Goal: Transaction & Acquisition: Subscribe to service/newsletter

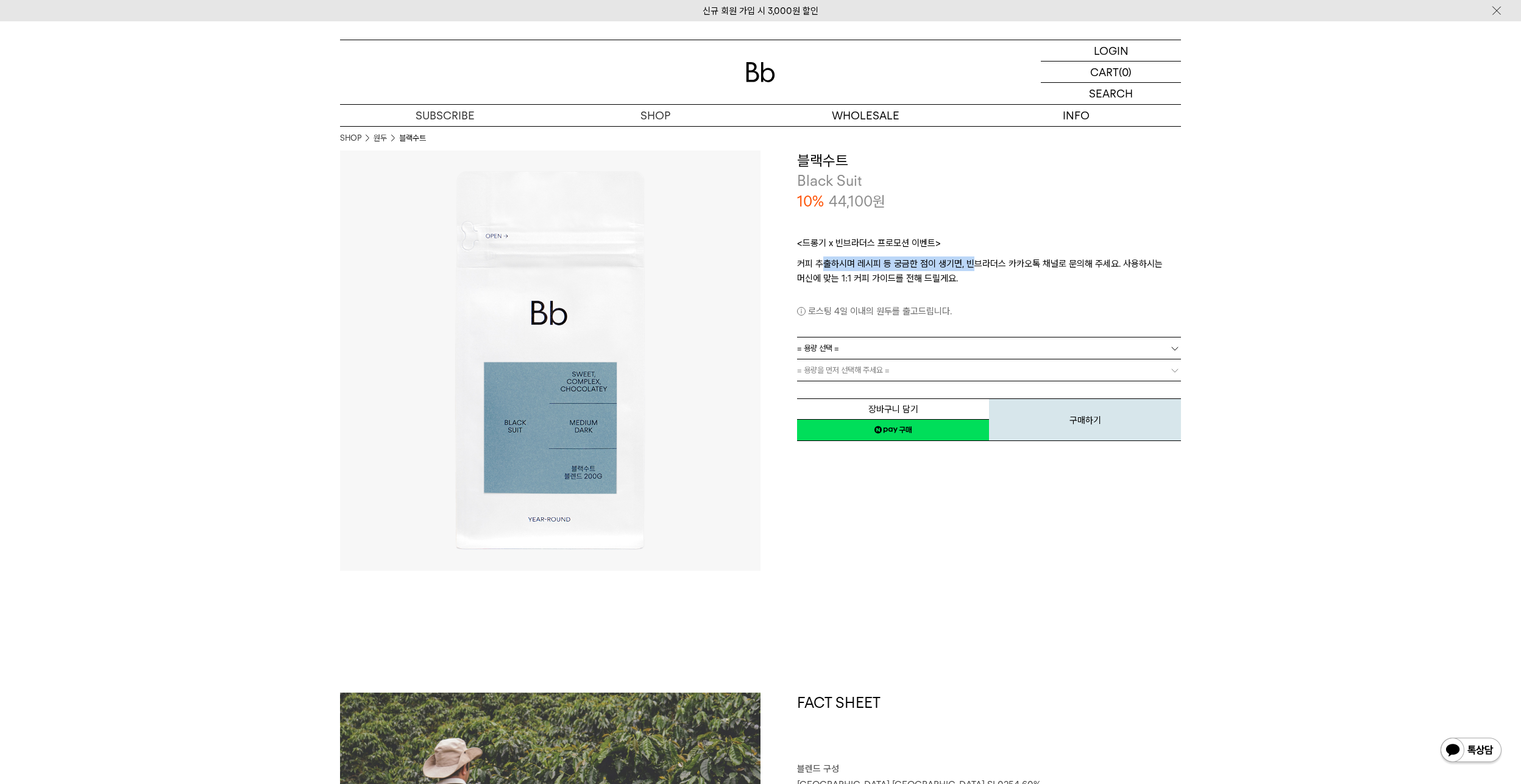
drag, startPoint x: 826, startPoint y: 262, endPoint x: 975, endPoint y: 262, distance: 149.0
click at [975, 262] on p "커피 추출하시며 레시피 등 궁금한 점이 생기면, 빈브라더스 카카오톡 채널로 문의해 주세요. 사용하시는 머신에 맞는 1:1 커피 가이드를 전해 …" at bounding box center [989, 271] width 384 height 29
click at [917, 337] on div "**********" at bounding box center [989, 297] width 384 height 293
click at [913, 342] on link "= 용량 선택 =" at bounding box center [989, 348] width 384 height 21
click at [897, 361] on li "1kg" at bounding box center [995, 370] width 372 height 22
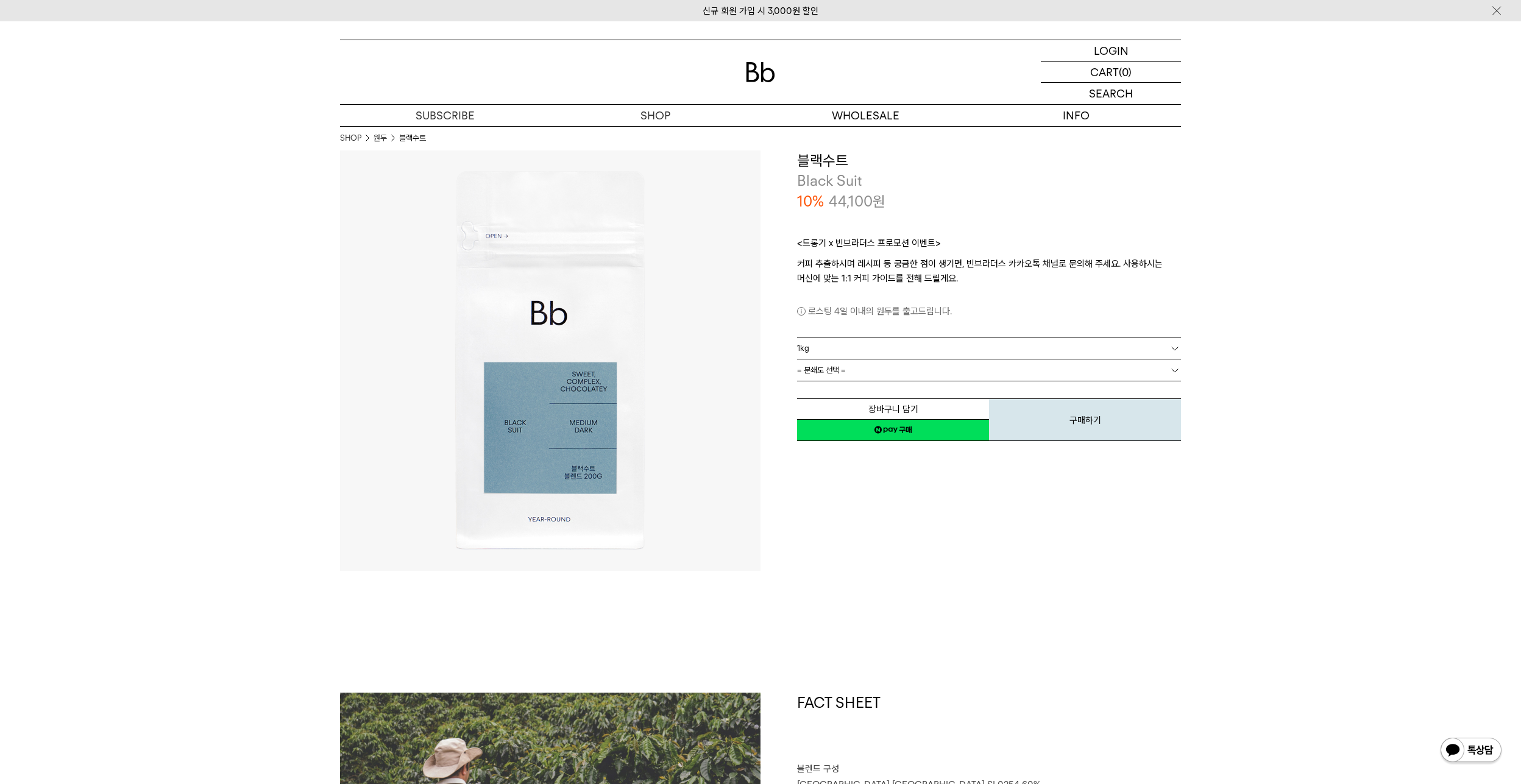
click at [895, 364] on link "= 분쇄도 선택 =" at bounding box center [989, 370] width 384 height 21
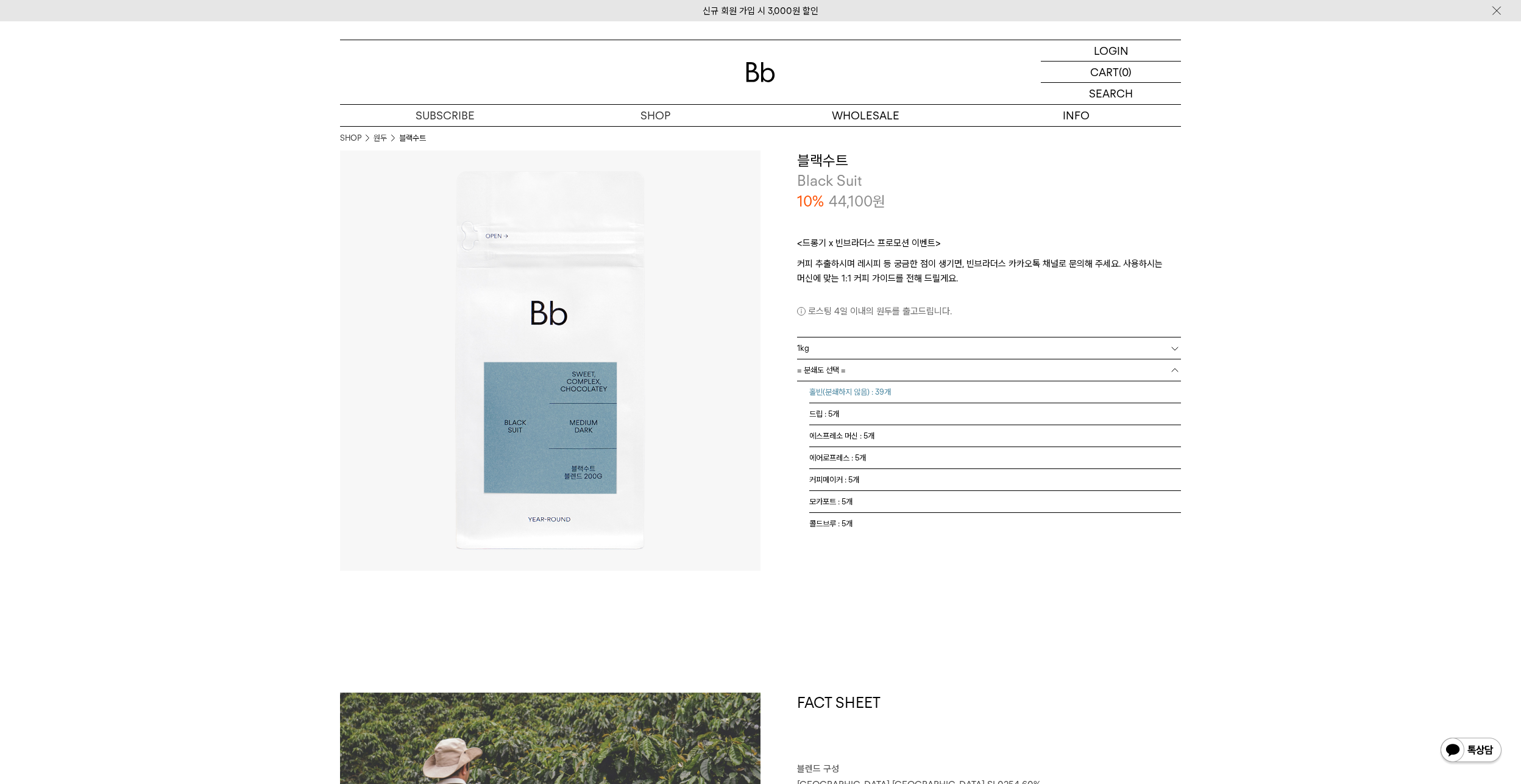
click at [882, 396] on li "홀빈(분쇄하지 않음) : 39개" at bounding box center [995, 392] width 372 height 22
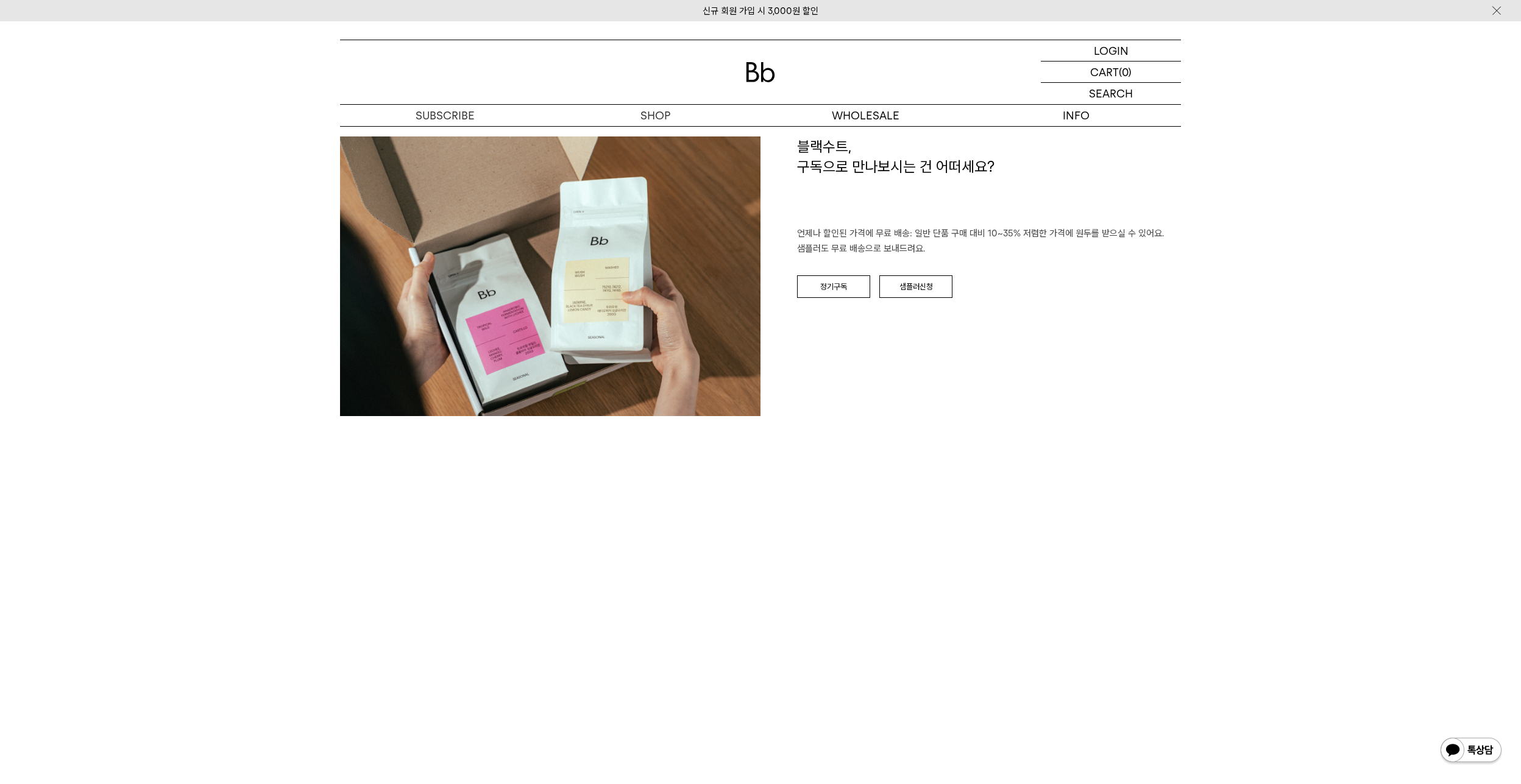
scroll to position [1950, 0]
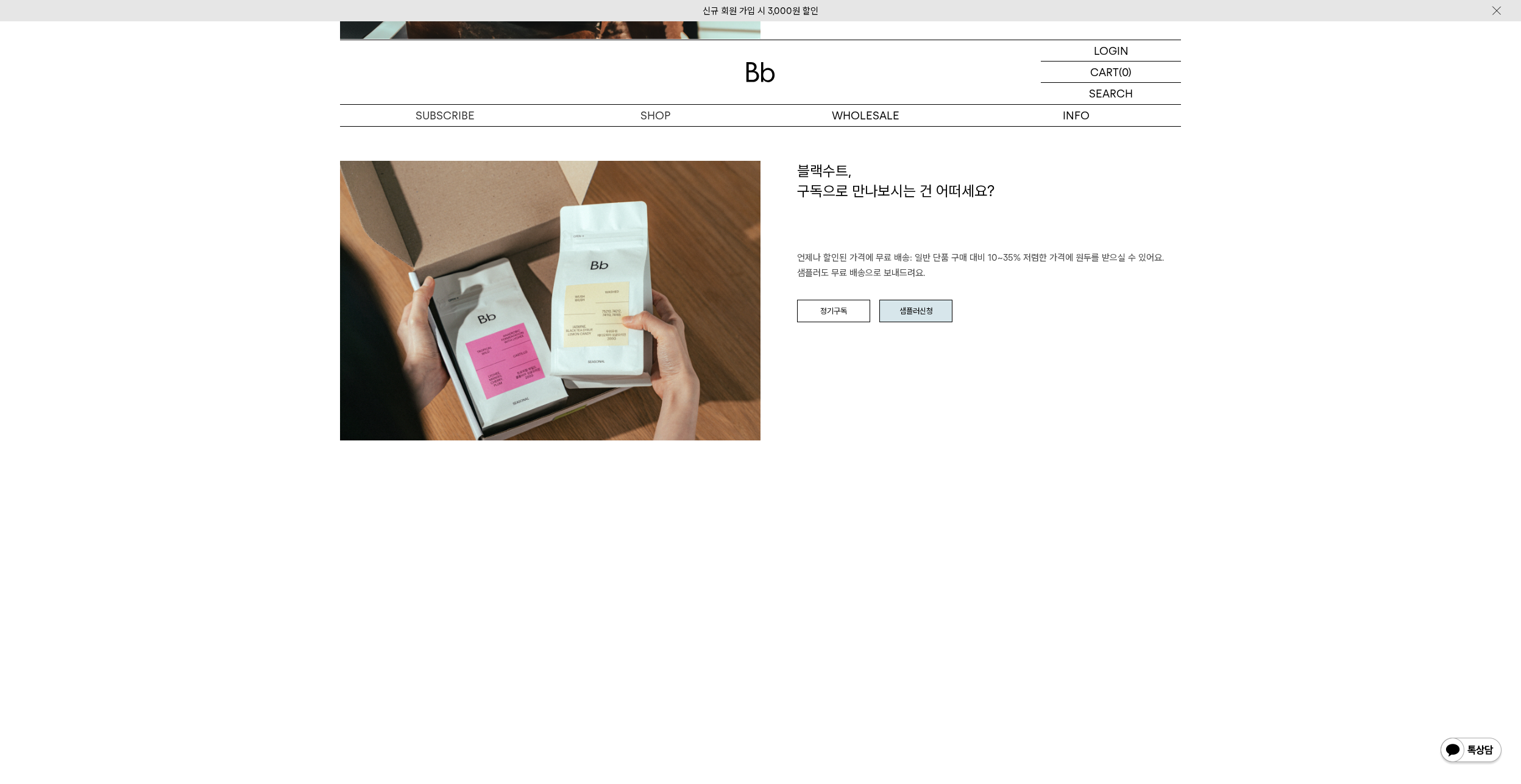
click at [942, 301] on link "샘플러신청" at bounding box center [916, 312] width 73 height 24
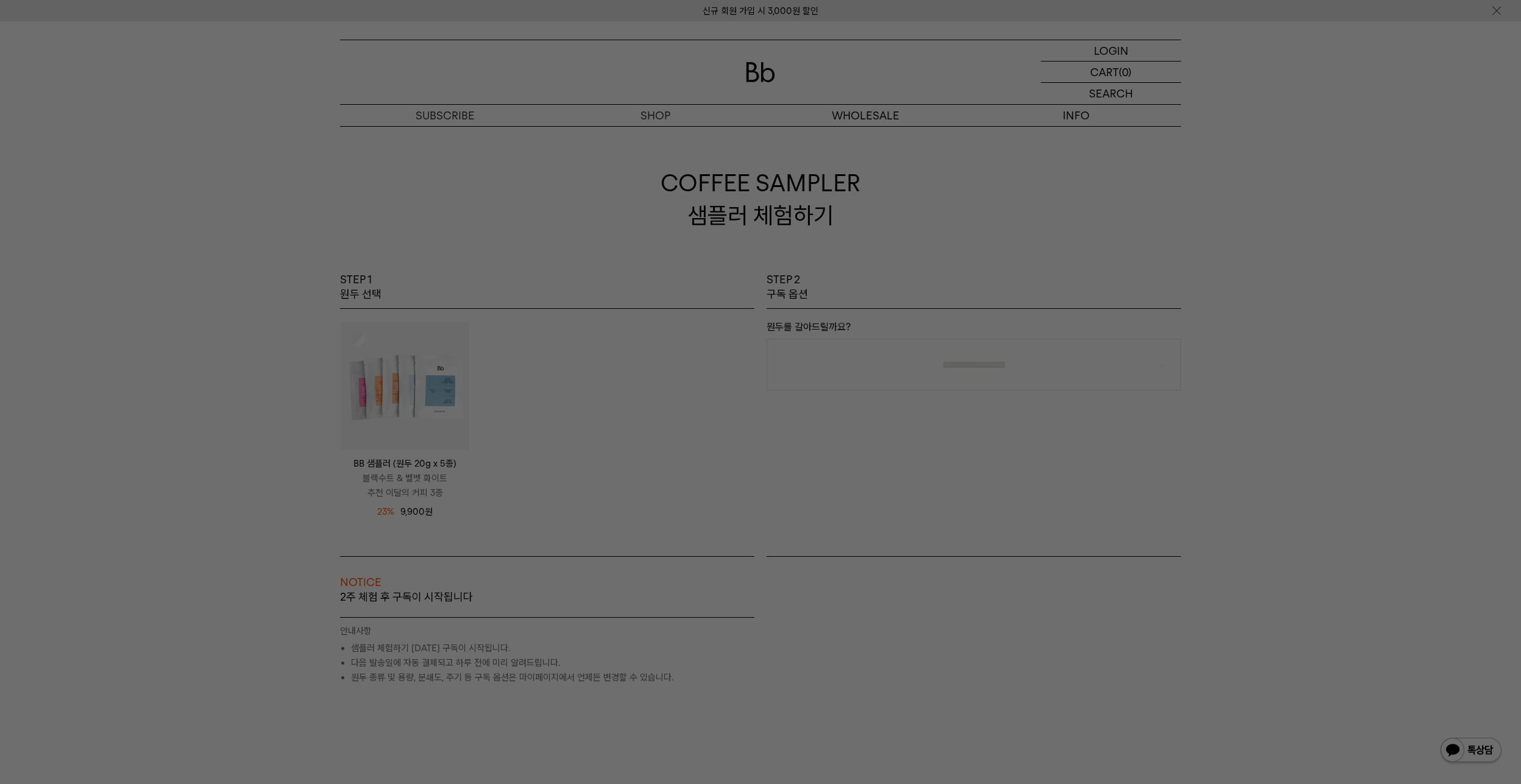
click at [810, 457] on div at bounding box center [760, 392] width 1521 height 784
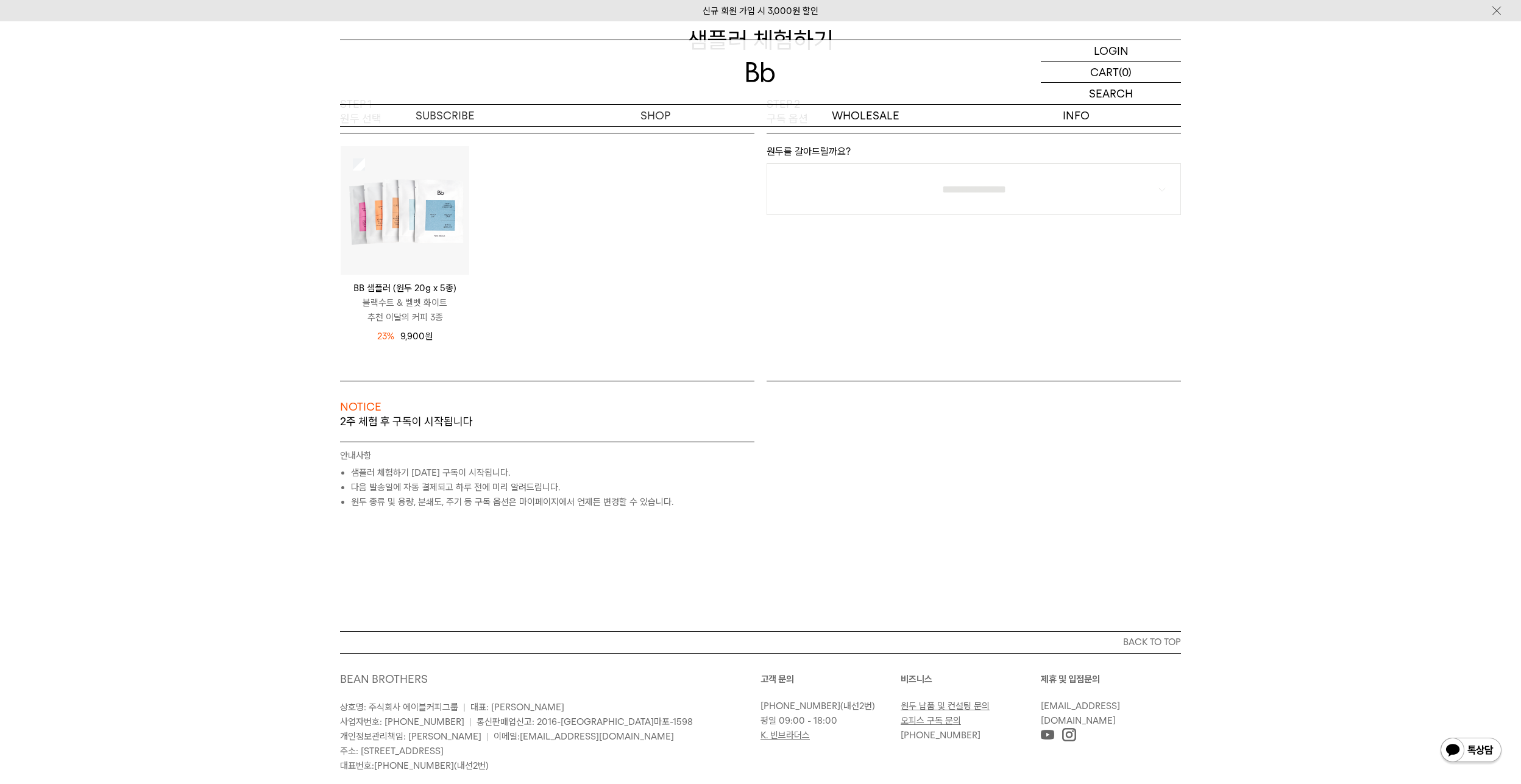
scroll to position [244, 0]
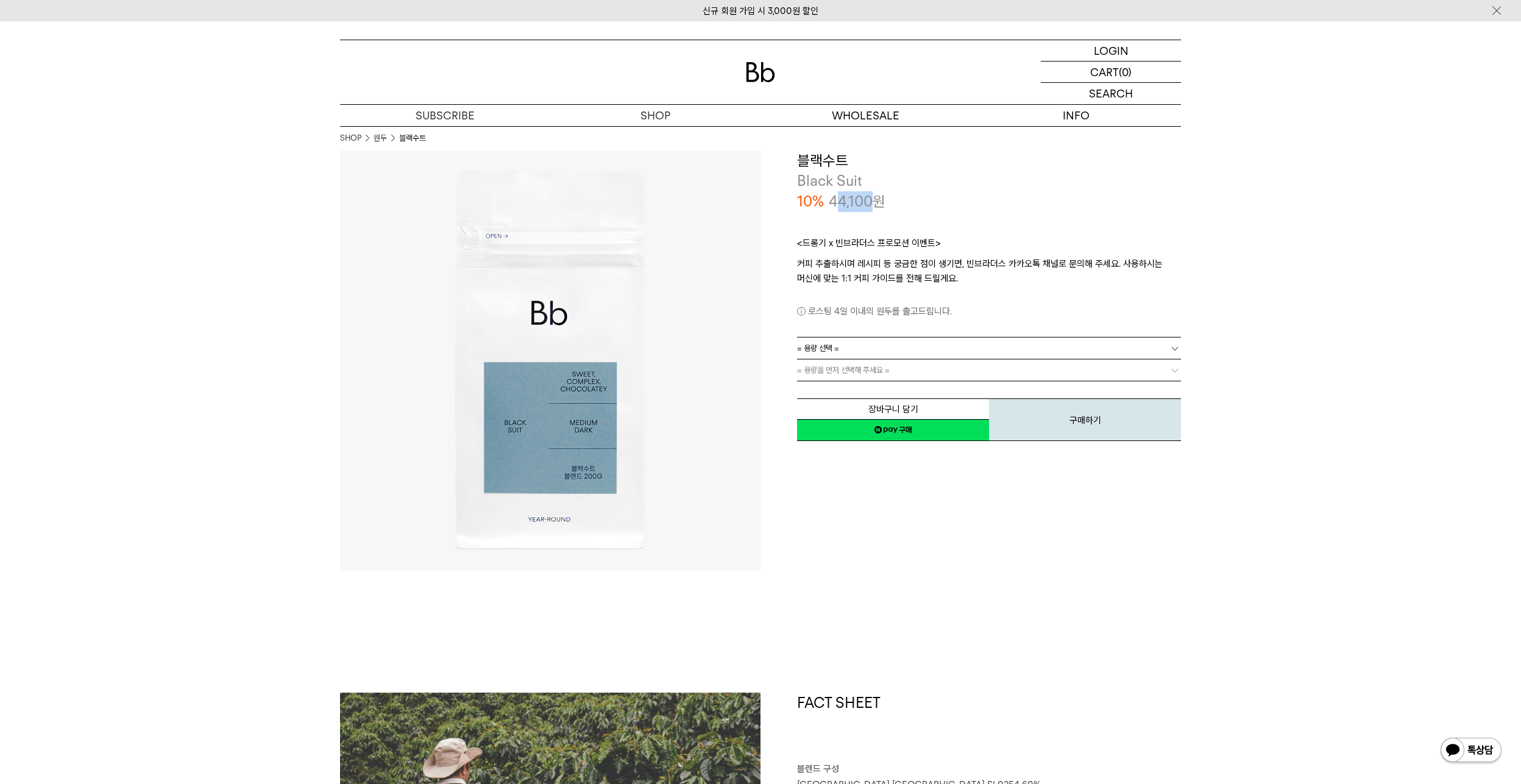
drag, startPoint x: 870, startPoint y: 203, endPoint x: 833, endPoint y: 200, distance: 37.1
click at [834, 200] on p "44,100 원" at bounding box center [857, 202] width 57 height 20
click at [1089, 50] on div "LOGIN 로그인" at bounding box center [1111, 50] width 140 height 20
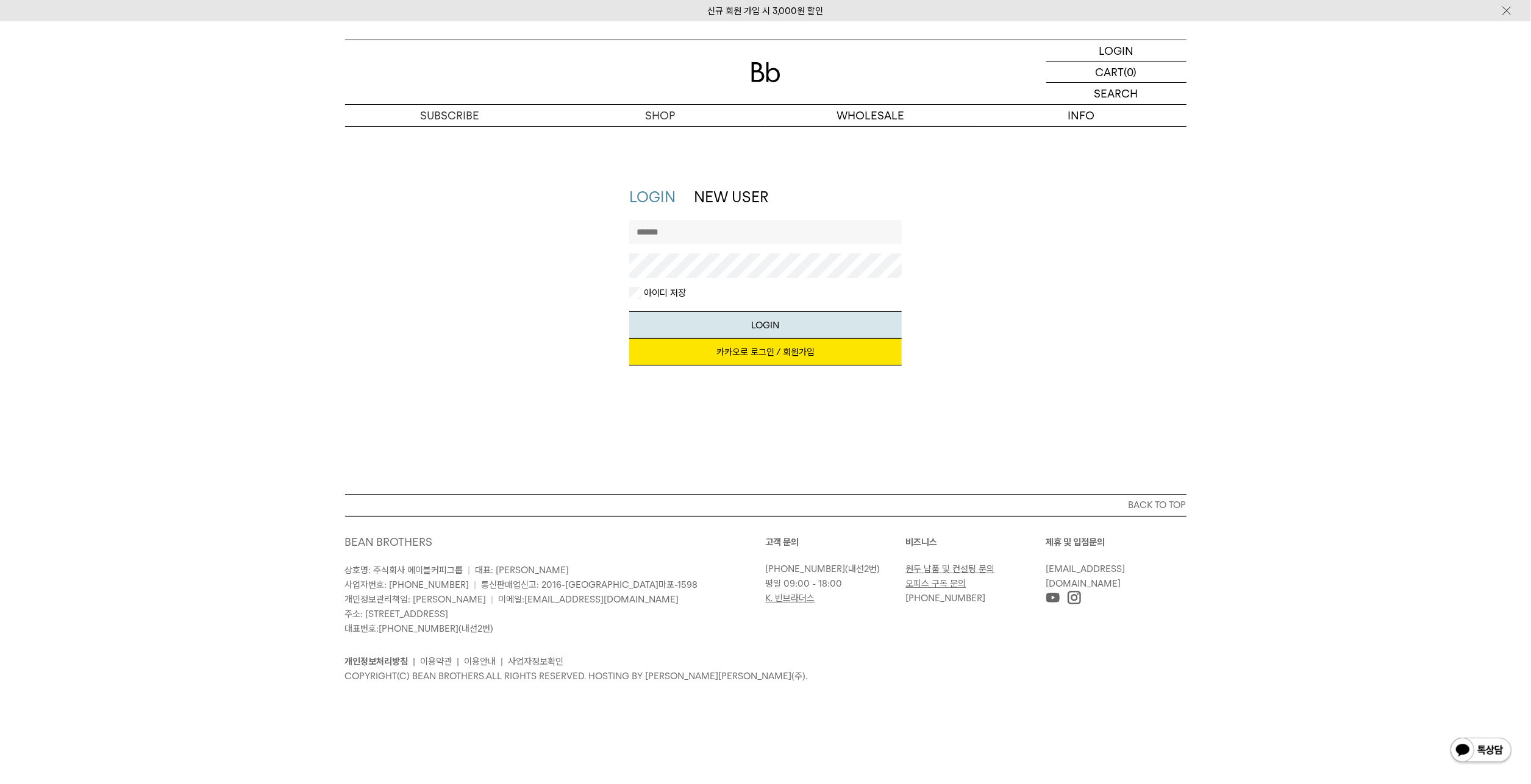
click at [744, 198] on link "NEW USER" at bounding box center [731, 197] width 75 height 18
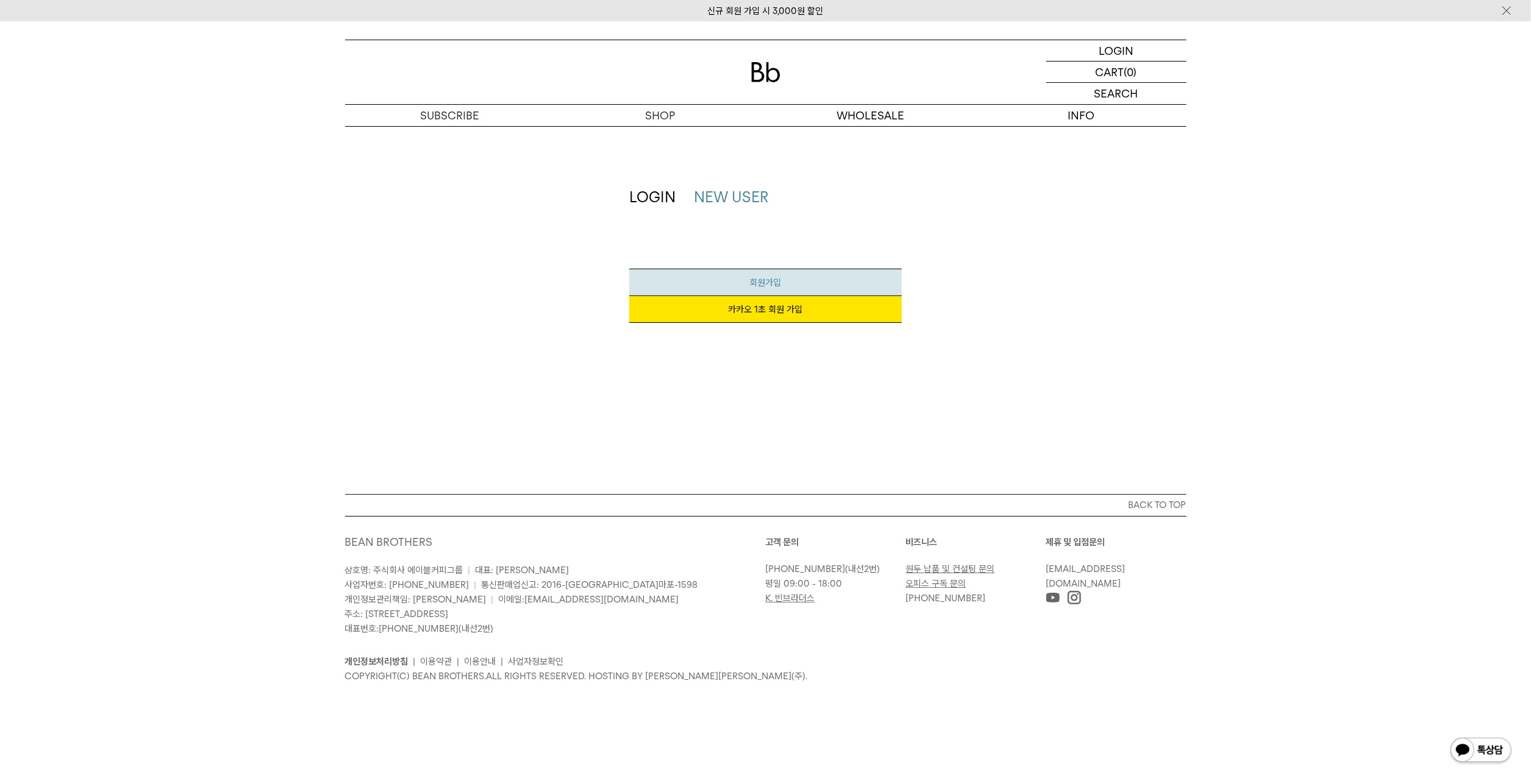
click at [756, 279] on span "회원가입" at bounding box center [766, 283] width 31 height 11
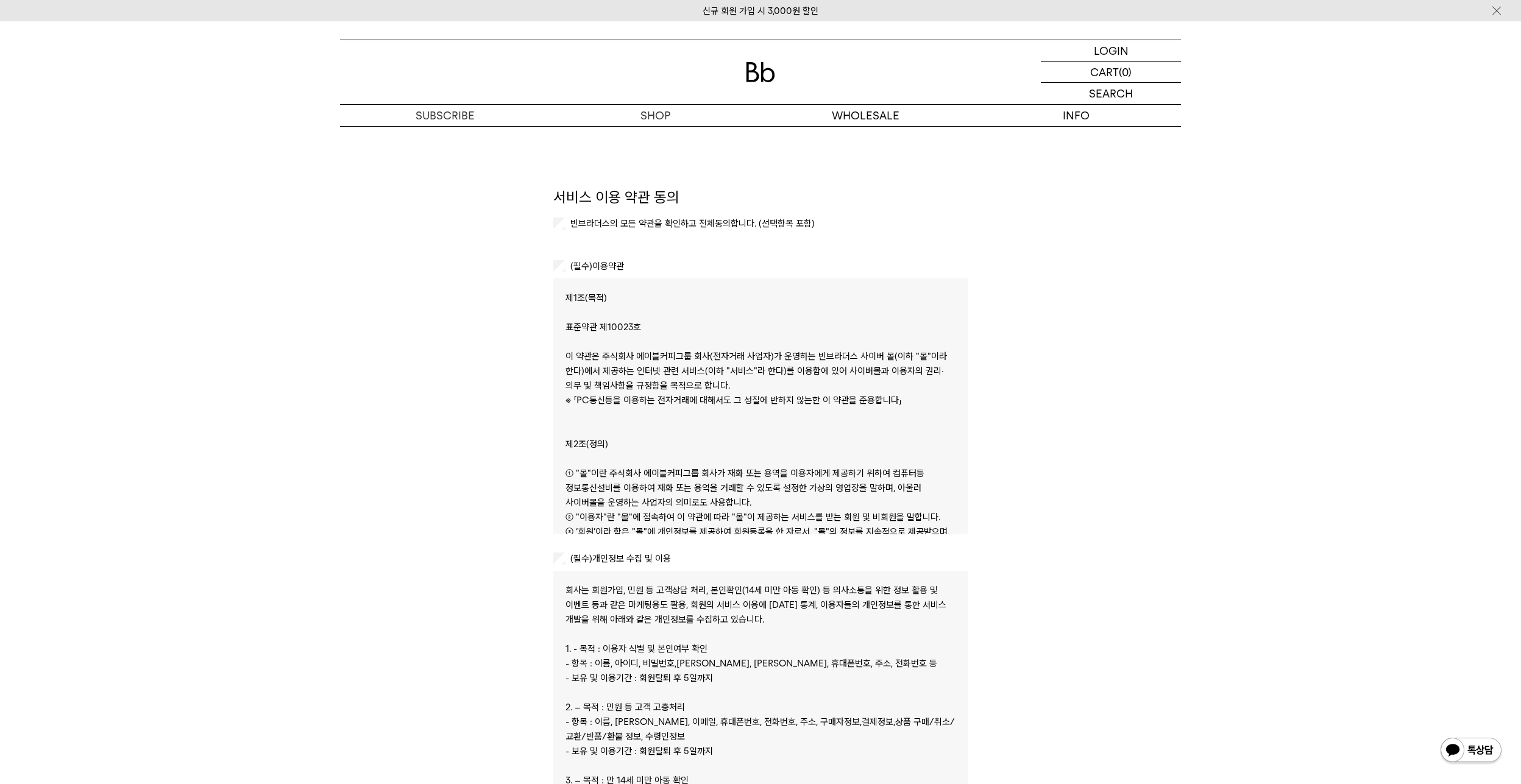
click at [611, 222] on label "빈브라더스의 모든 약관을 확인하고 전체동의합니다. (선택항목 포함)" at bounding box center [691, 224] width 246 height 11
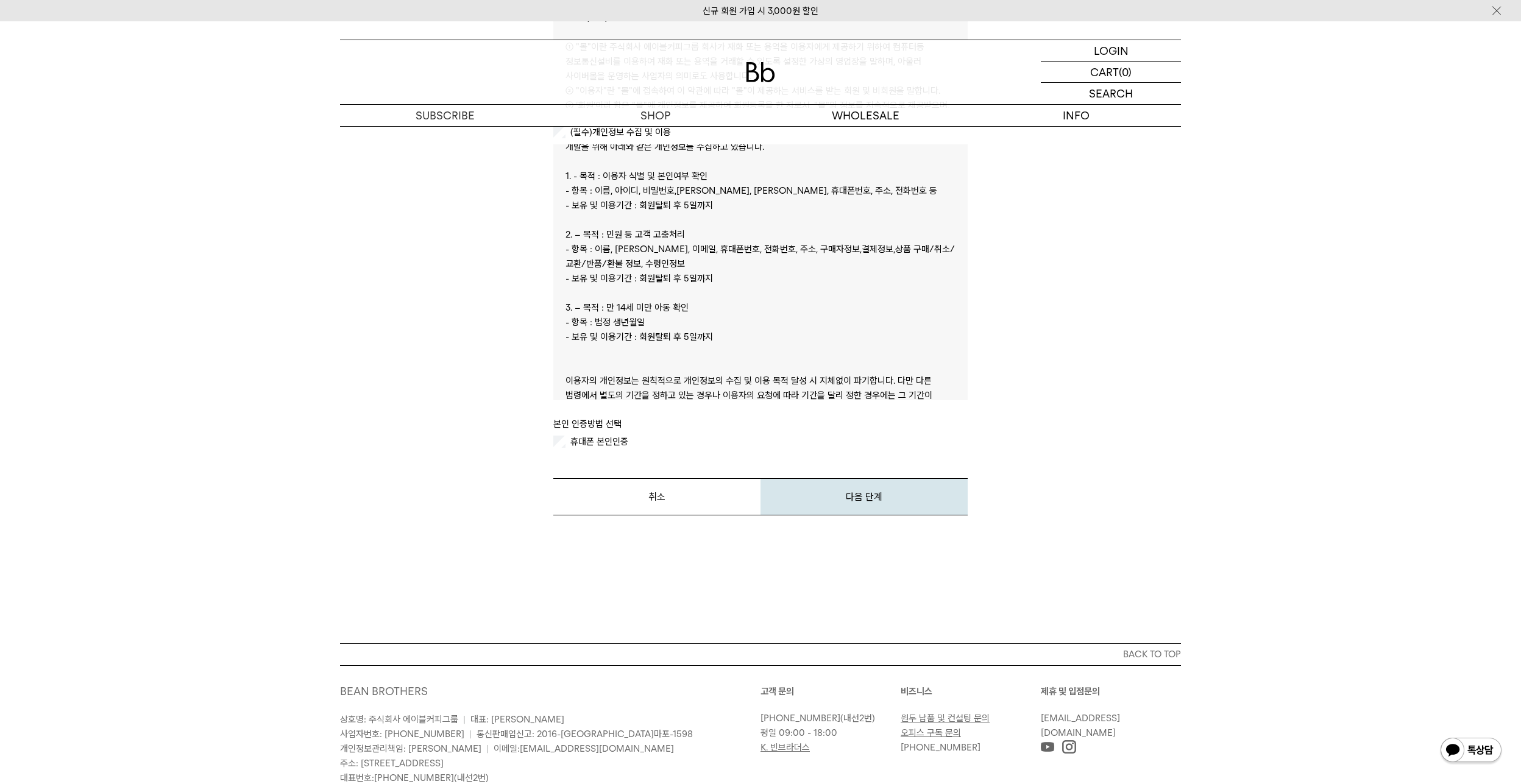
scroll to position [75, 0]
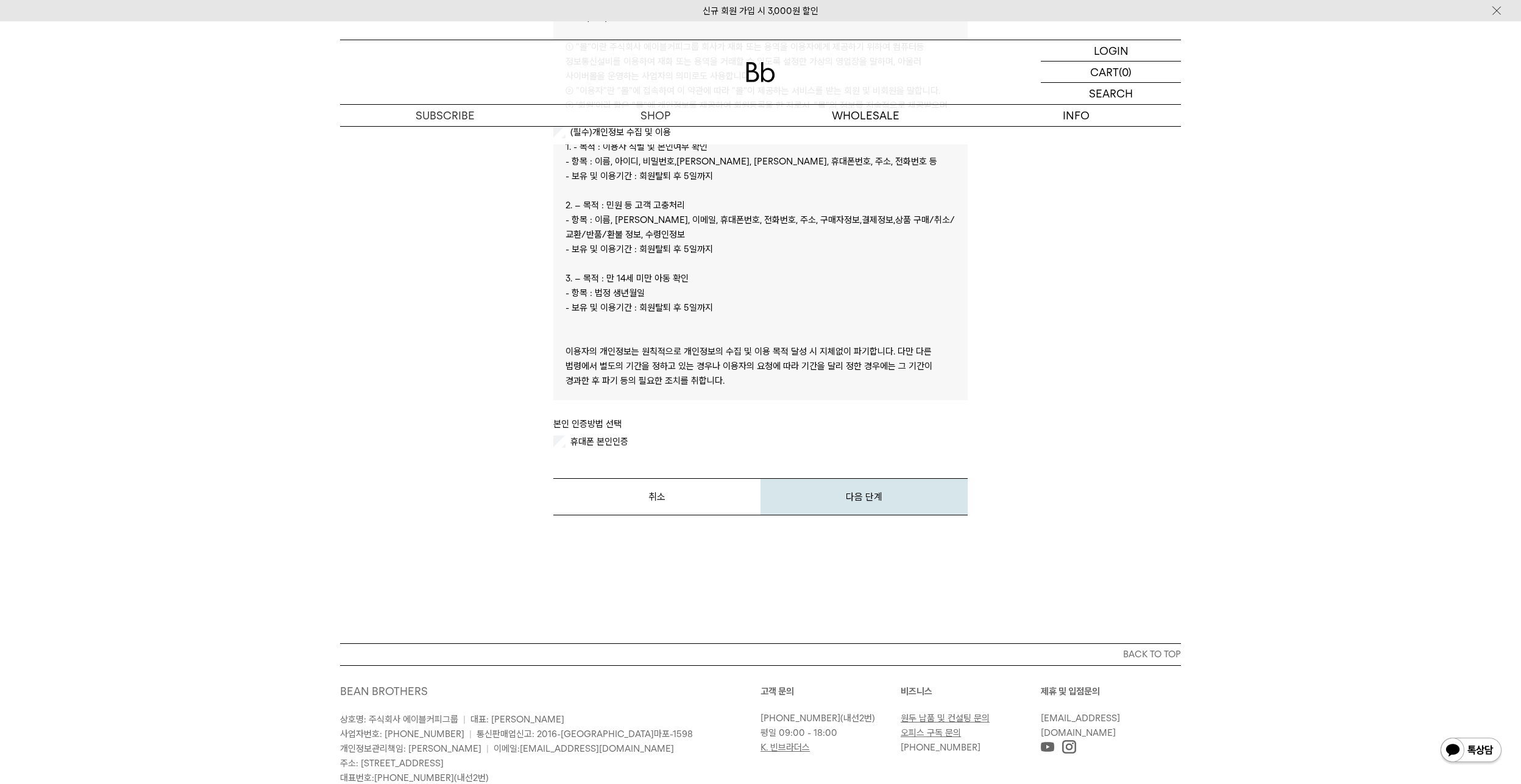
click at [615, 443] on label "휴대폰 본인인증" at bounding box center [598, 442] width 60 height 11
click at [856, 498] on button "다음 단계" at bounding box center [864, 497] width 207 height 37
click at [818, 492] on button "다음 단계" at bounding box center [864, 497] width 207 height 37
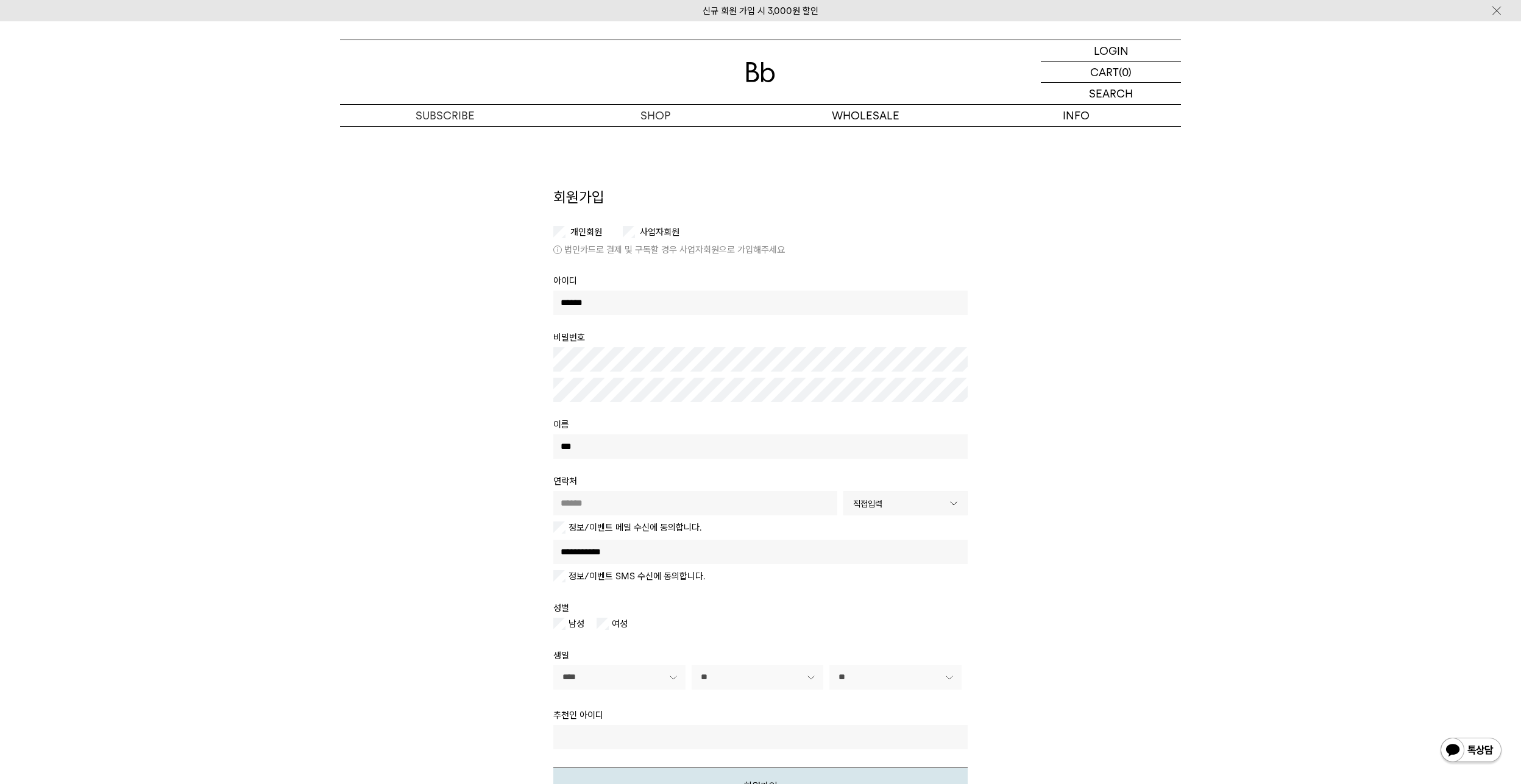
type input "******"
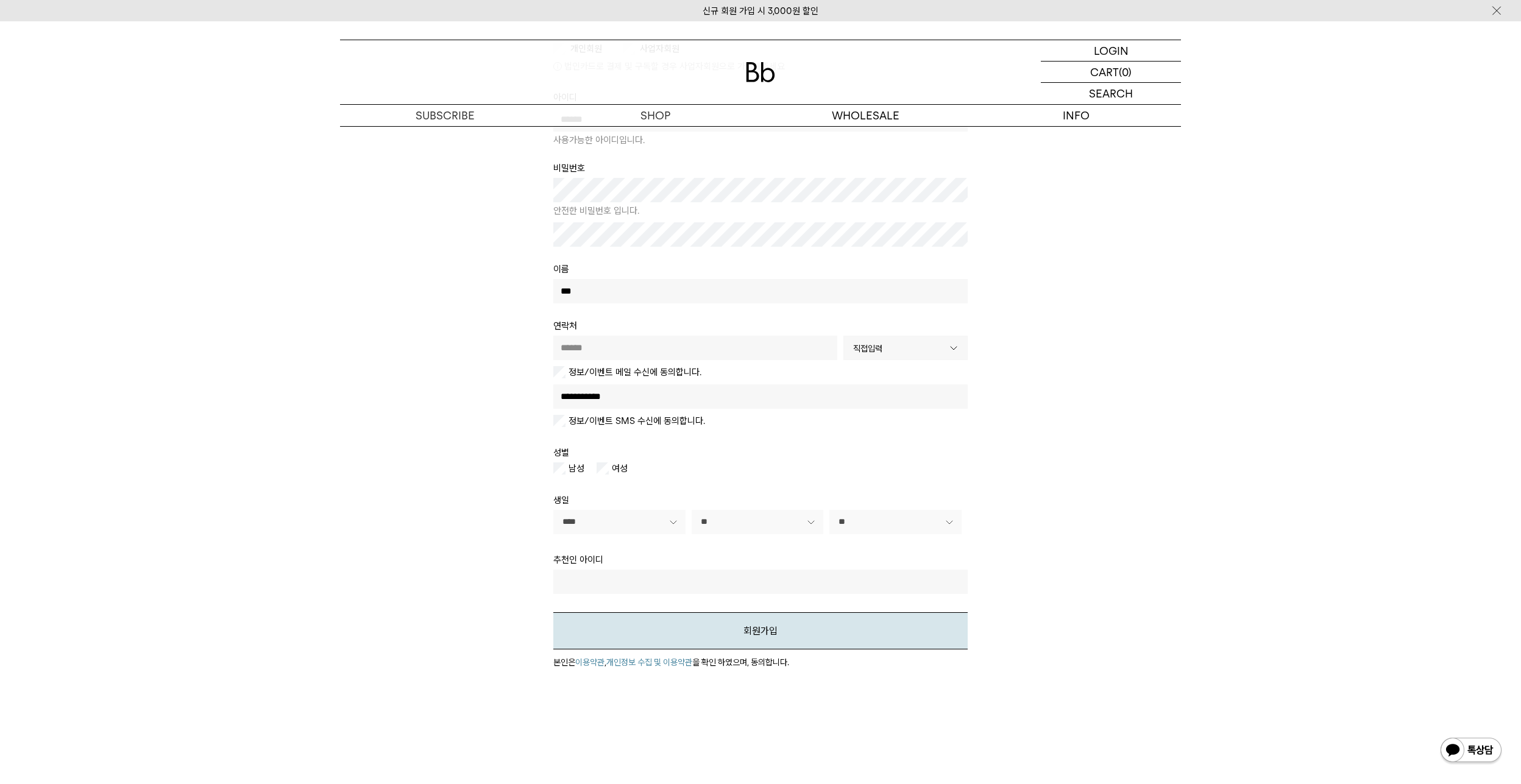
scroll to position [304, 0]
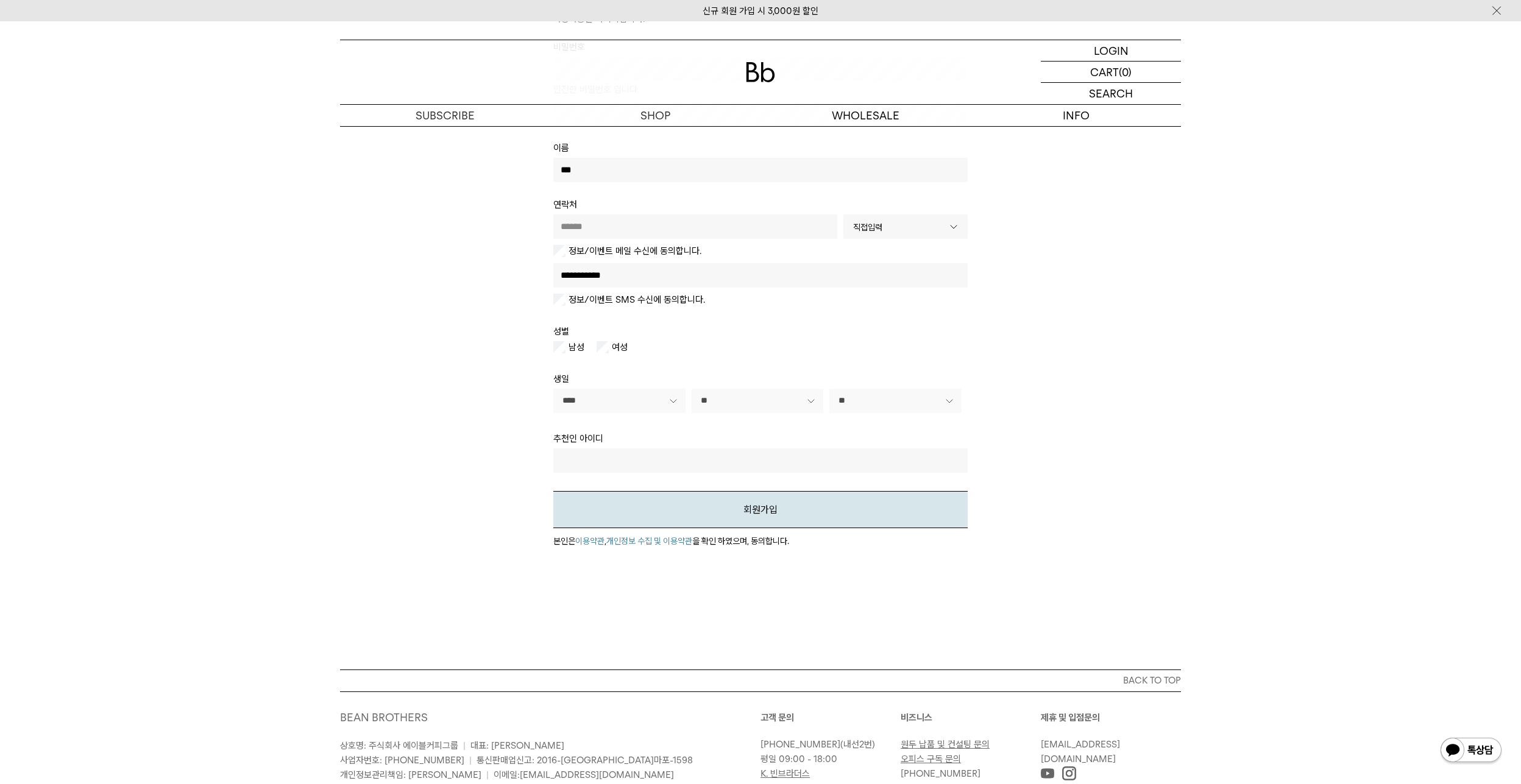
click at [637, 301] on label "정보/이벤트 SMS 수신에 동의합니다." at bounding box center [636, 300] width 140 height 13
click at [659, 506] on button "회원가입" at bounding box center [760, 509] width 414 height 37
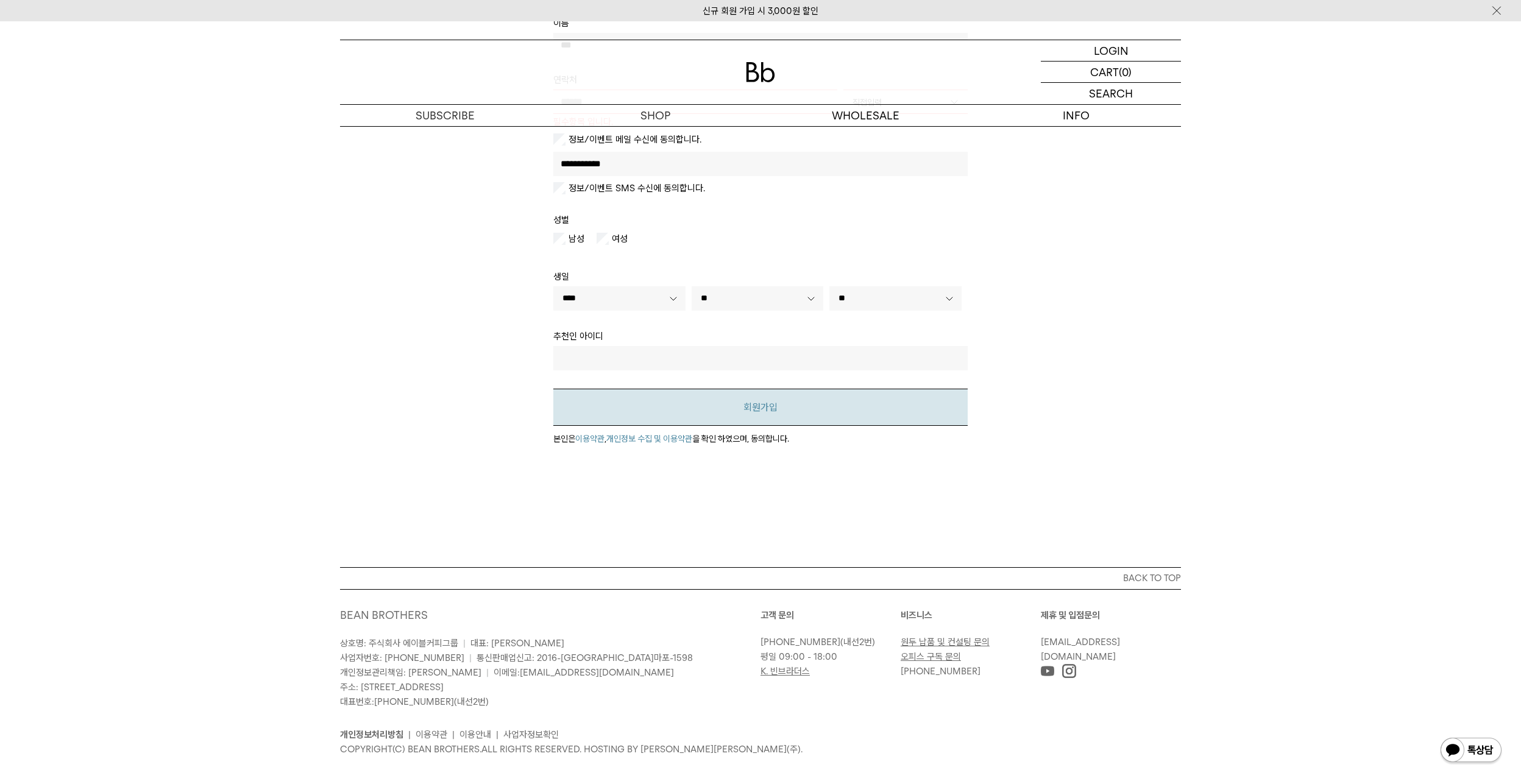
scroll to position [416, 0]
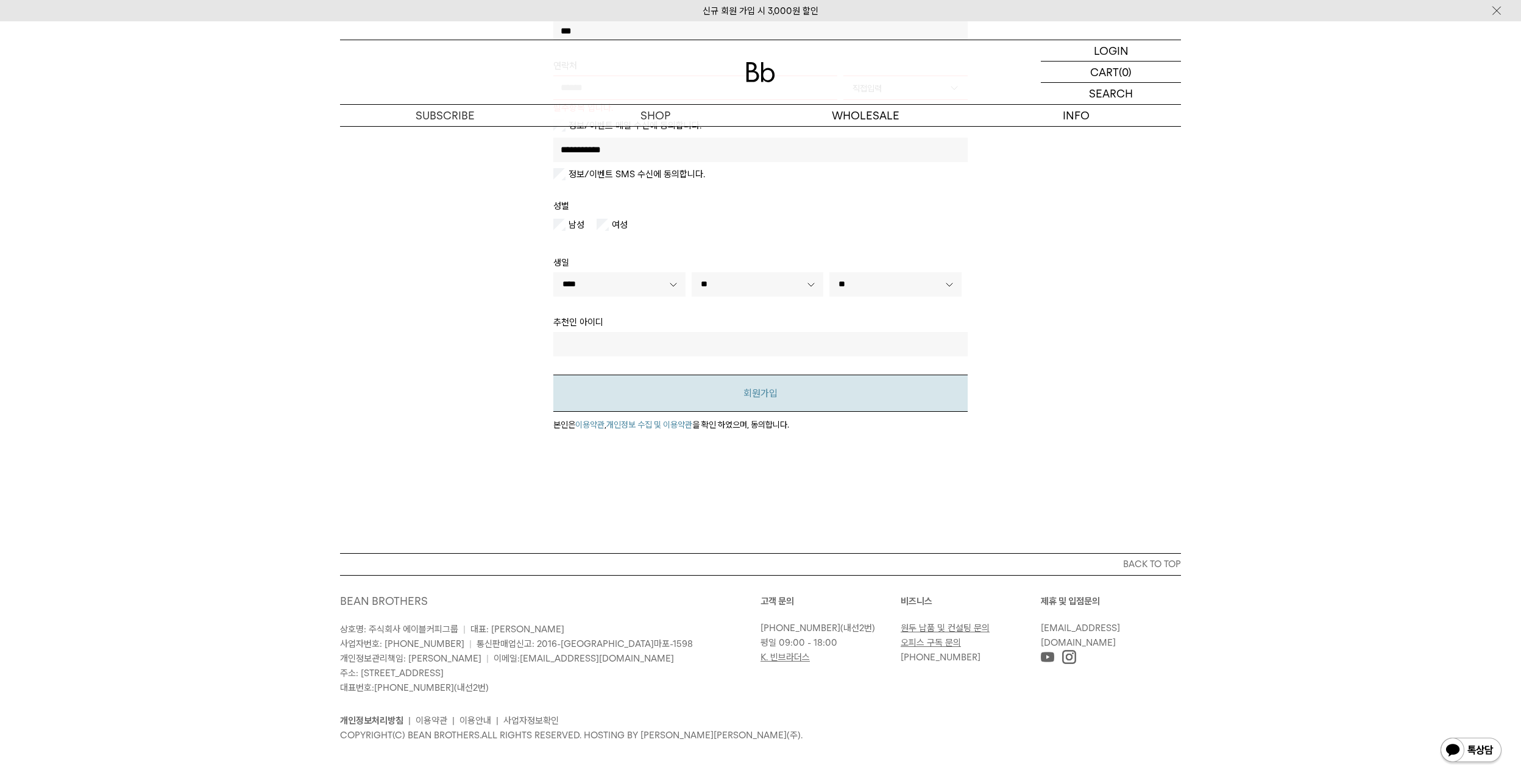
click at [740, 401] on button "회원가입" at bounding box center [760, 393] width 414 height 37
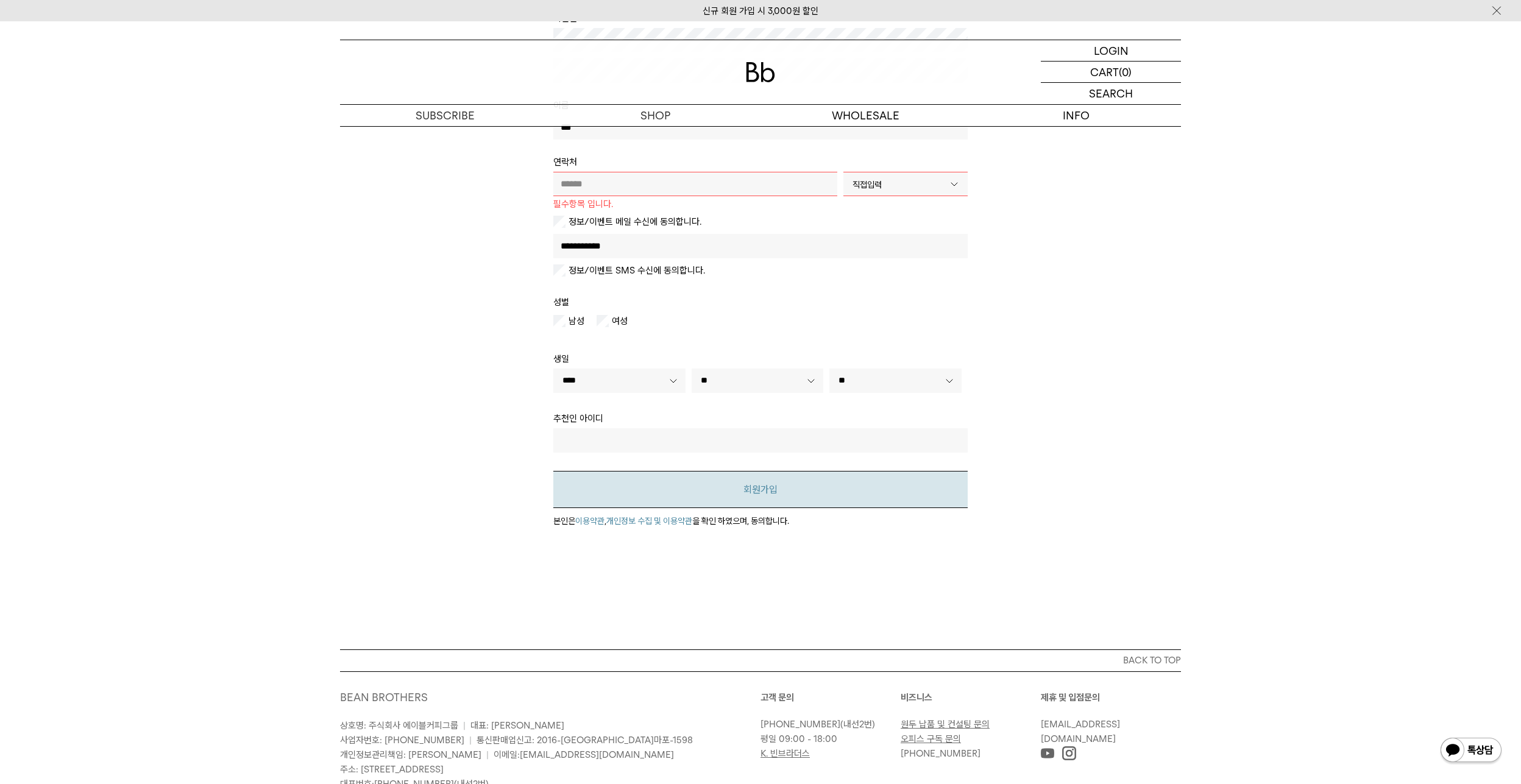
scroll to position [233, 0]
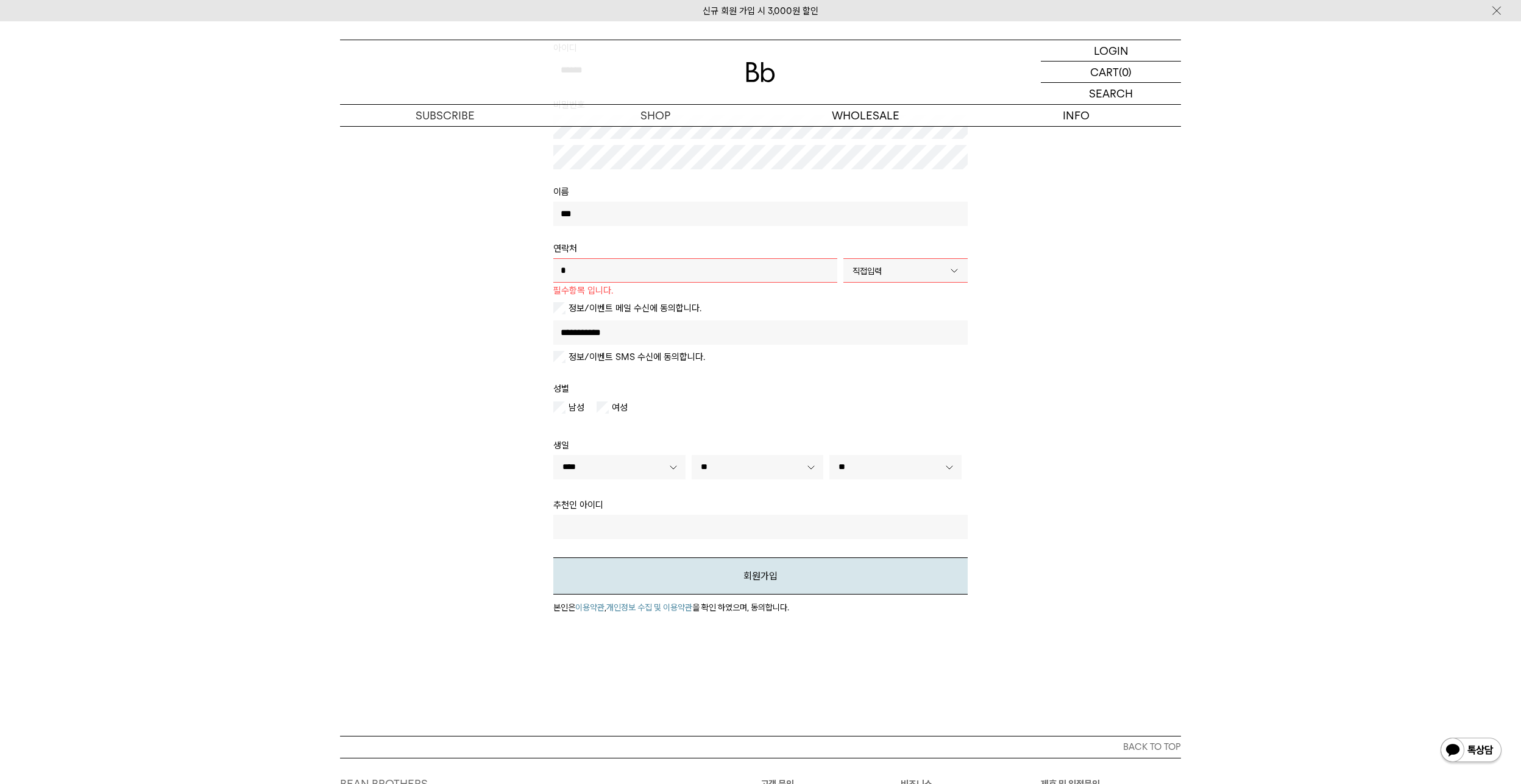
type input "**********"
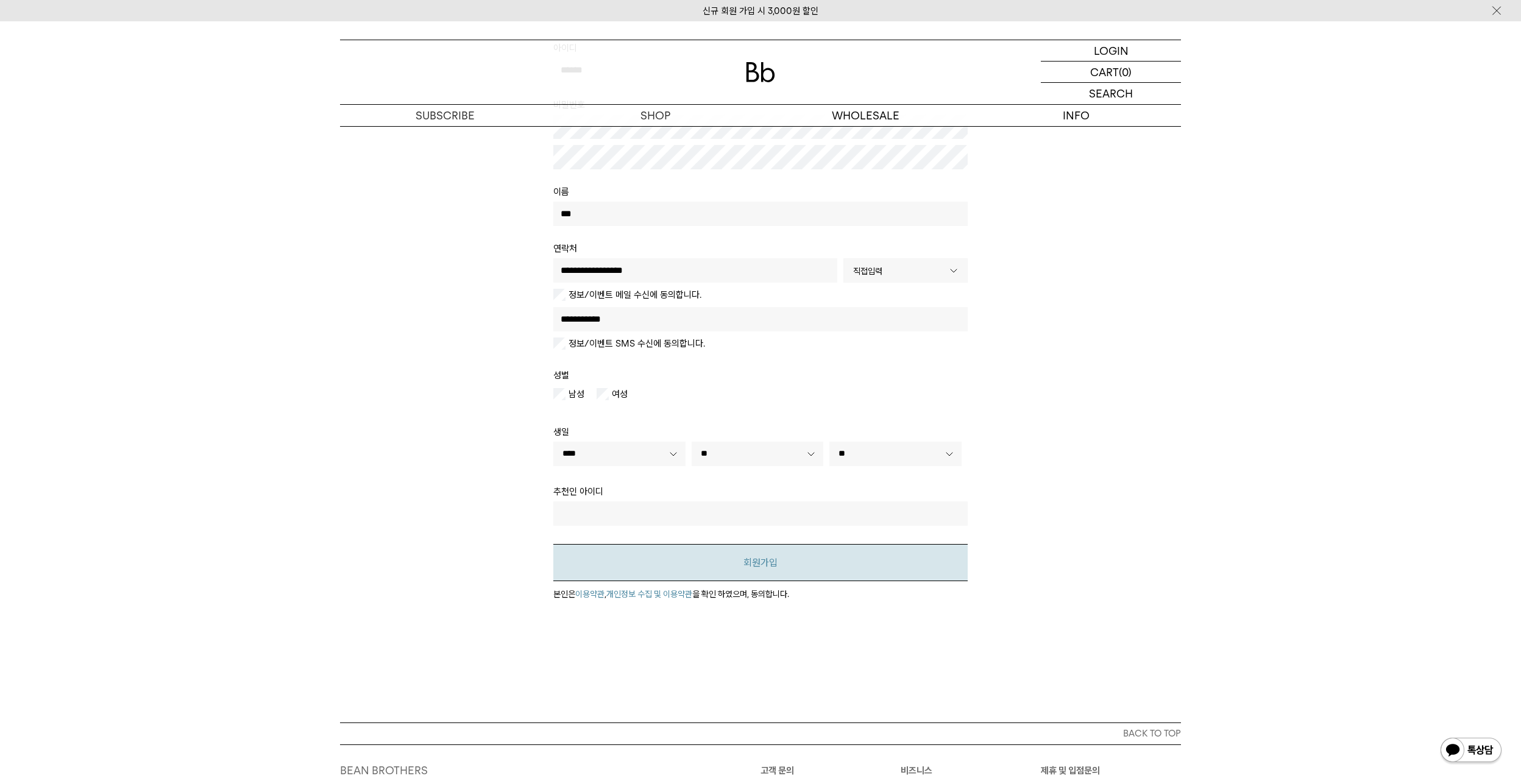
click at [770, 577] on button "회원가입" at bounding box center [760, 562] width 414 height 37
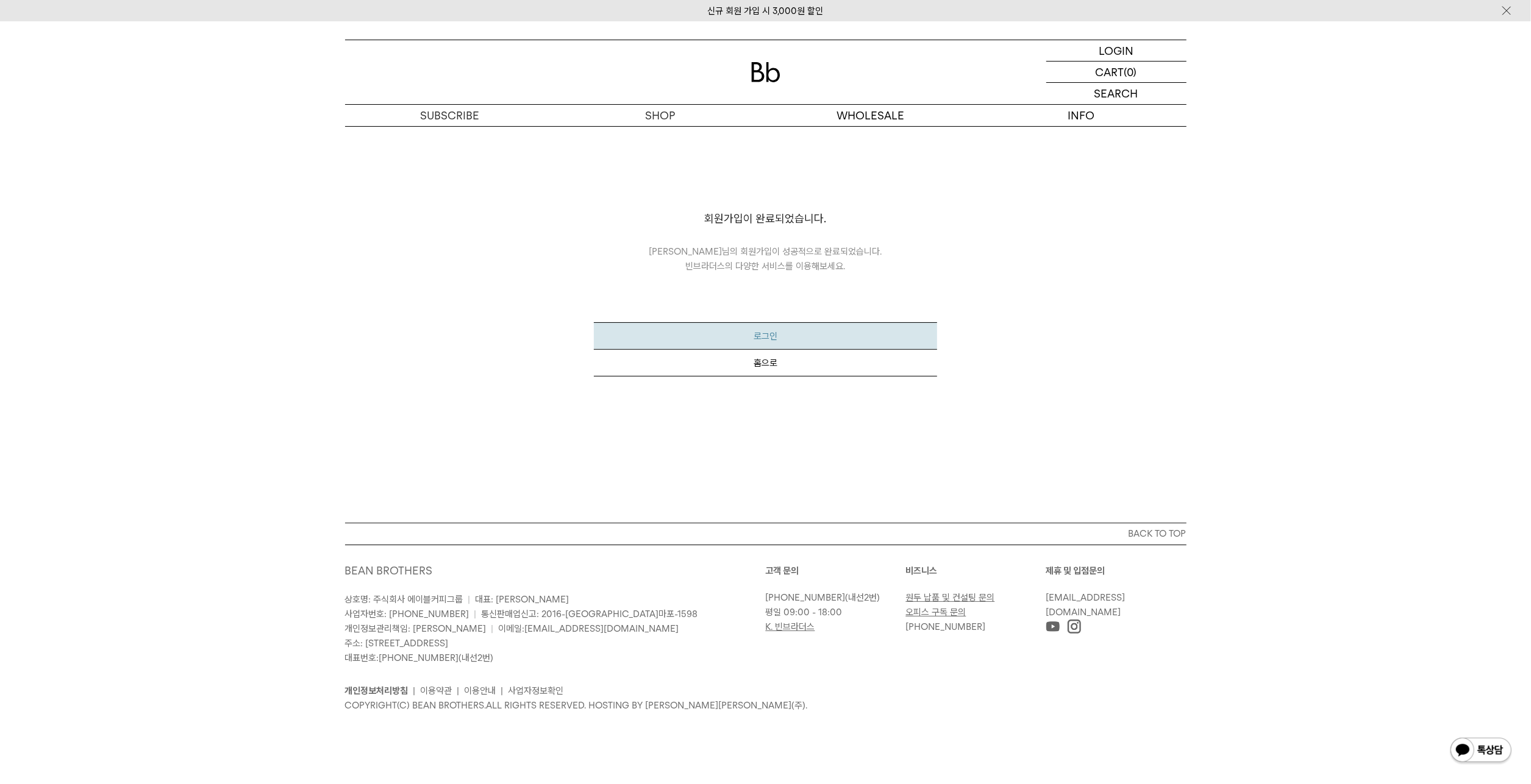
click at [767, 331] on button "로그인" at bounding box center [765, 336] width 343 height 27
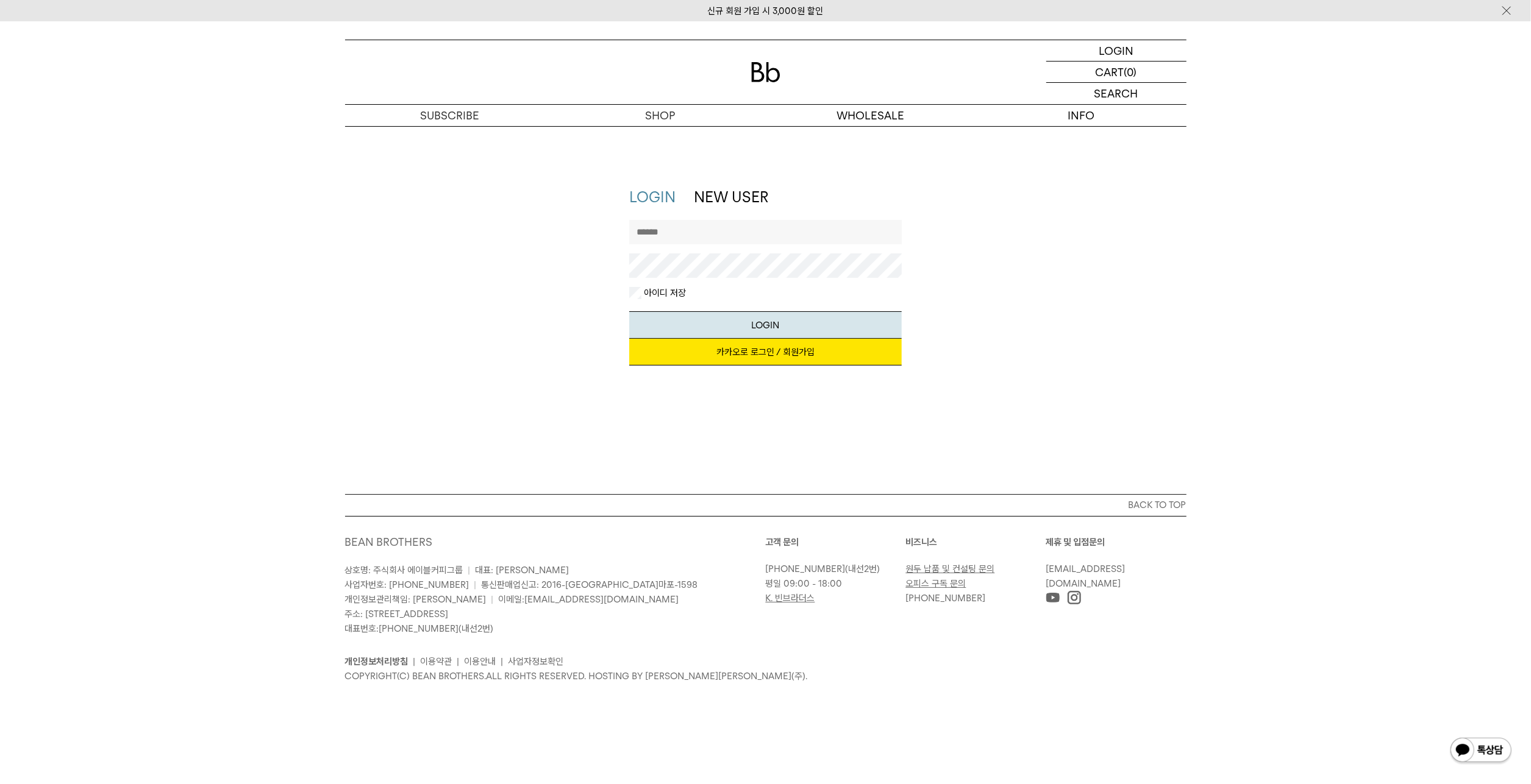
click at [735, 236] on input "text" at bounding box center [765, 232] width 272 height 24
type input "******"
click at [629, 312] on button "LOGIN" at bounding box center [765, 325] width 272 height 27
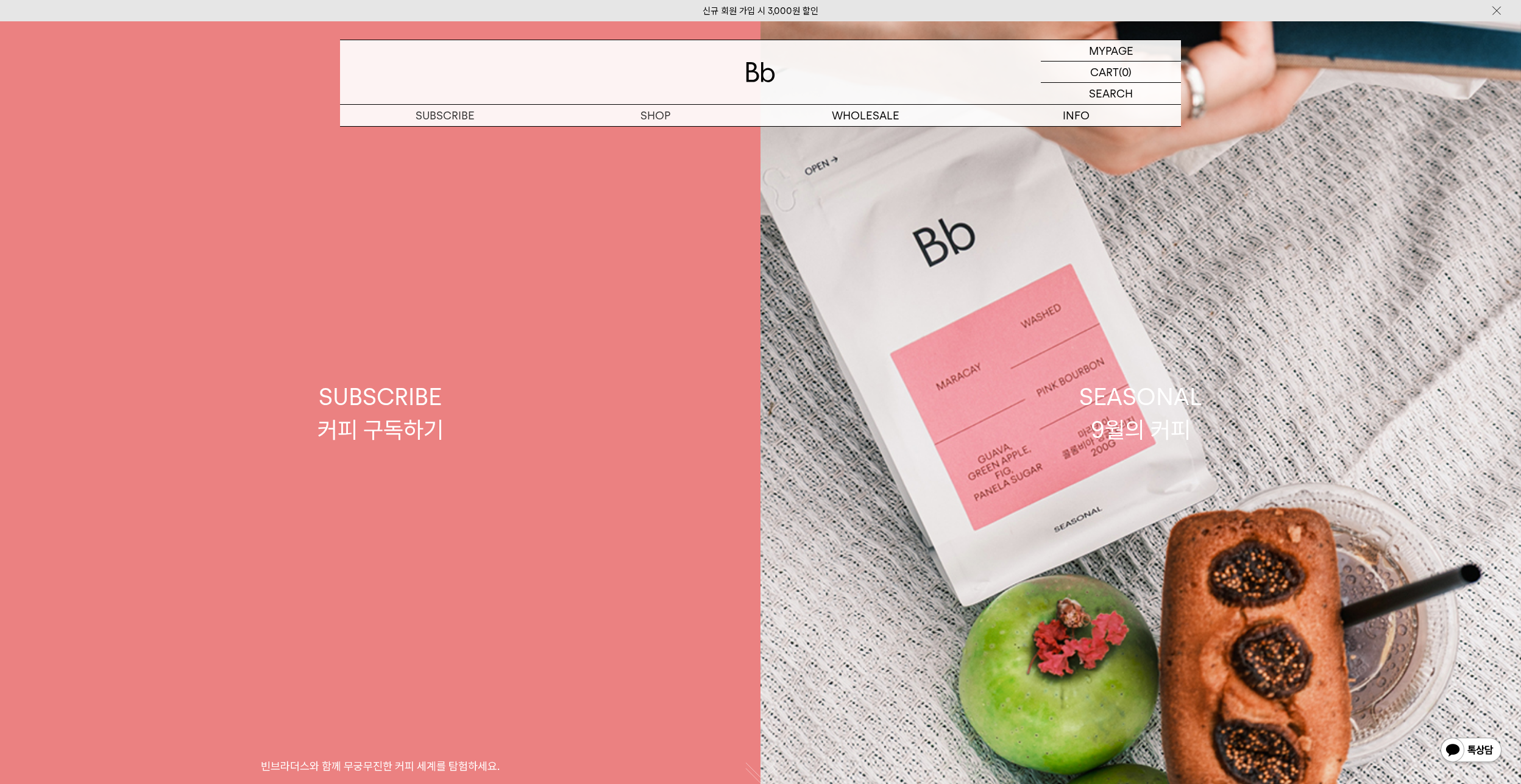
click at [596, 340] on link "SUBSCRIBE 커피 구독하기 빈브라더스와 함께 무궁무진한 커피 세계를 탐험하세요." at bounding box center [380, 413] width 760 height 784
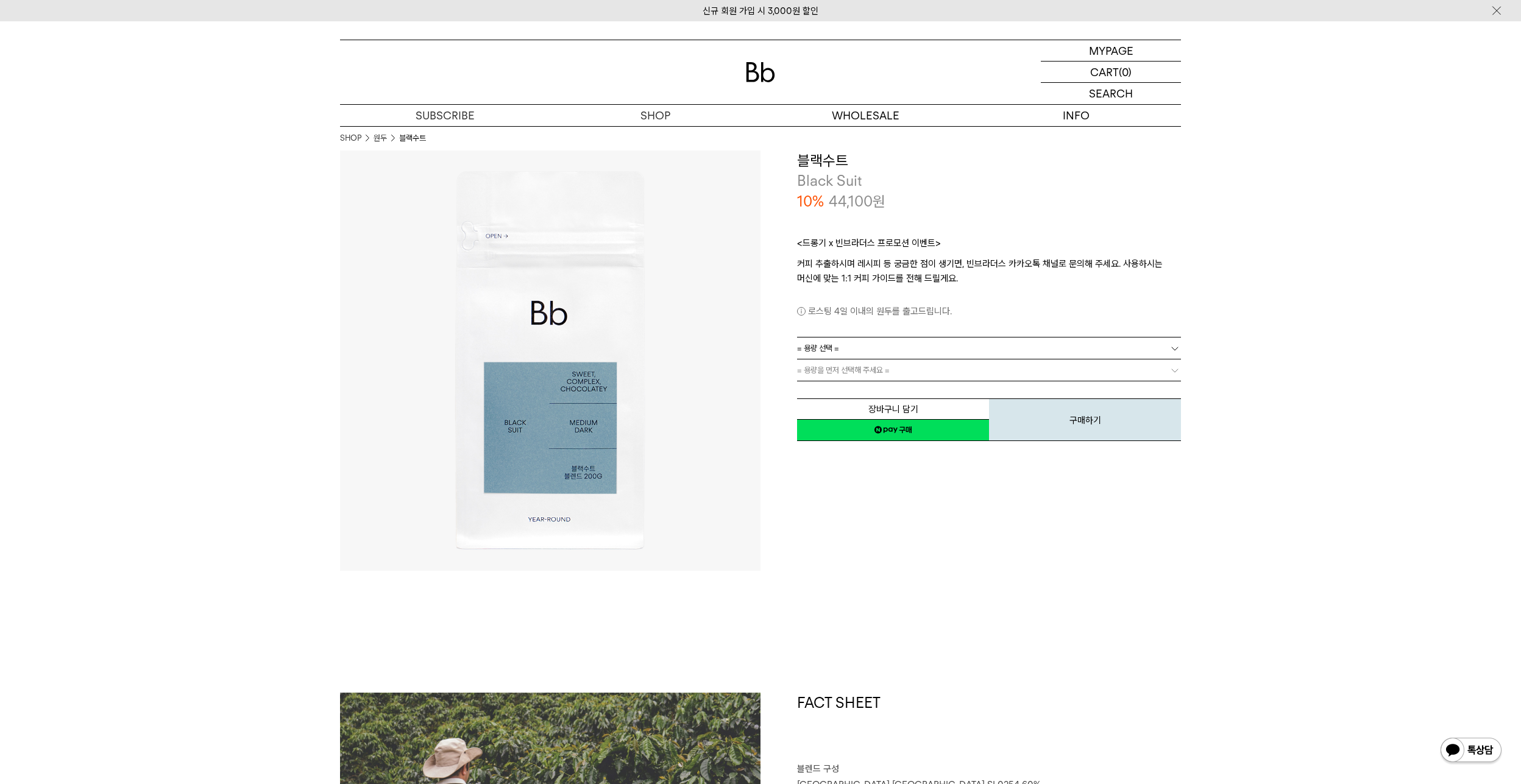
click at [948, 345] on link "= 용량 선택 =" at bounding box center [989, 348] width 384 height 21
click at [926, 365] on li "1kg" at bounding box center [995, 370] width 372 height 22
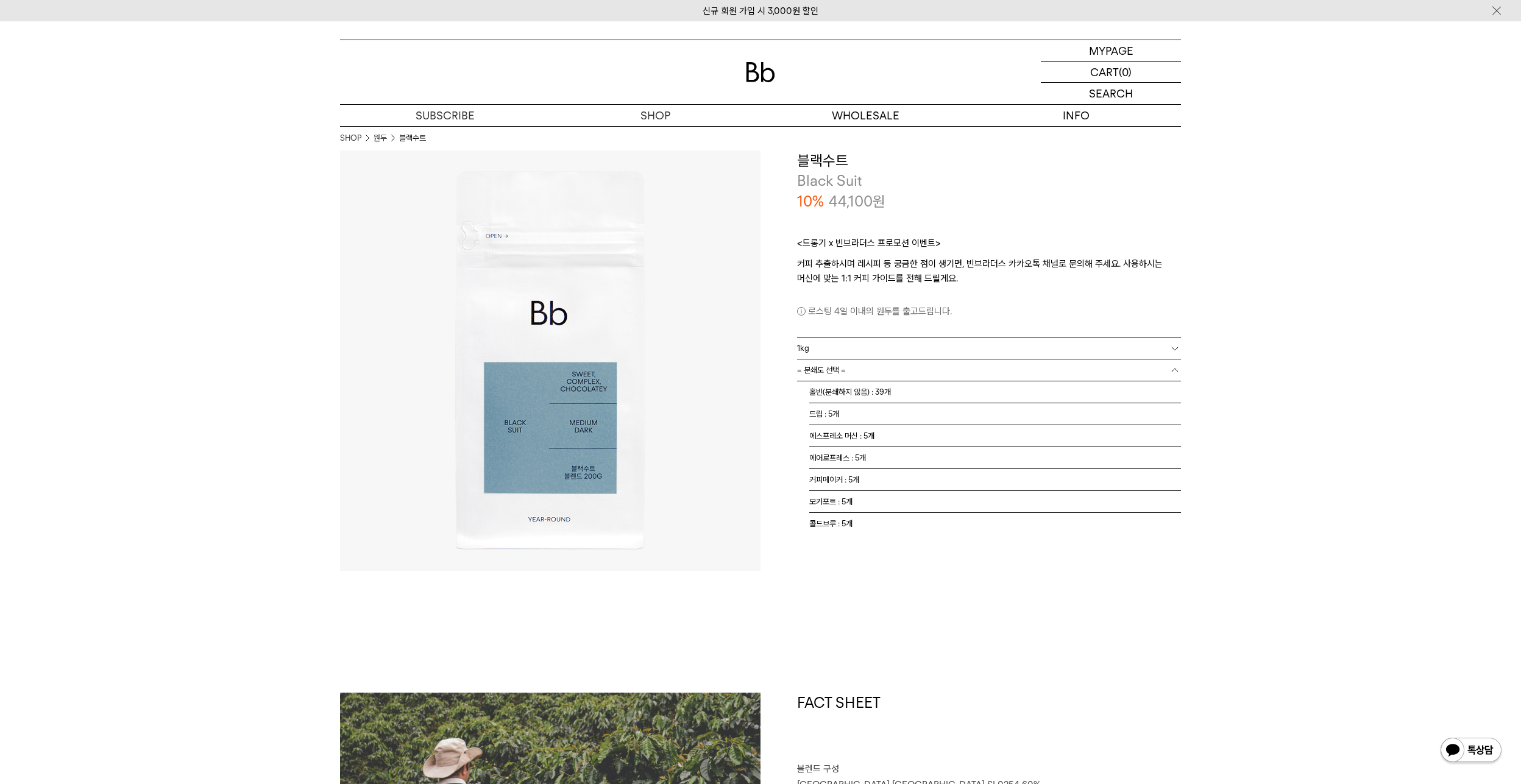
click at [915, 365] on link "= 분쇄도 선택 =" at bounding box center [989, 370] width 384 height 21
click at [893, 388] on li "홀빈(분쇄하지 않음) : 39개" at bounding box center [995, 392] width 372 height 22
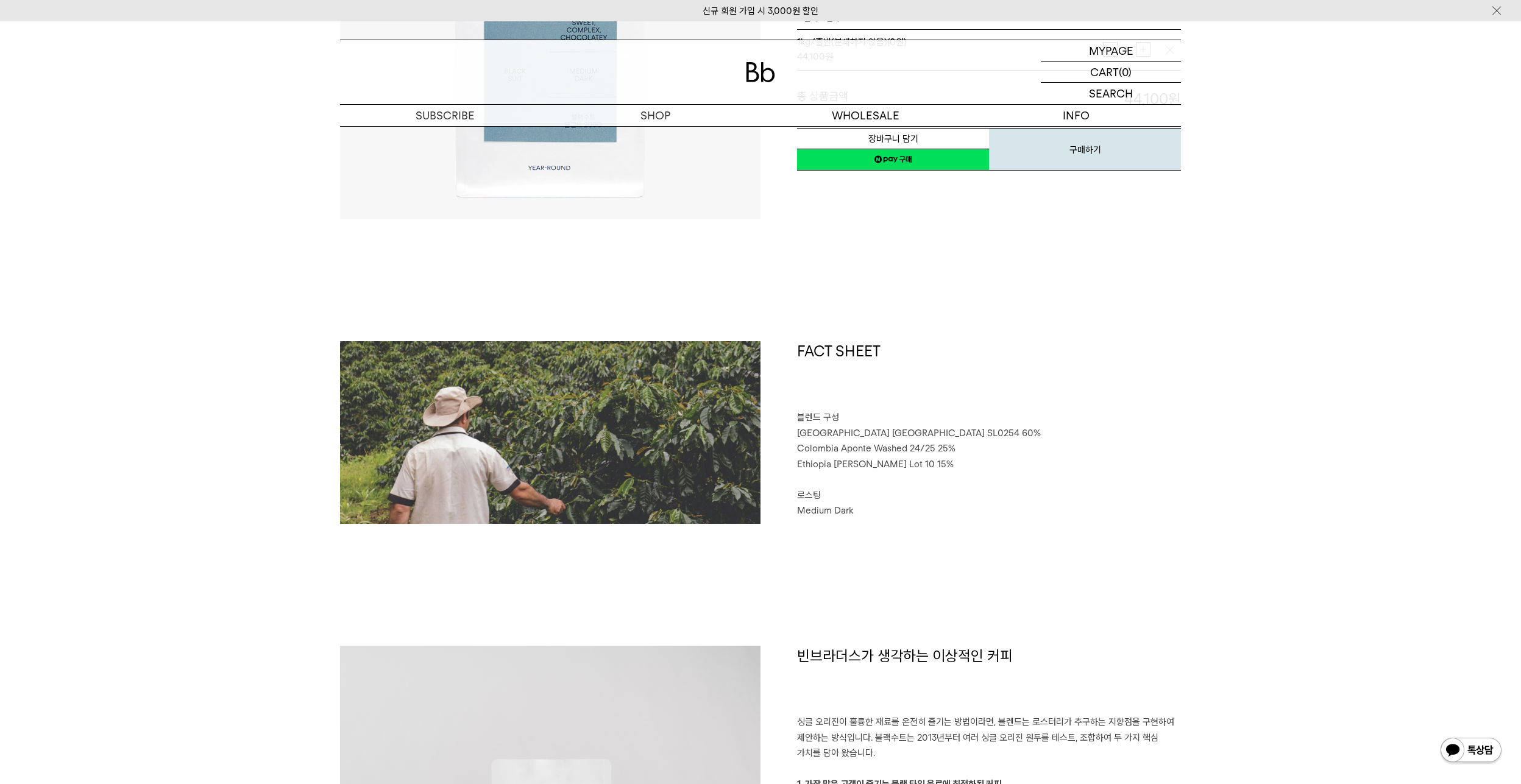
scroll to position [366, 0]
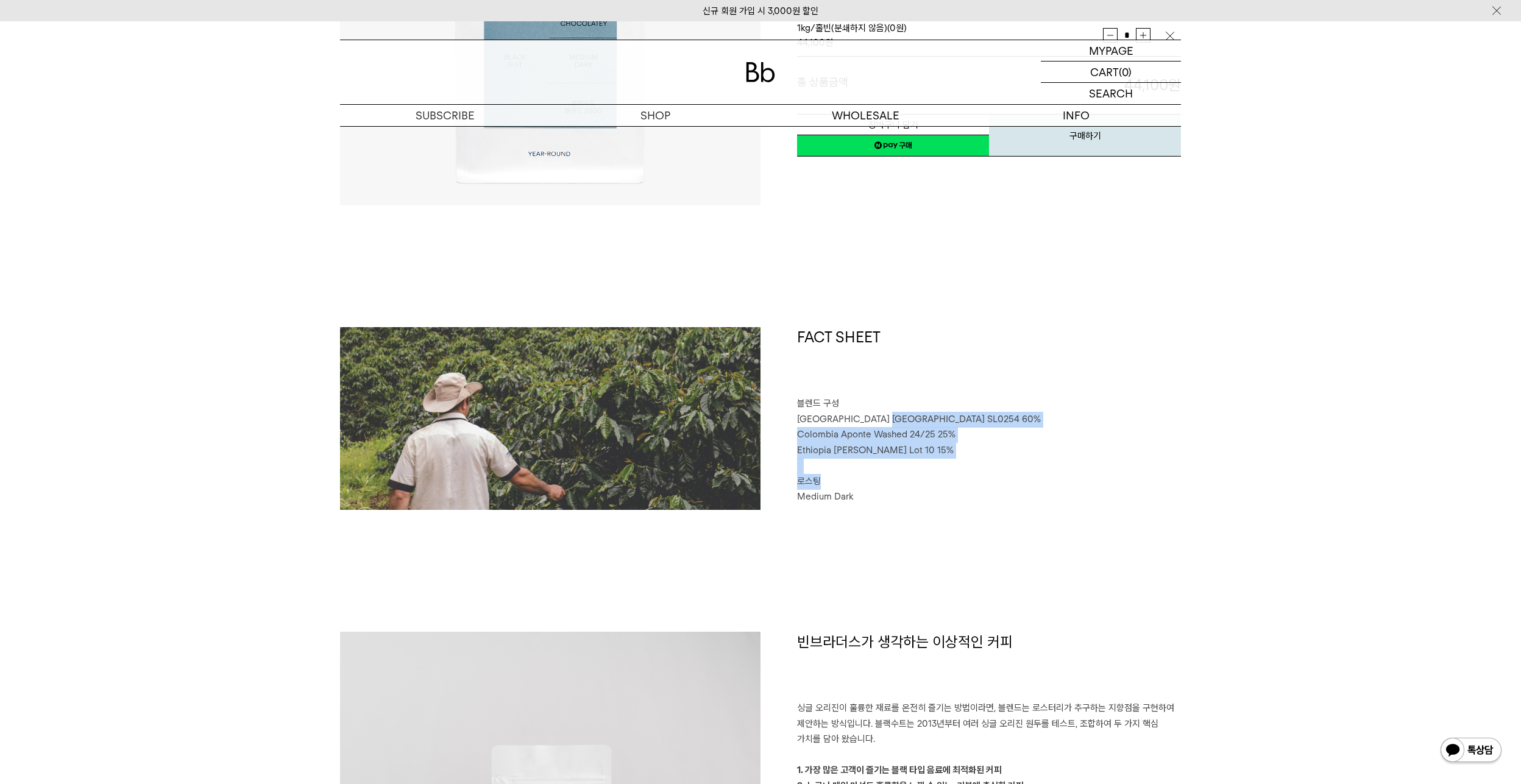
drag, startPoint x: 870, startPoint y: 419, endPoint x: 860, endPoint y: 479, distance: 60.8
click at [860, 479] on div "FACT SHEET 블렌드 구성 Brazil Sao Paulo SL0254 60% Colombia Aponte Washed 24/25 25% …" at bounding box center [971, 418] width 421 height 183
click at [1130, 531] on div "FACT SHEET 블렌드 구성 Brazil Sao Paulo SL0254 60% Colombia Aponte Washed 24/25 25% …" at bounding box center [760, 480] width 841 height 304
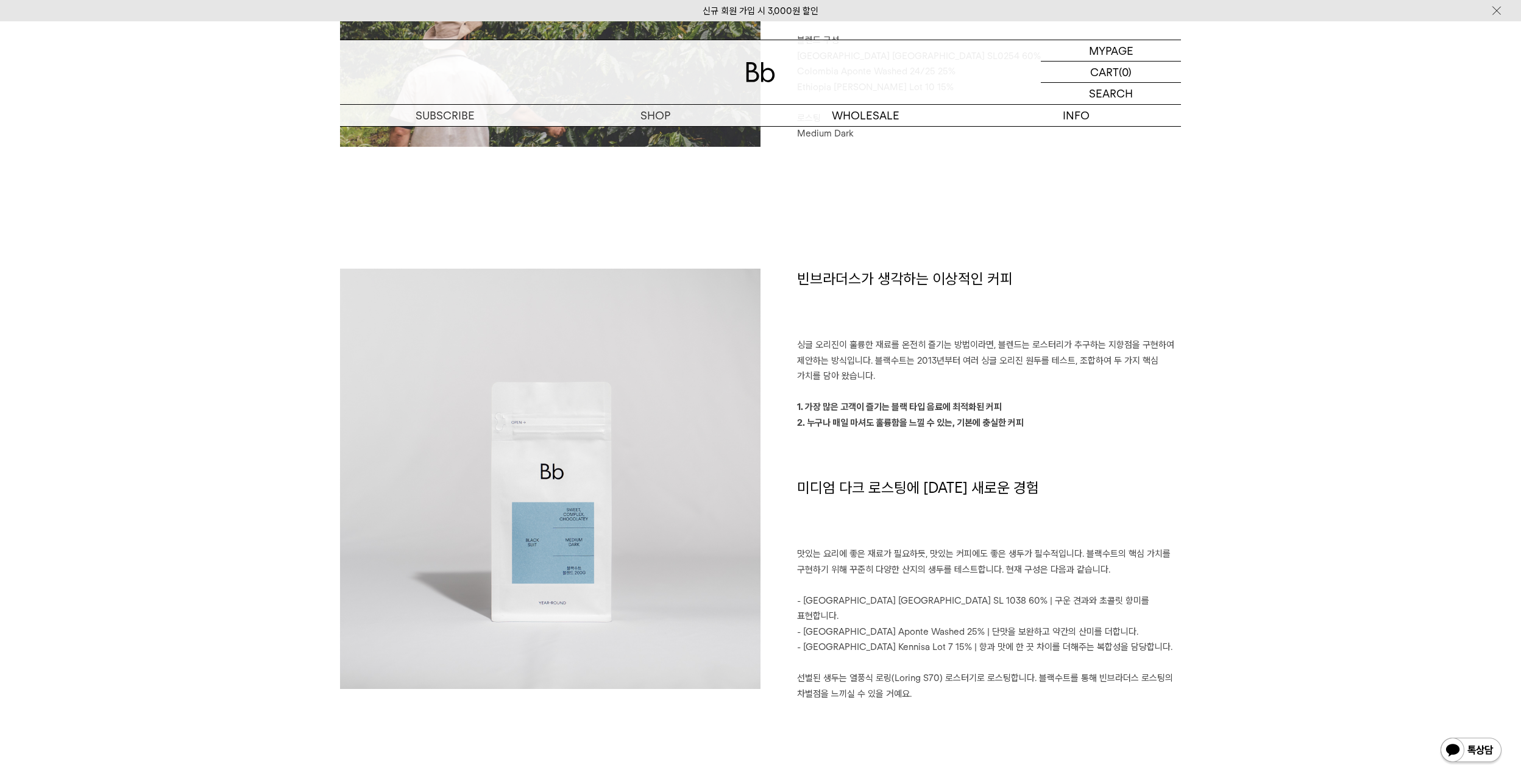
scroll to position [731, 0]
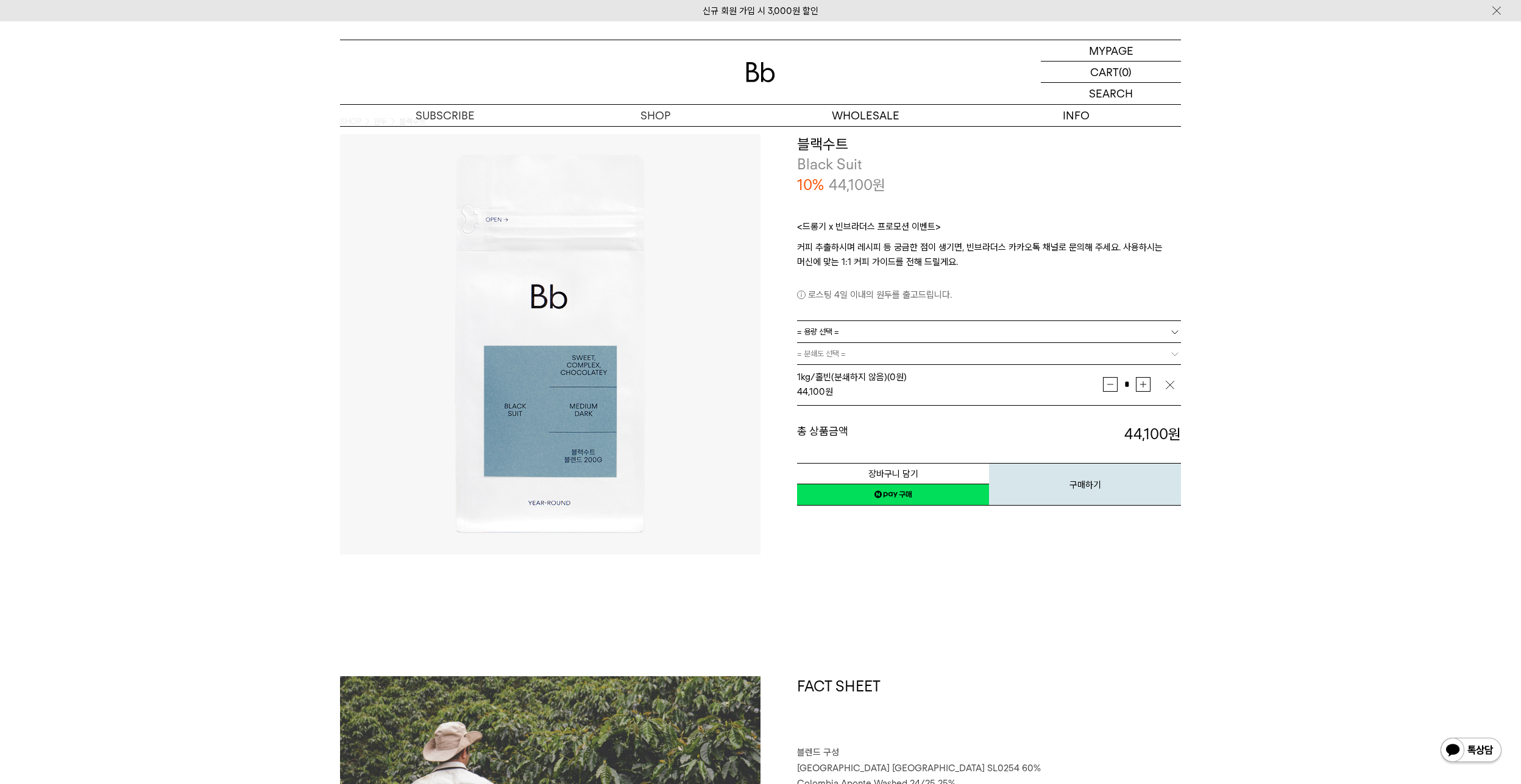
scroll to position [0, 0]
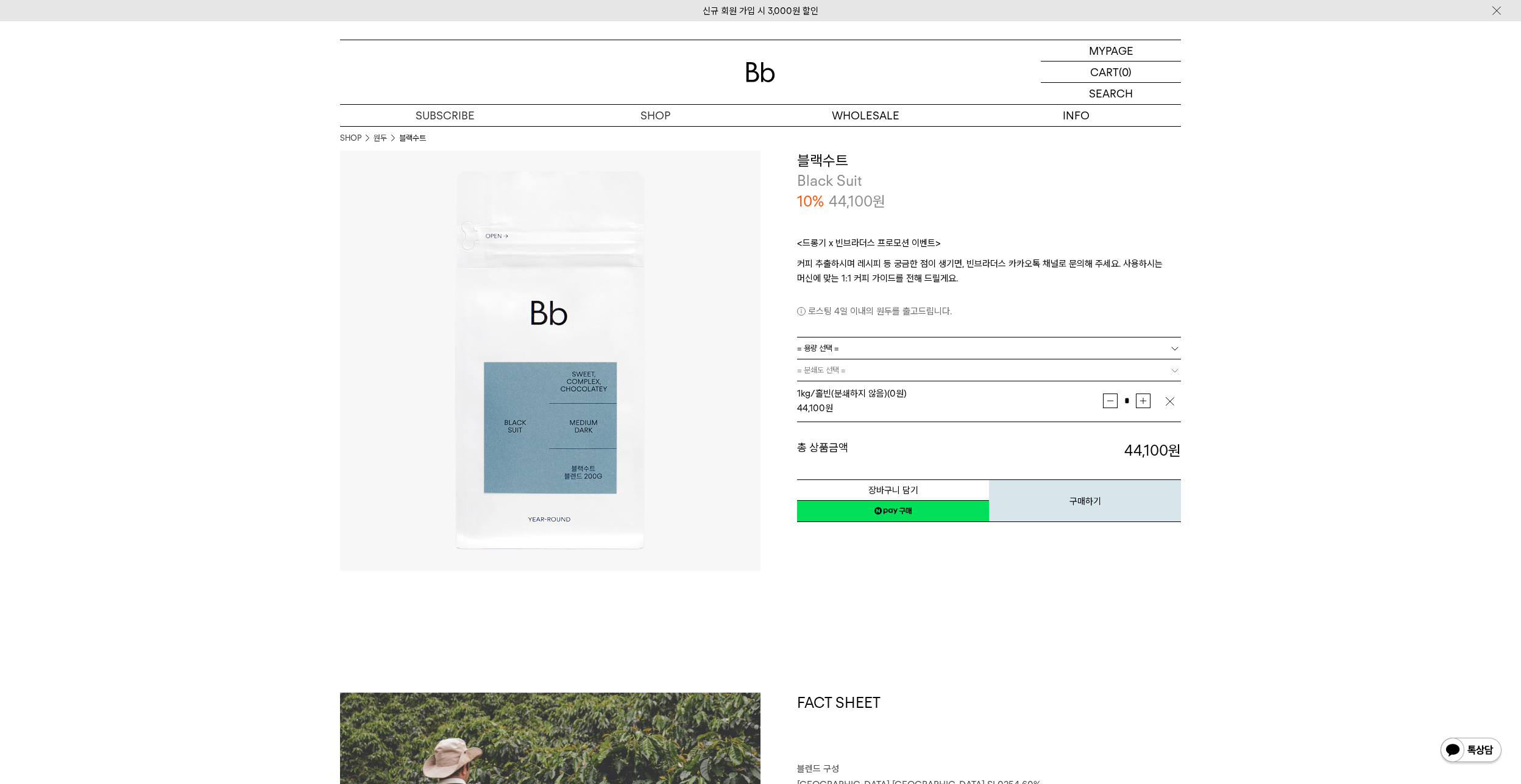
click at [917, 516] on link "네이버페이 구매하기" at bounding box center [893, 512] width 192 height 22
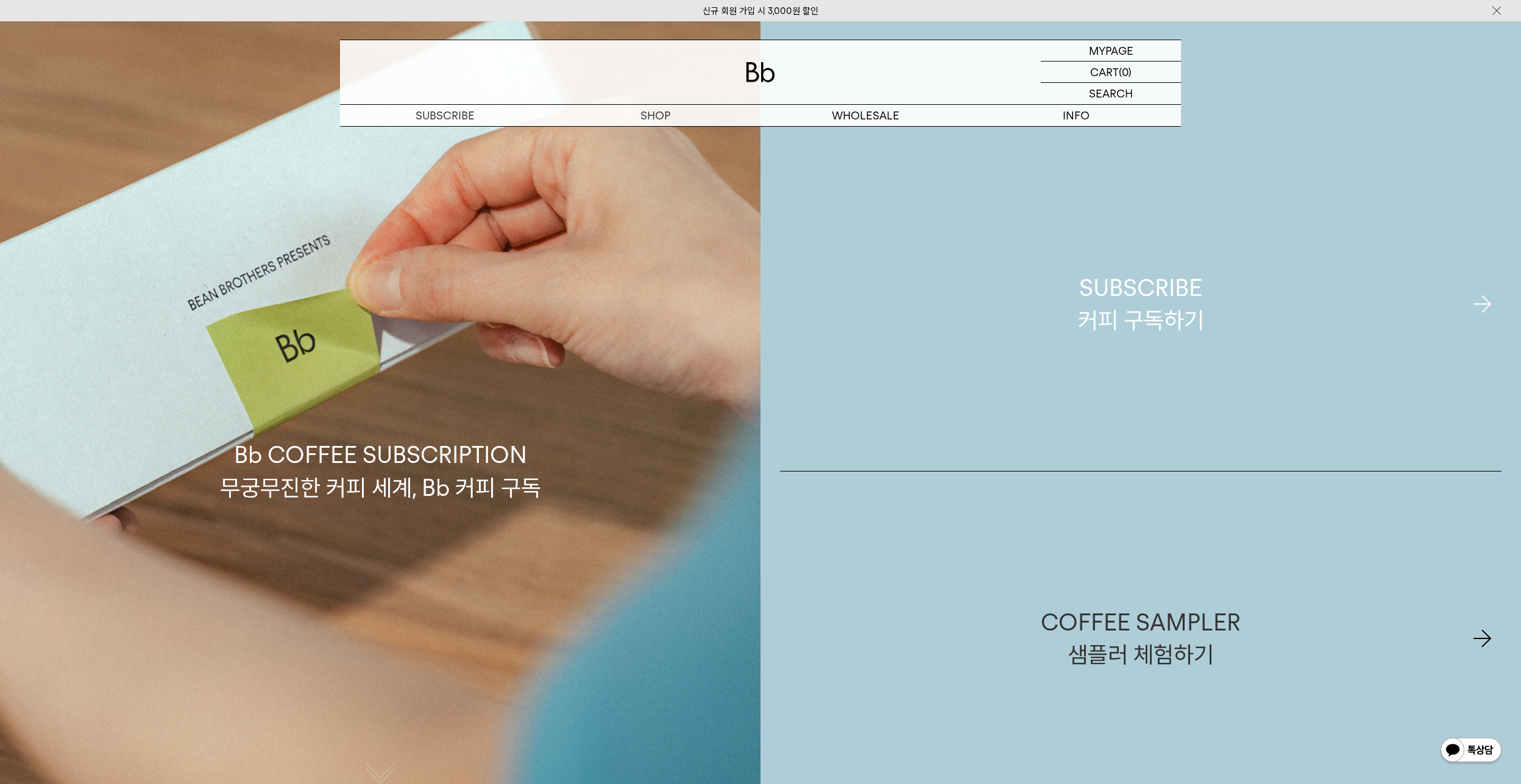
click at [1141, 290] on div "SUBSCRIBE 커피 구독하기" at bounding box center [1141, 304] width 126 height 64
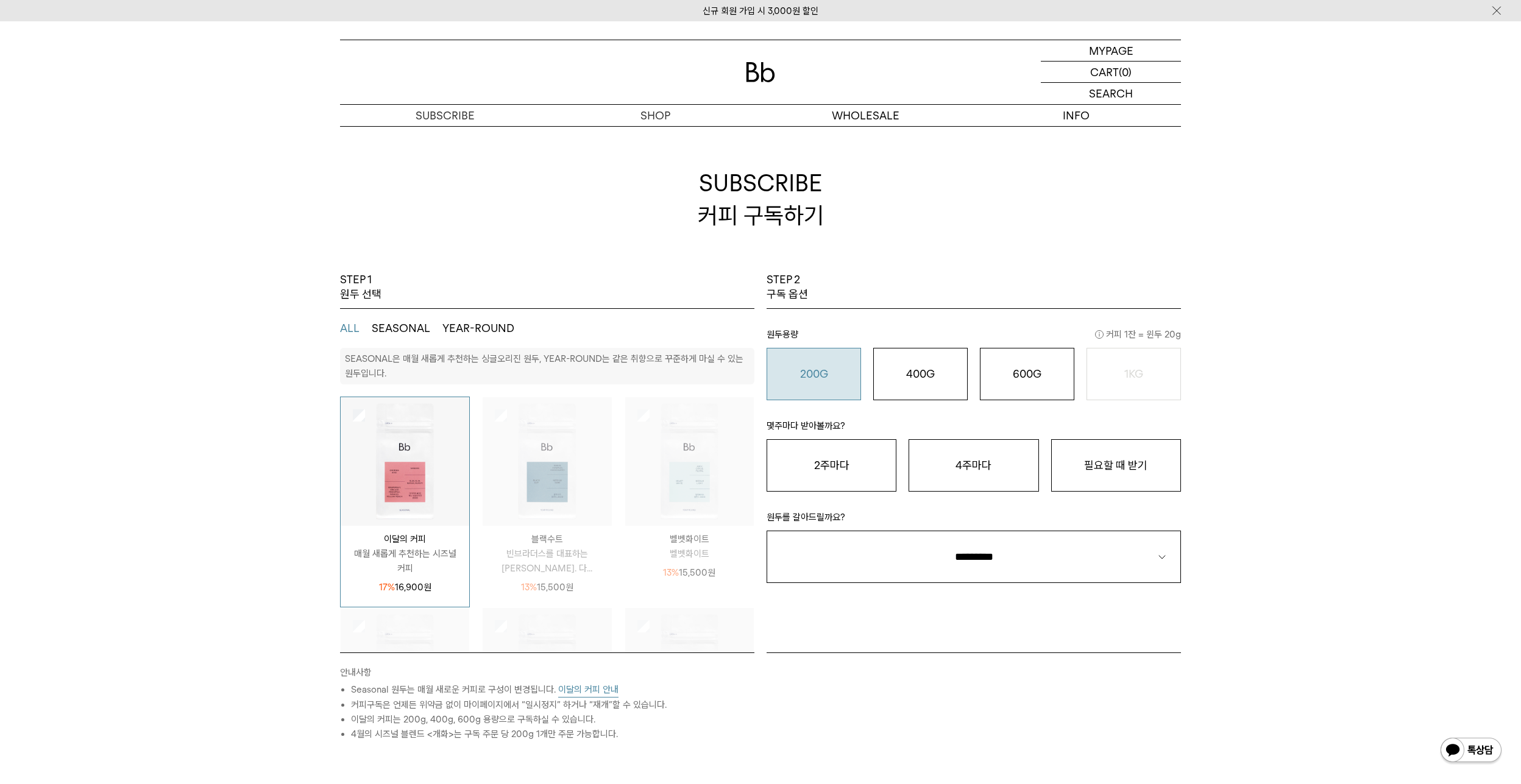
click at [790, 363] on button "200G 16,900 원" at bounding box center [814, 374] width 94 height 53
click at [1097, 466] on button "필요할 때 받기" at bounding box center [1115, 465] width 129 height 53
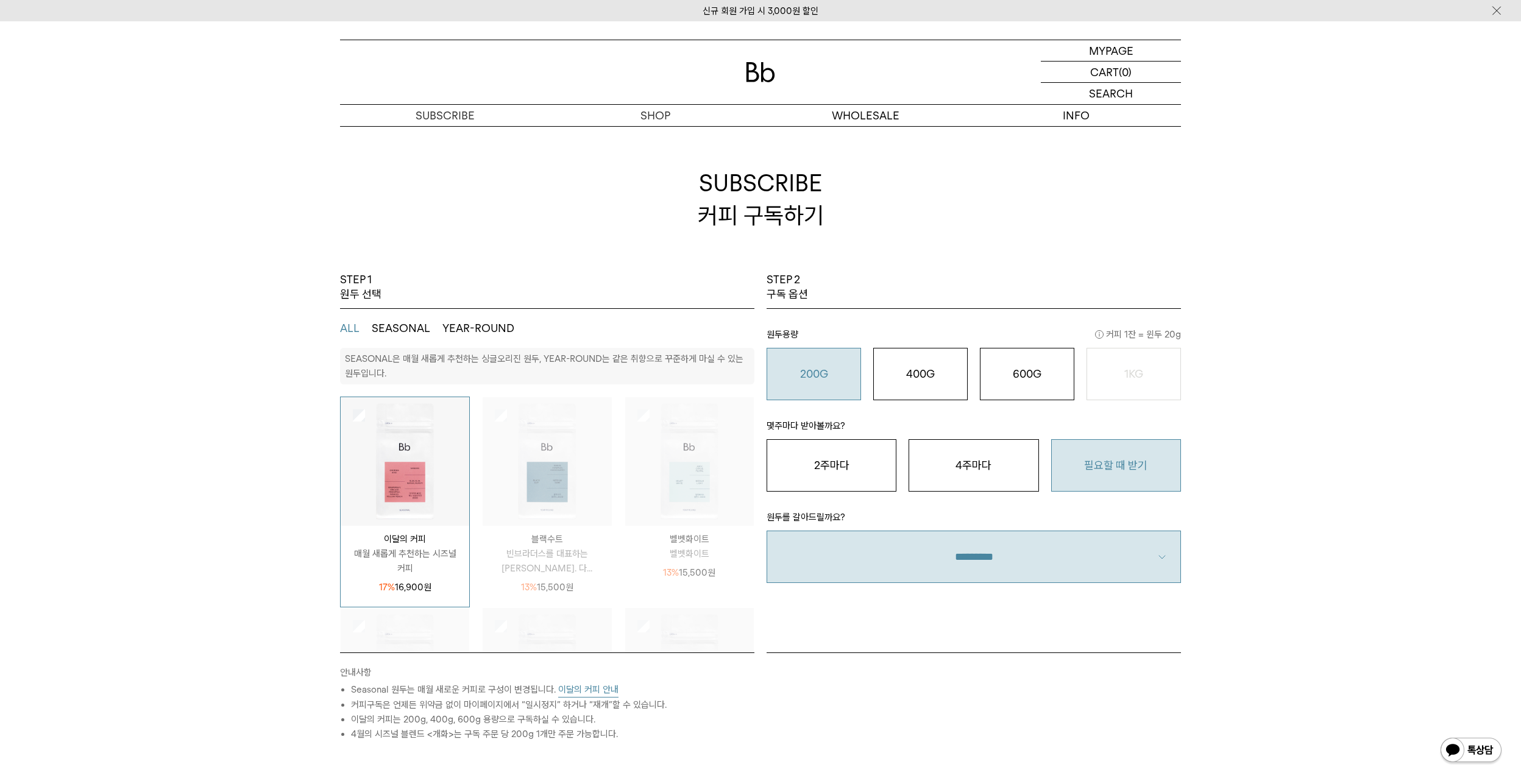
click at [1009, 550] on select "**********" at bounding box center [974, 556] width 414 height 53
select select "**"
click at [767, 531] on select "**********" at bounding box center [974, 556] width 414 height 53
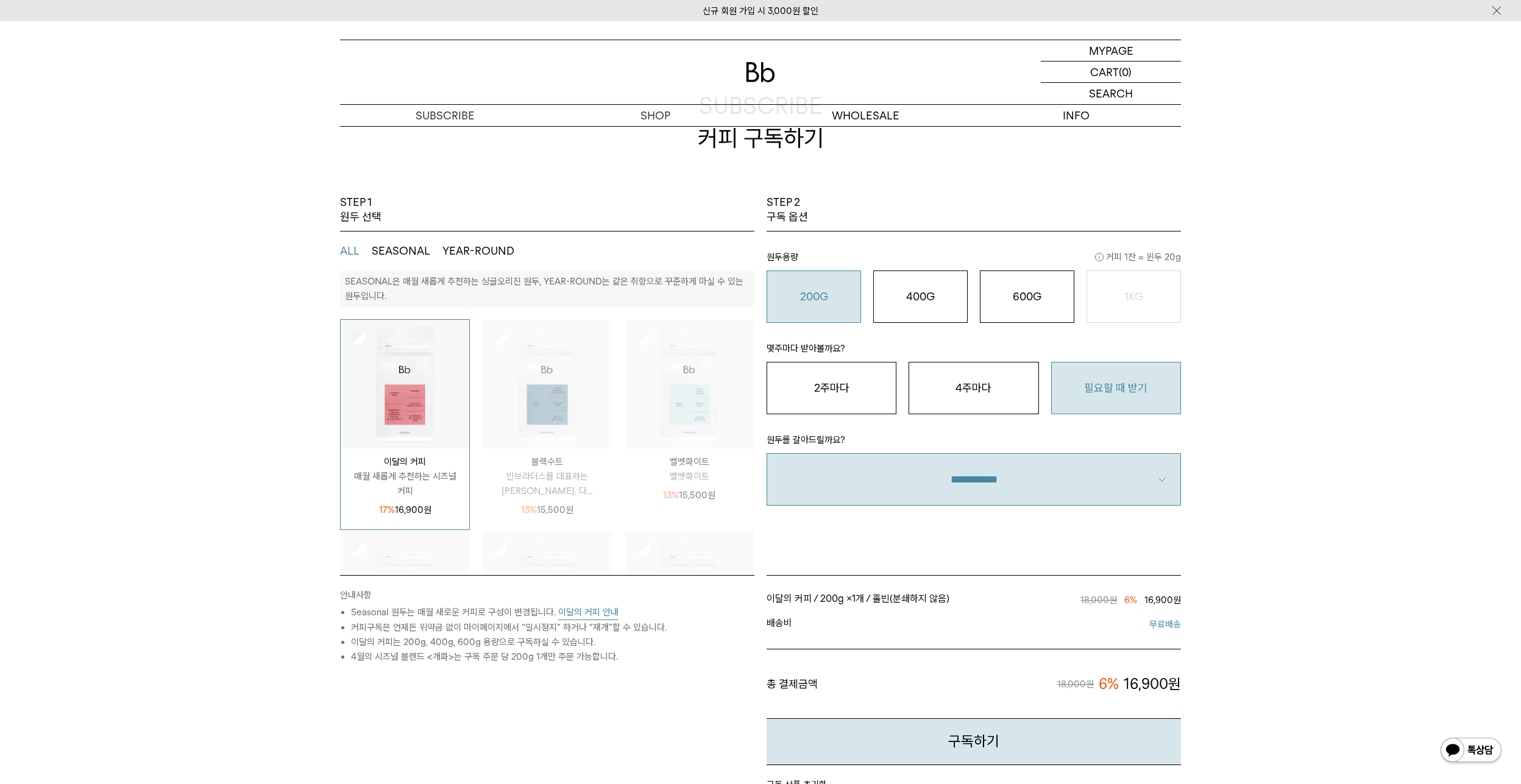
scroll to position [122, 0]
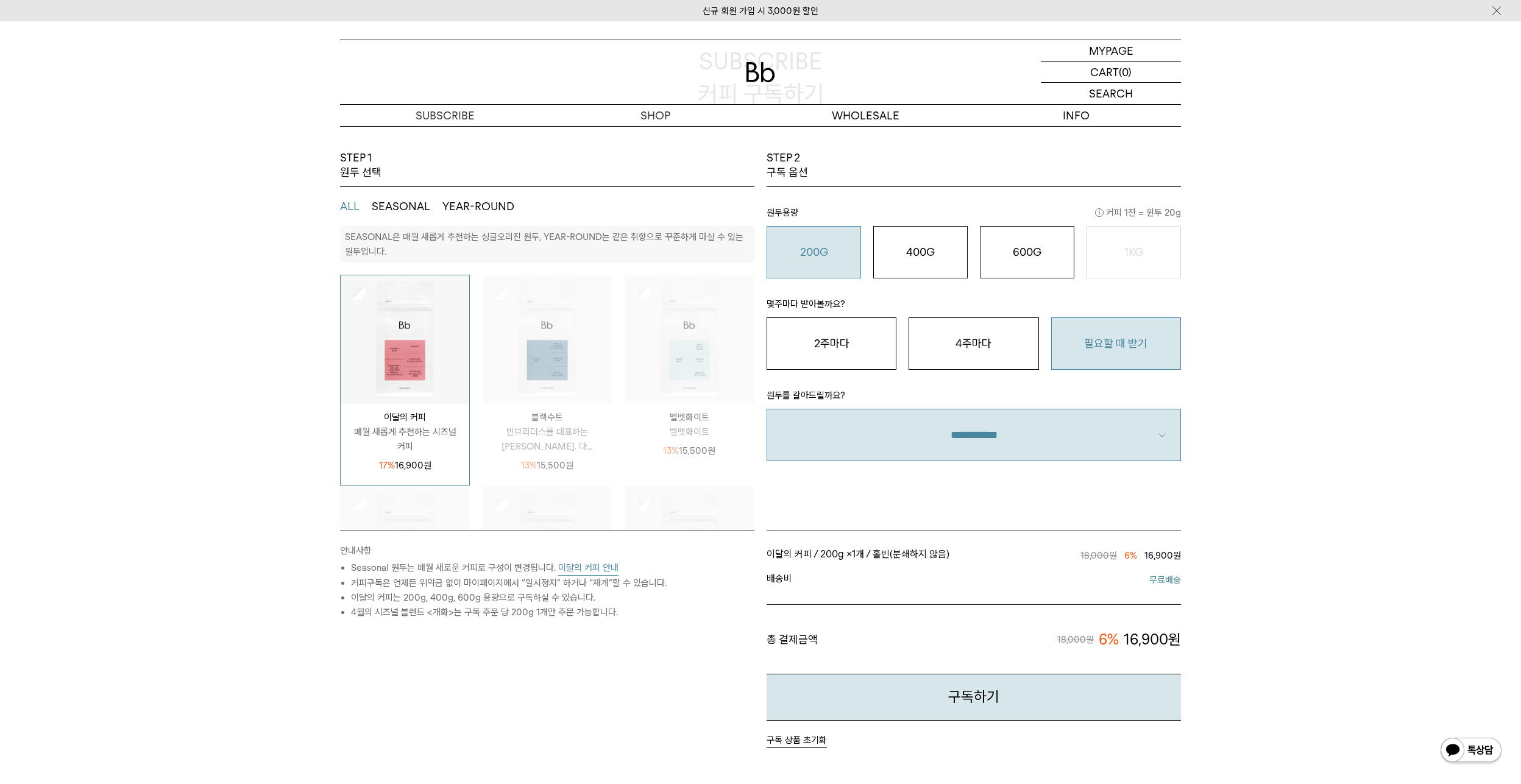
click at [997, 585] on span "무료배송" at bounding box center [1078, 580] width 207 height 15
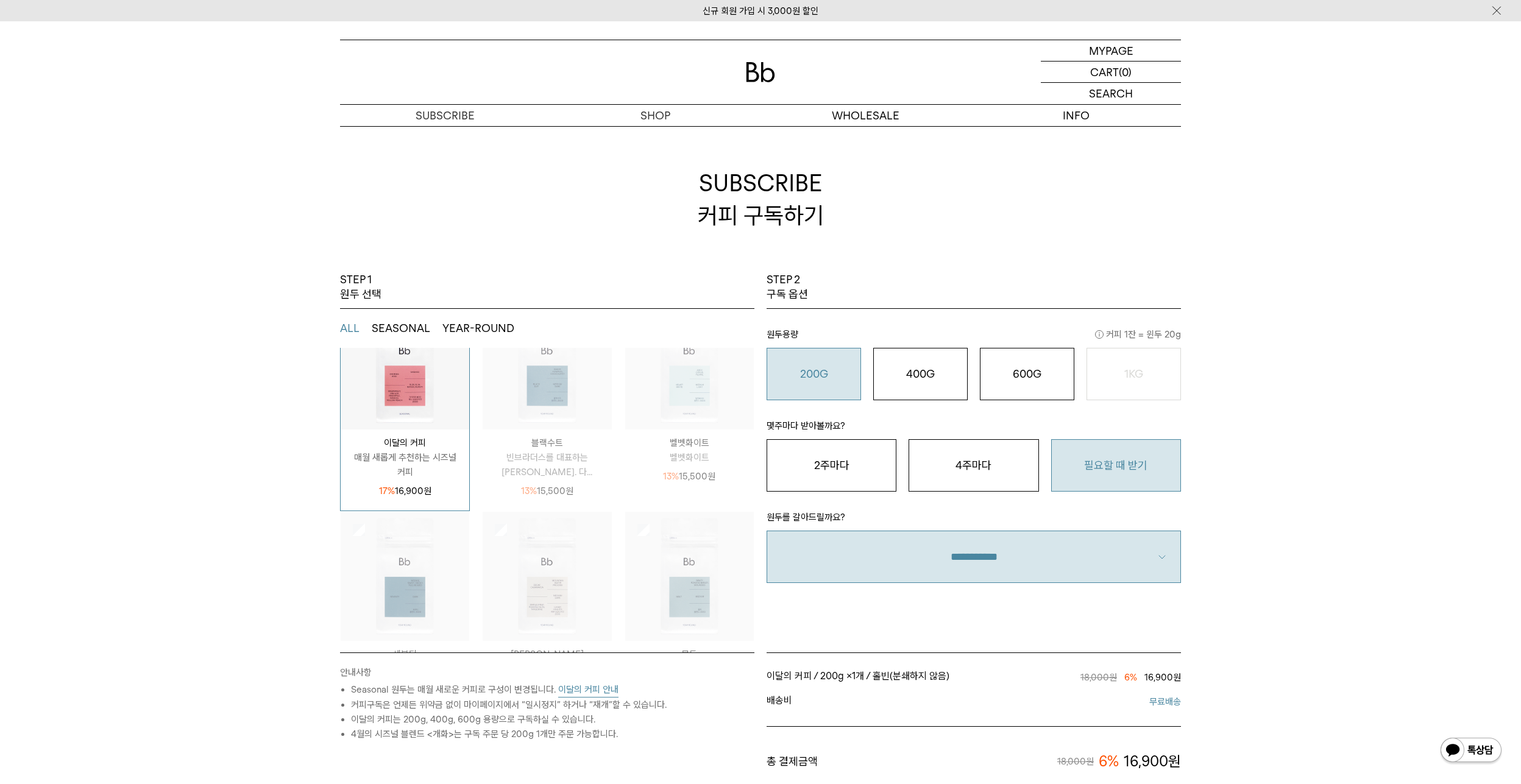
scroll to position [159, 0]
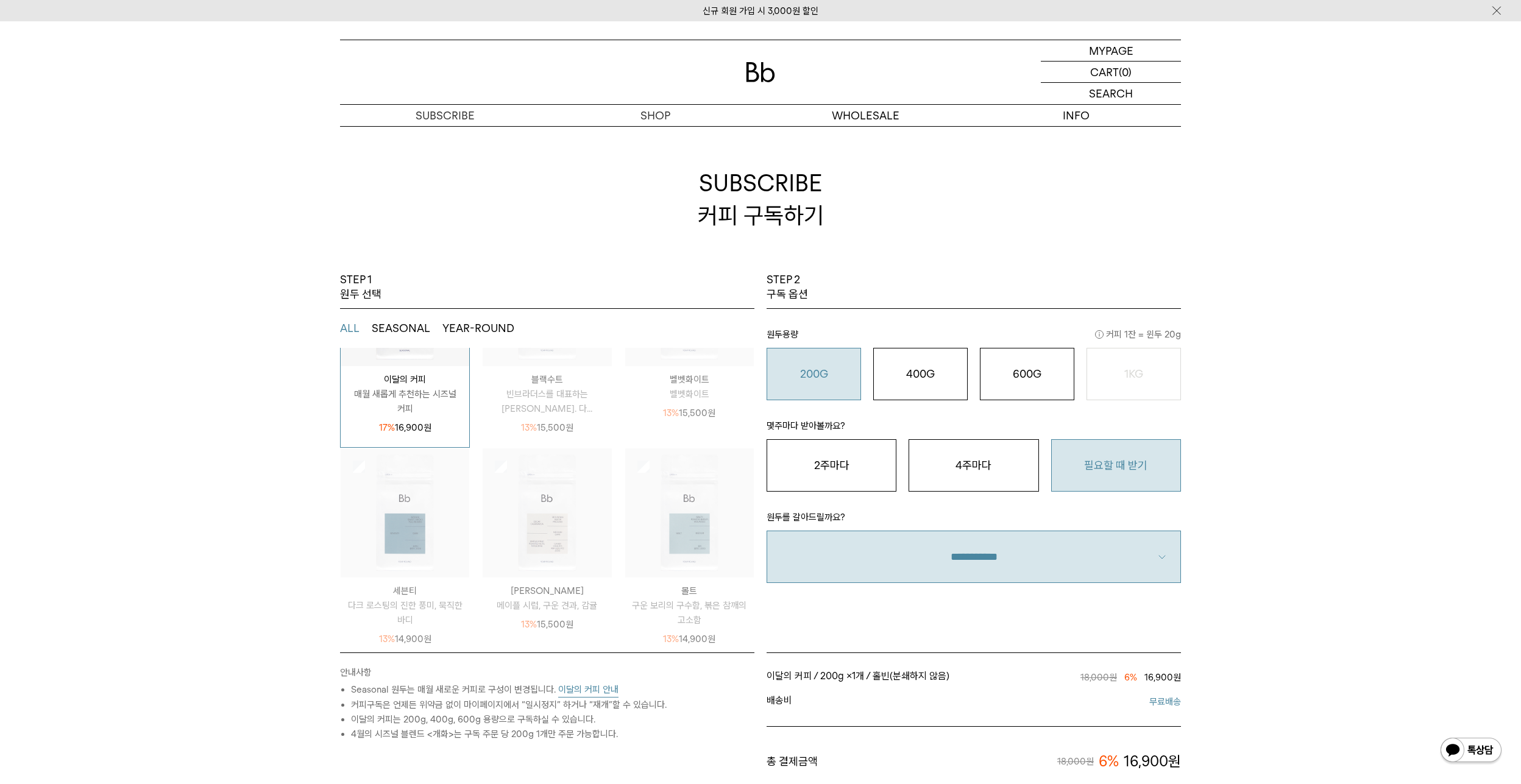
click at [593, 688] on button "이달의 커피 안내" at bounding box center [588, 690] width 60 height 15
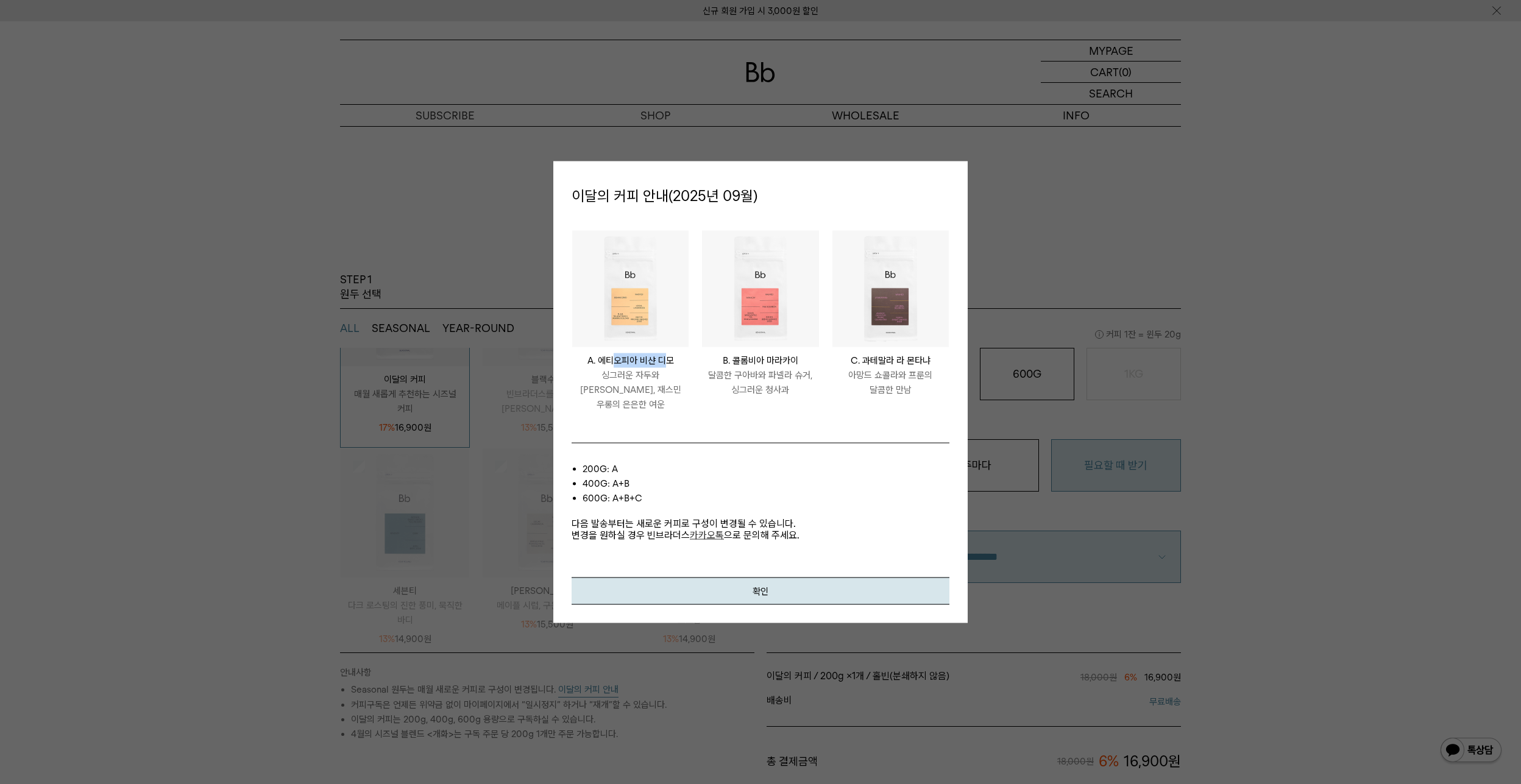
drag, startPoint x: 615, startPoint y: 365, endPoint x: 667, endPoint y: 361, distance: 52.2
click at [667, 361] on p "A. 에티오피아 비샨 디모" at bounding box center [630, 360] width 116 height 15
click at [812, 385] on p "달콤한 구아바와 파넬라 슈거, 싱그러운 청사과" at bounding box center [760, 382] width 116 height 29
drag, startPoint x: 630, startPoint y: 403, endPoint x: 611, endPoint y: 369, distance: 38.9
click at [611, 369] on div "ETHIOPIA BISHAN DIMO A. 에티오피아 비샨 디모 싱그러운 자두와 황도, 재스민 우롱의 은은한 여운" at bounding box center [630, 382] width 116 height 59
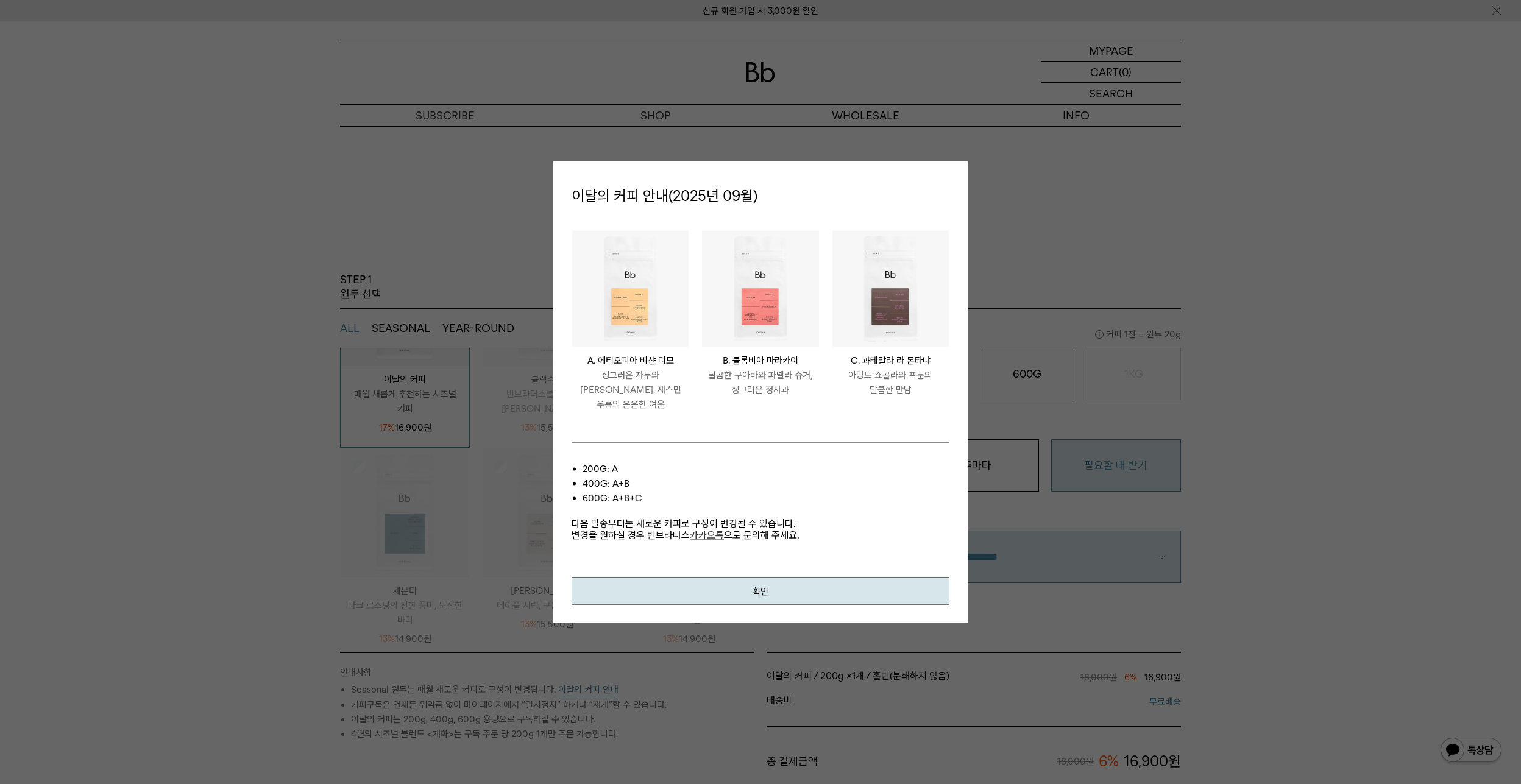
click at [696, 421] on div "ETHIOPIA BISHAN DIMO A. 에티오피아 비샨 디모 싱그러운 자두와 황도, 재스민 우롱의 은은한 여운 COLOMBIA MARACA…" at bounding box center [760, 395] width 378 height 366
drag, startPoint x: 585, startPoint y: 481, endPoint x: 663, endPoint y: 484, distance: 78.1
click at [653, 486] on ul "200g: A 400g: A+B 600g: A+B+C" at bounding box center [760, 484] width 378 height 44
click at [760, 482] on li "400g: A+B" at bounding box center [765, 483] width 367 height 15
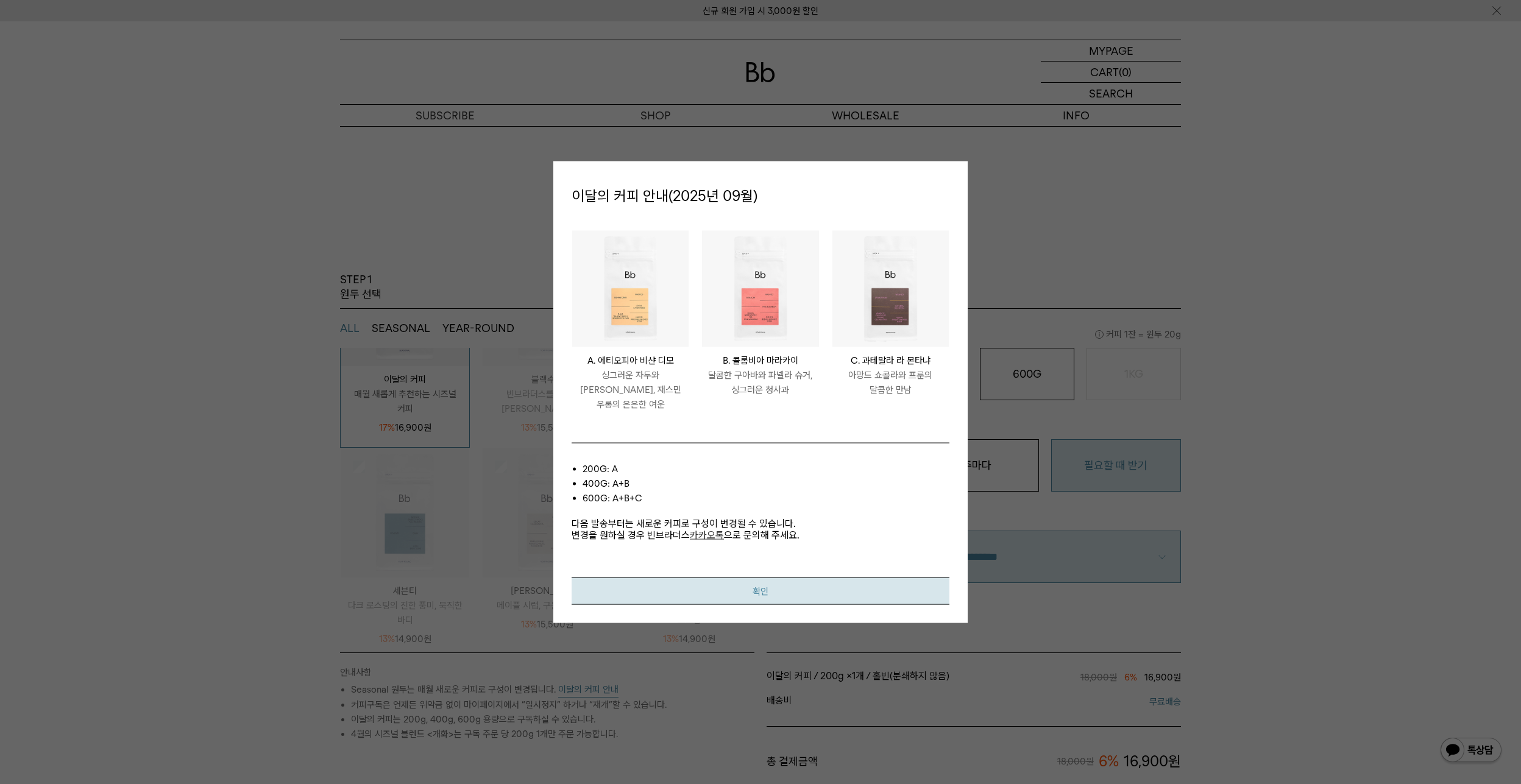
click at [767, 586] on button "확인" at bounding box center [760, 591] width 378 height 27
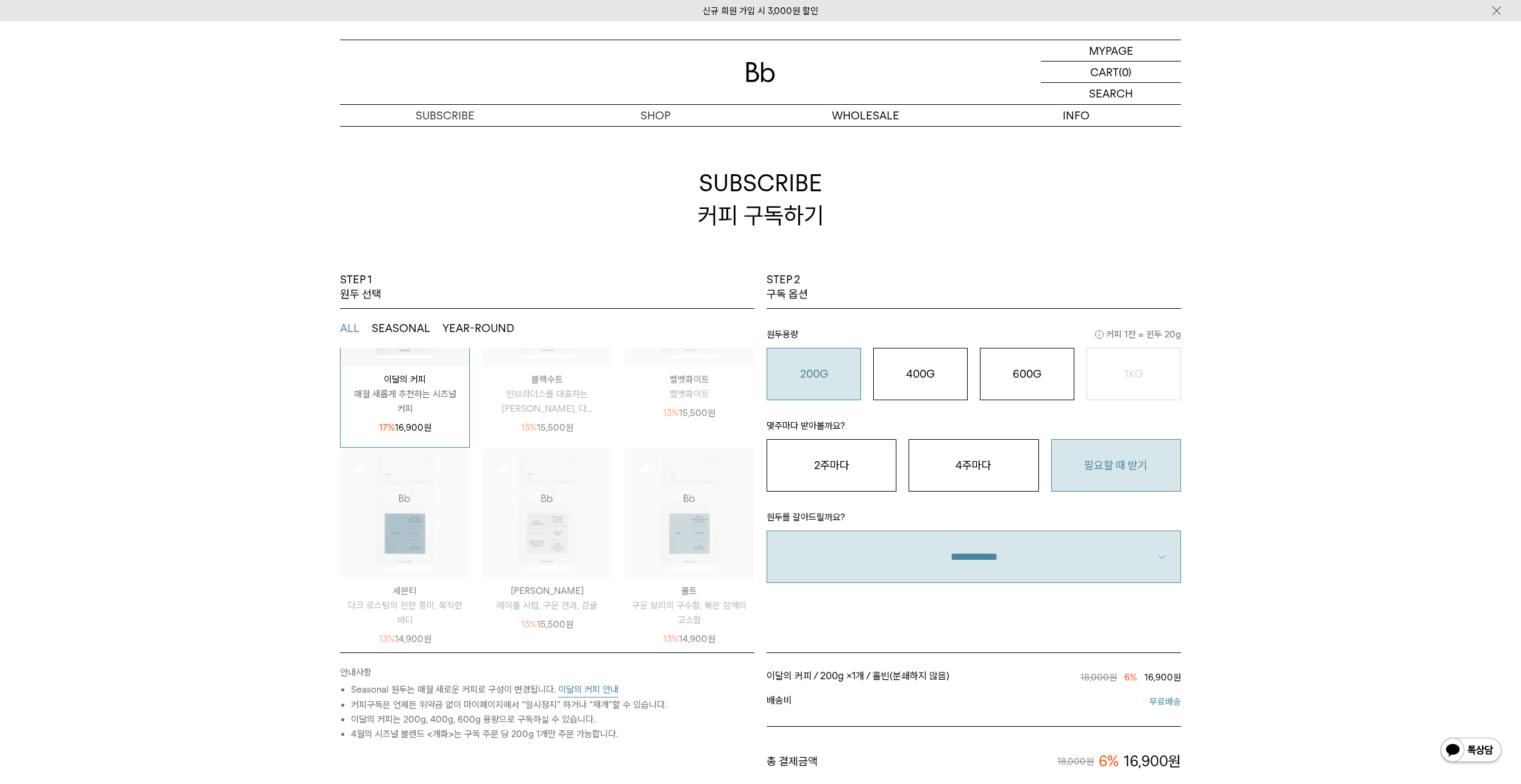
click at [1370, 541] on div "STEP 1 원두 선택 ALL SEASONAL YEAR-ROUND SEASONAL은 매월 새롭게 추천하는 싱글오리진 원두, YEAR-ROUND…" at bounding box center [760, 632] width 1521 height 720
drag, startPoint x: 1186, startPoint y: 341, endPoint x: 1202, endPoint y: 338, distance: 16.3
click at [1202, 338] on div "STEP 1 원두 선택 ALL SEASONAL YEAR-ROUND SEASONAL은 매월 새롭게 추천하는 싱글오리진 원두, YEAR-ROUND…" at bounding box center [760, 632] width 1521 height 720
click at [1285, 362] on div "STEP 1 원두 선택 ALL SEASONAL YEAR-ROUND SEASONAL은 매월 새롭게 추천하는 싱글오리진 원두, YEAR-ROUND…" at bounding box center [760, 632] width 1521 height 720
click at [1421, 520] on div "STEP 1 원두 선택 ALL SEASONAL YEAR-ROUND SEASONAL은 매월 새롭게 추천하는 싱글오리진 원두, YEAR-ROUND…" at bounding box center [760, 632] width 1521 height 720
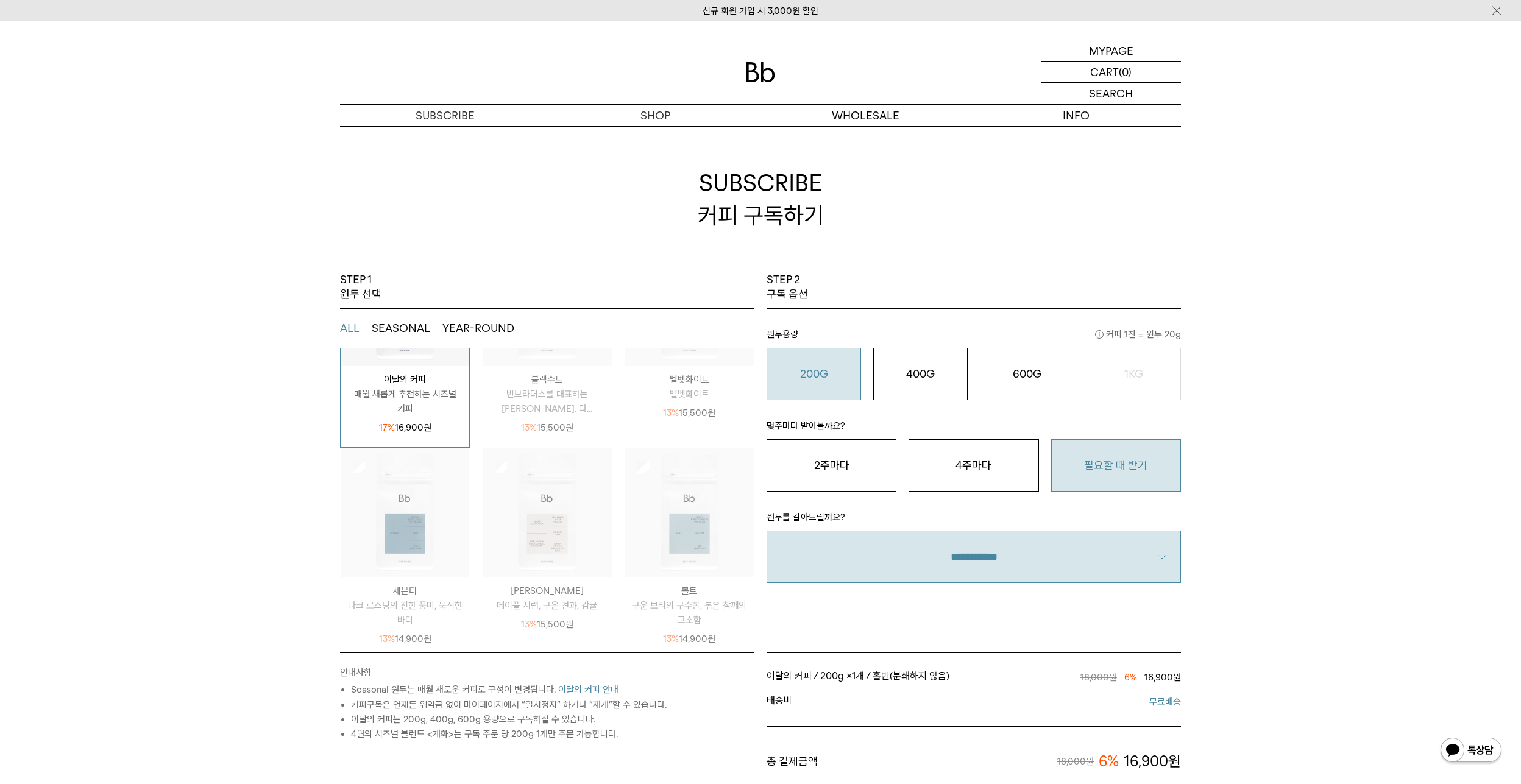
click at [1337, 409] on div "STEP 1 원두 선택 ALL SEASONAL YEAR-ROUND SEASONAL은 매월 새롭게 추천하는 싱글오리진 원두, YEAR-ROUND…" at bounding box center [760, 632] width 1521 height 720
click at [826, 461] on button "2주마다" at bounding box center [831, 465] width 129 height 53
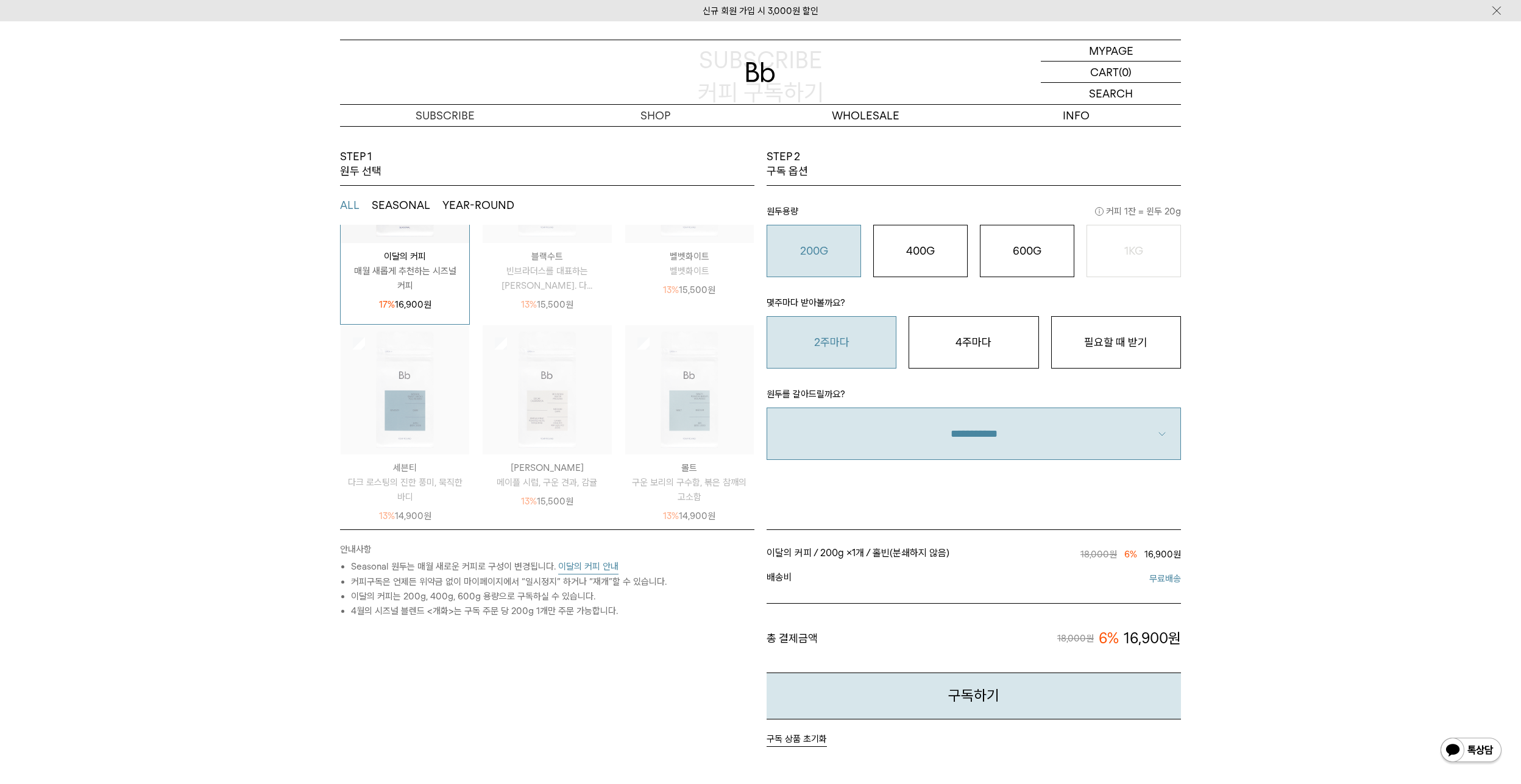
scroll to position [122, 0]
click at [923, 251] on o "400G" at bounding box center [921, 252] width 28 height 13
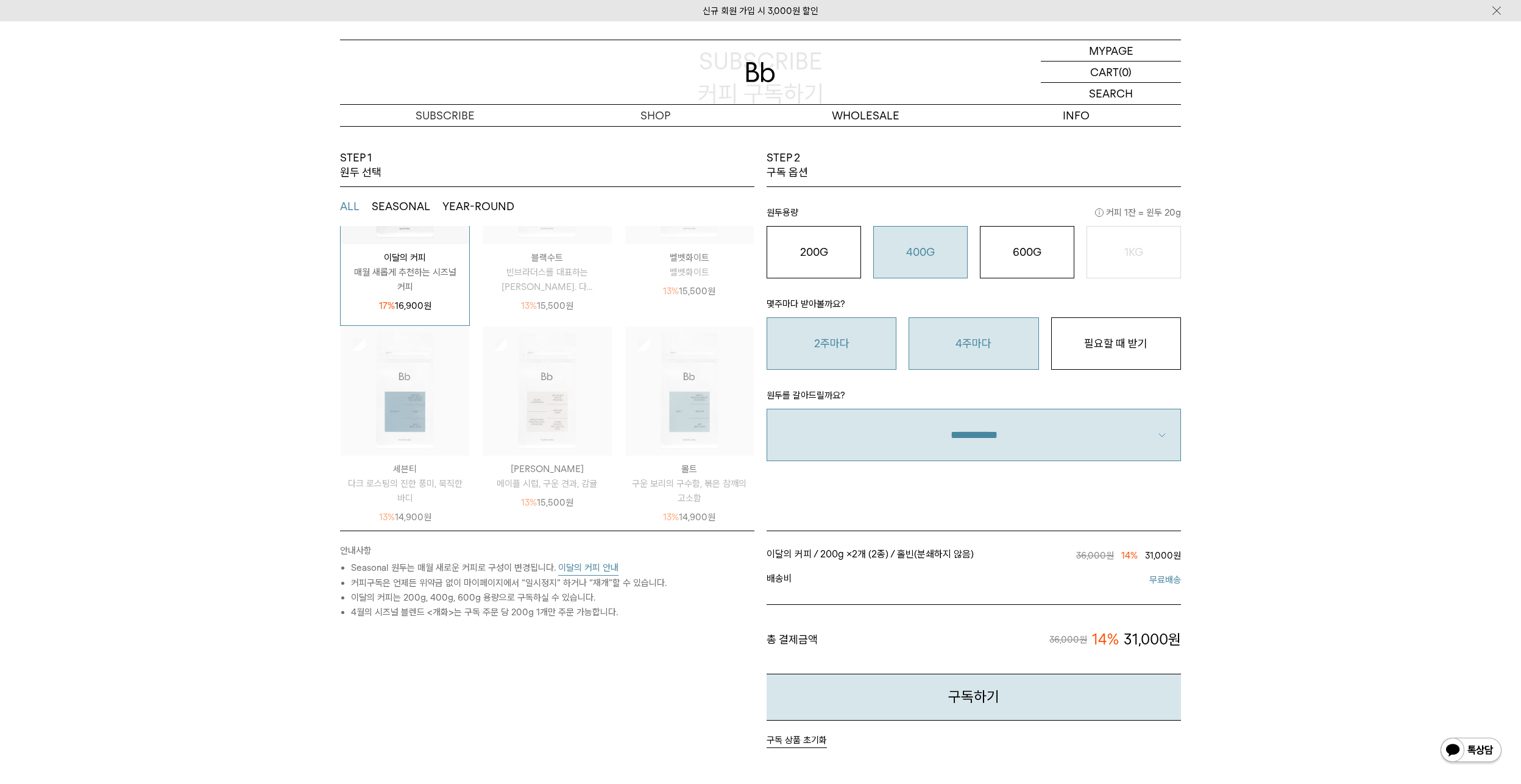
click at [956, 348] on button "4주마다" at bounding box center [973, 344] width 129 height 53
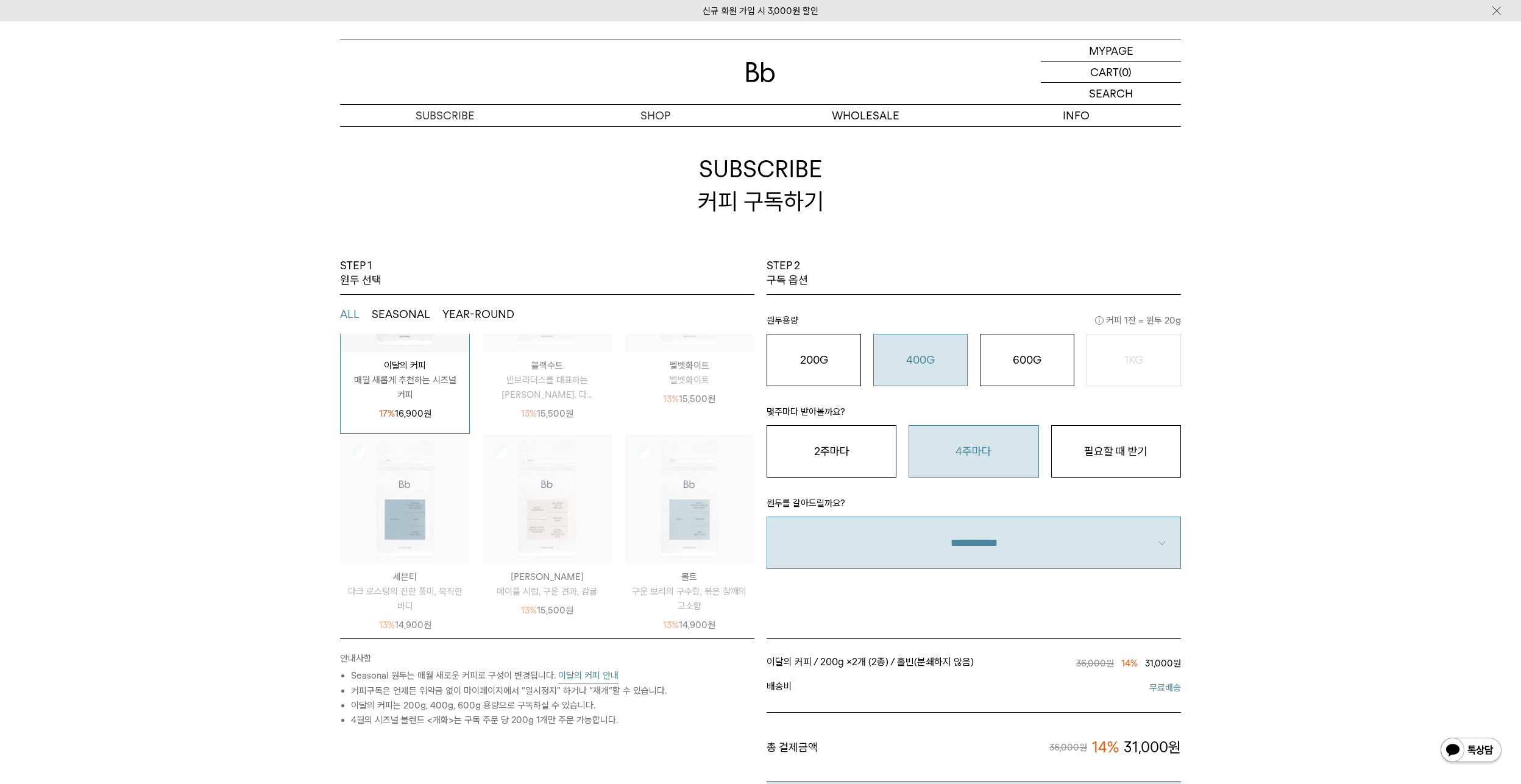
scroll to position [0, 0]
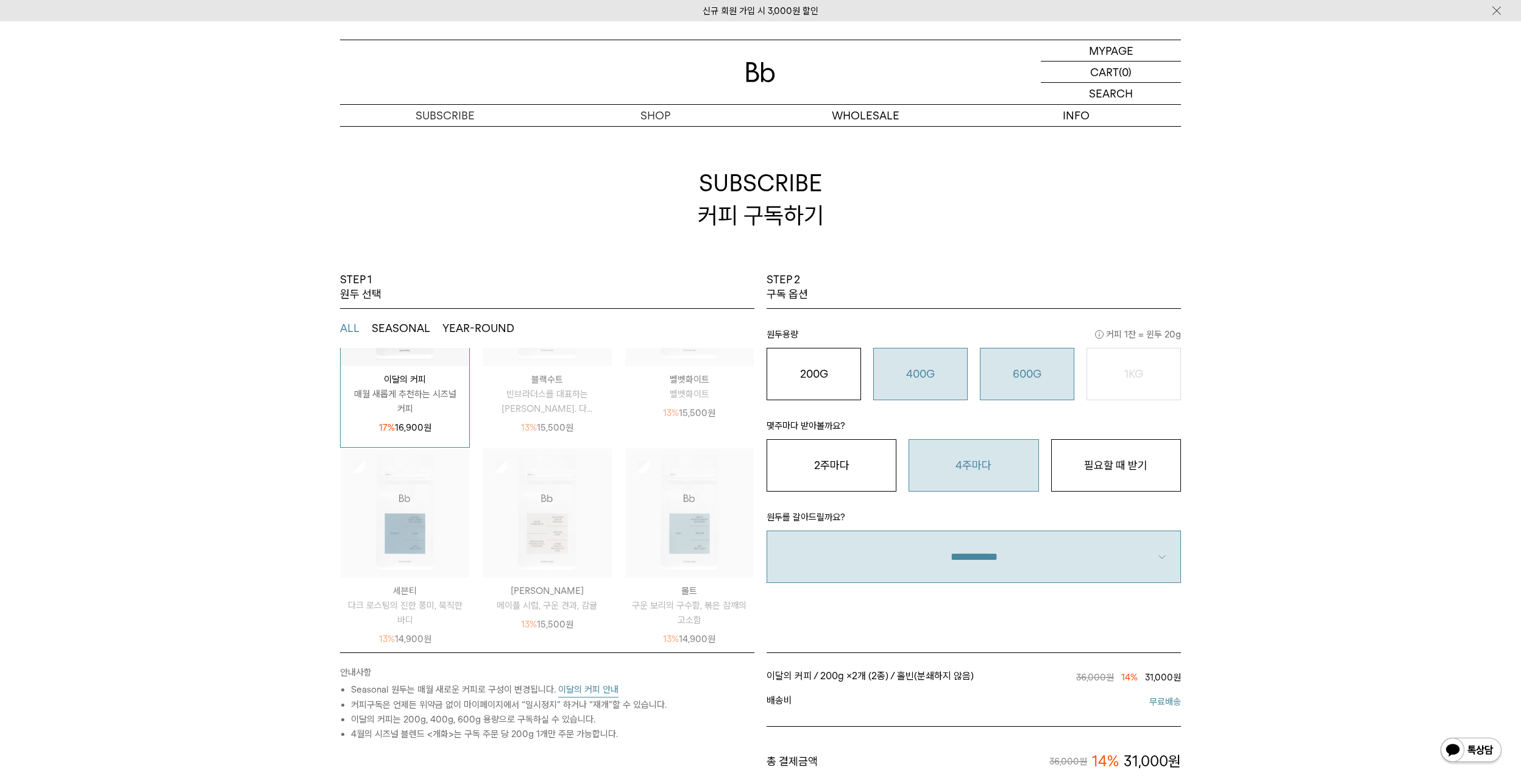
click at [1038, 388] on button "600G 43,000 원" at bounding box center [1027, 374] width 94 height 53
click at [1133, 456] on button "필요할 때 받기" at bounding box center [1115, 465] width 129 height 53
click at [930, 364] on button "400G 31,000 원" at bounding box center [921, 374] width 94 height 53
click at [924, 479] on button "4주마다" at bounding box center [973, 465] width 129 height 53
click at [589, 688] on button "이달의 커피 안내" at bounding box center [588, 690] width 60 height 15
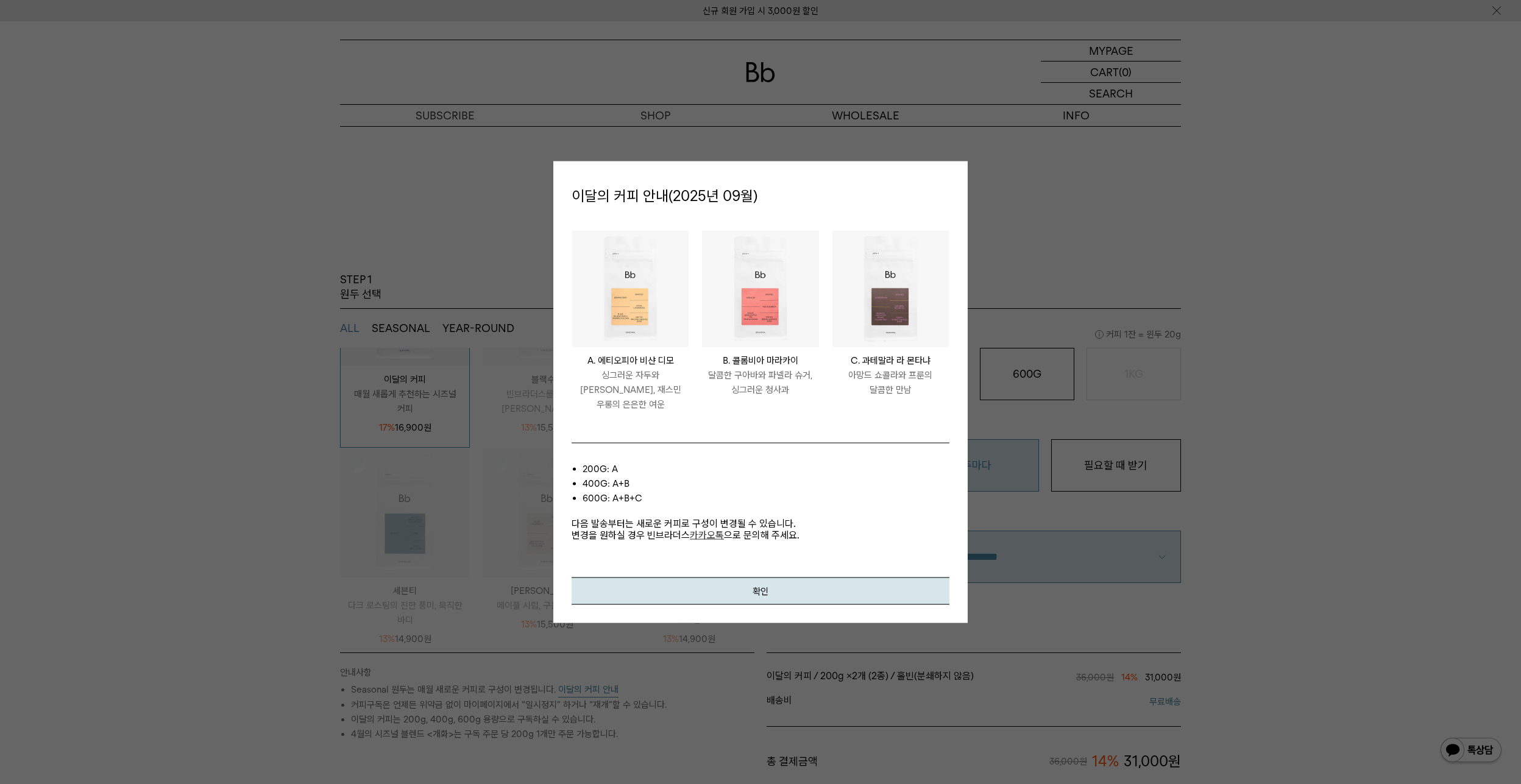
click at [1333, 523] on div at bounding box center [760, 392] width 1521 height 784
click at [782, 592] on button "확인" at bounding box center [760, 591] width 378 height 27
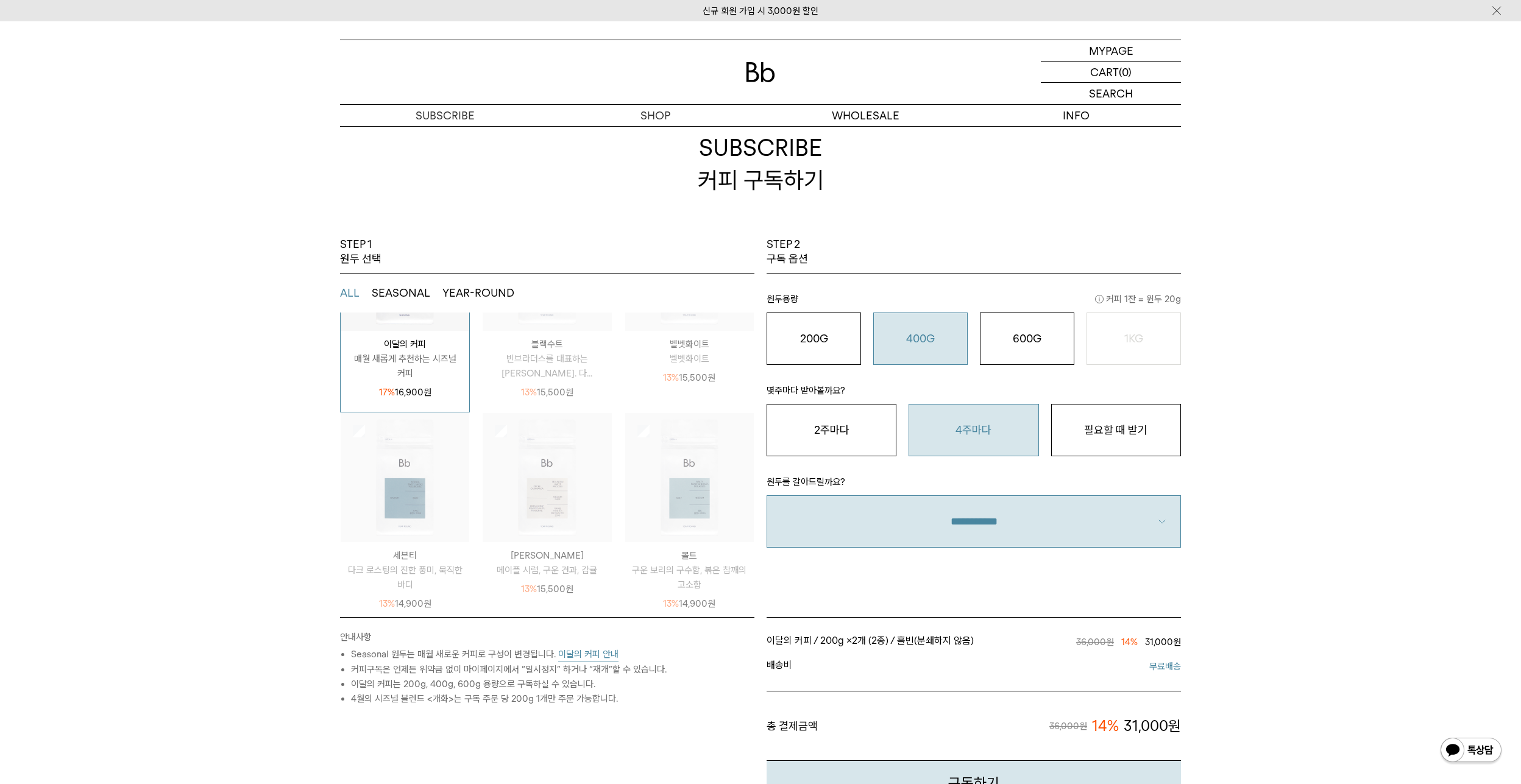
scroll to position [183, 0]
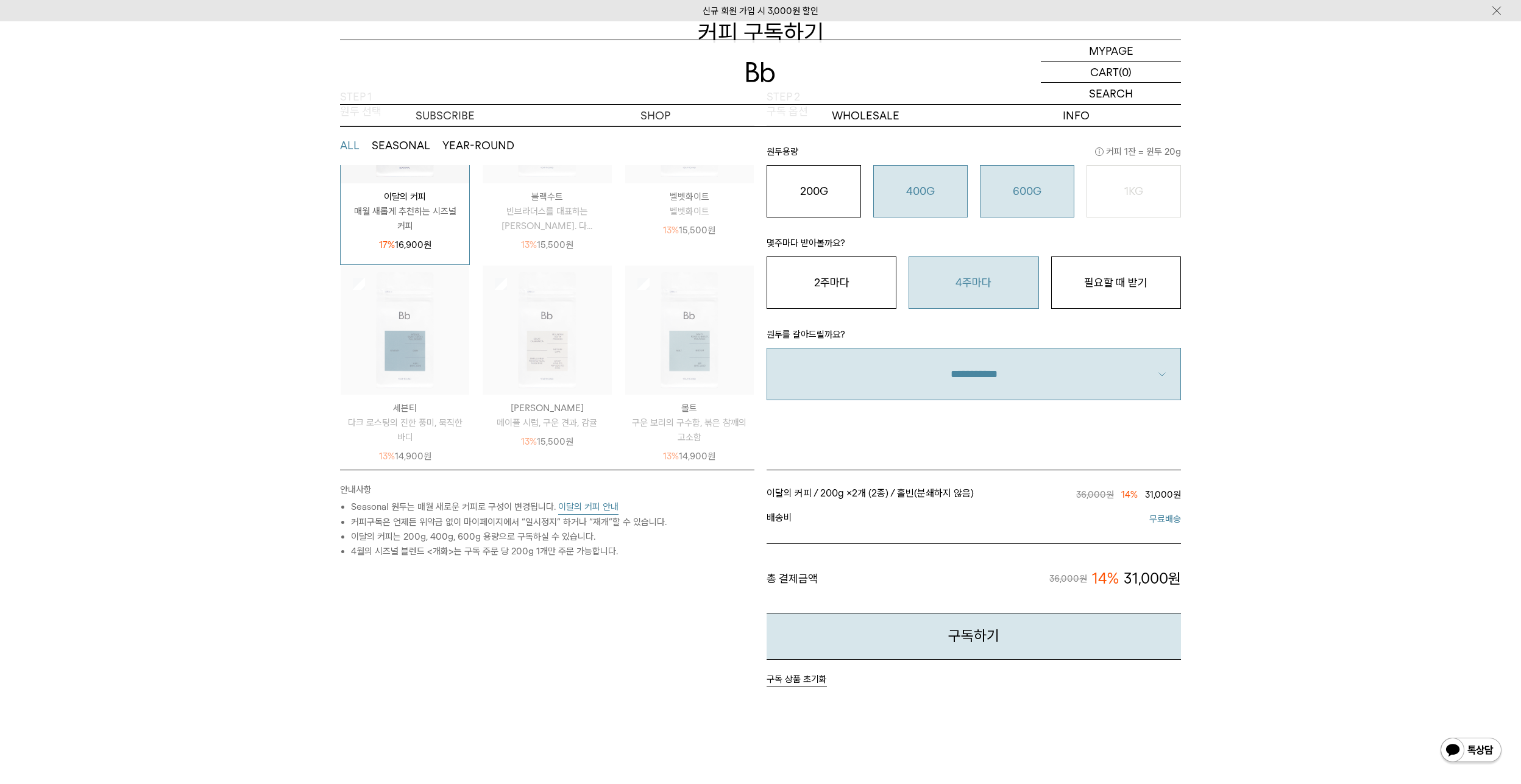
click at [1030, 184] on o "600G" at bounding box center [1027, 191] width 28 height 13
click at [954, 192] on div "400G 31,000 원" at bounding box center [920, 191] width 81 height 15
click at [1047, 191] on div "600G 43,000 원" at bounding box center [1027, 191] width 81 height 15
click at [946, 184] on div "400G 31,000 원" at bounding box center [920, 191] width 81 height 15
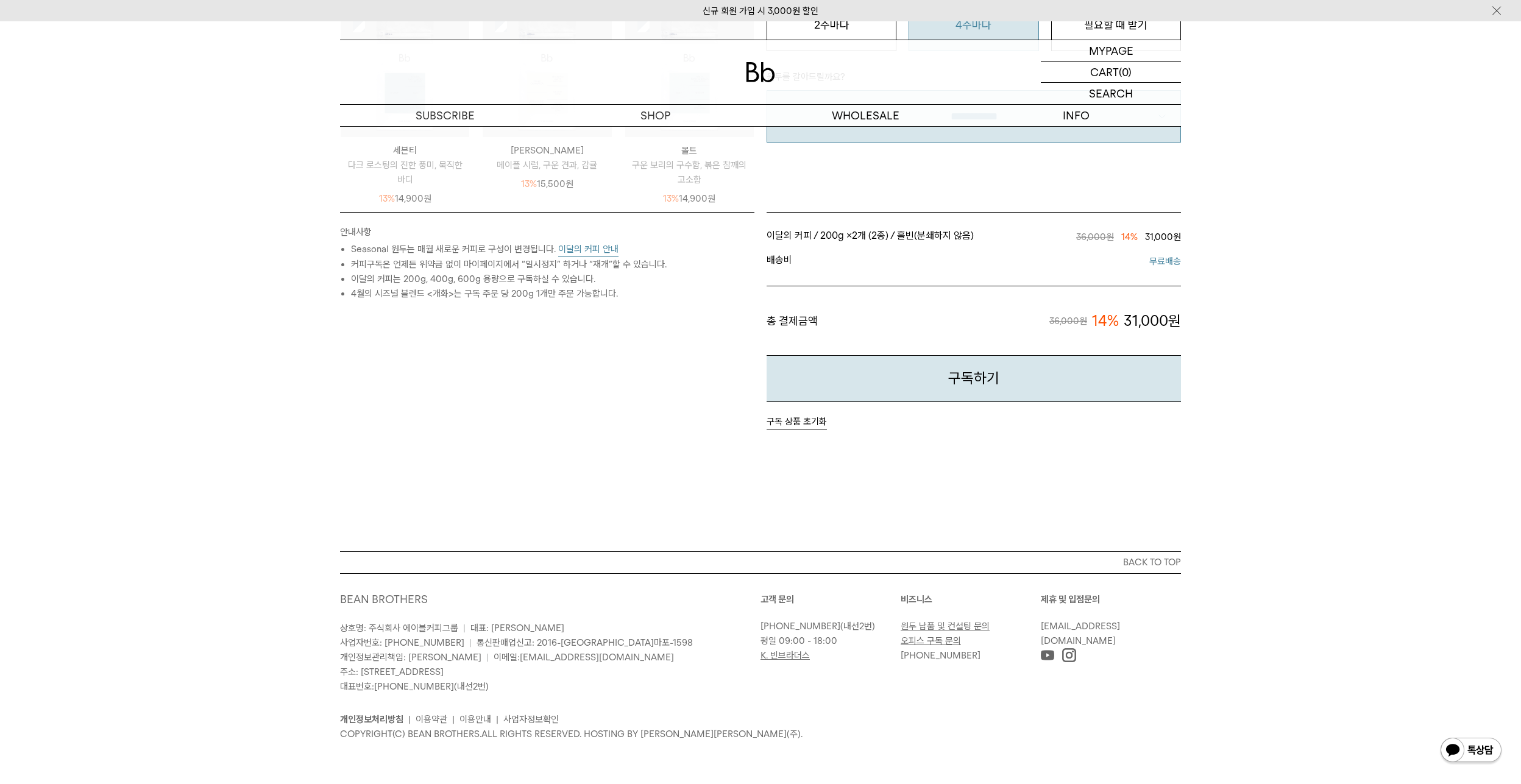
scroll to position [0, 0]
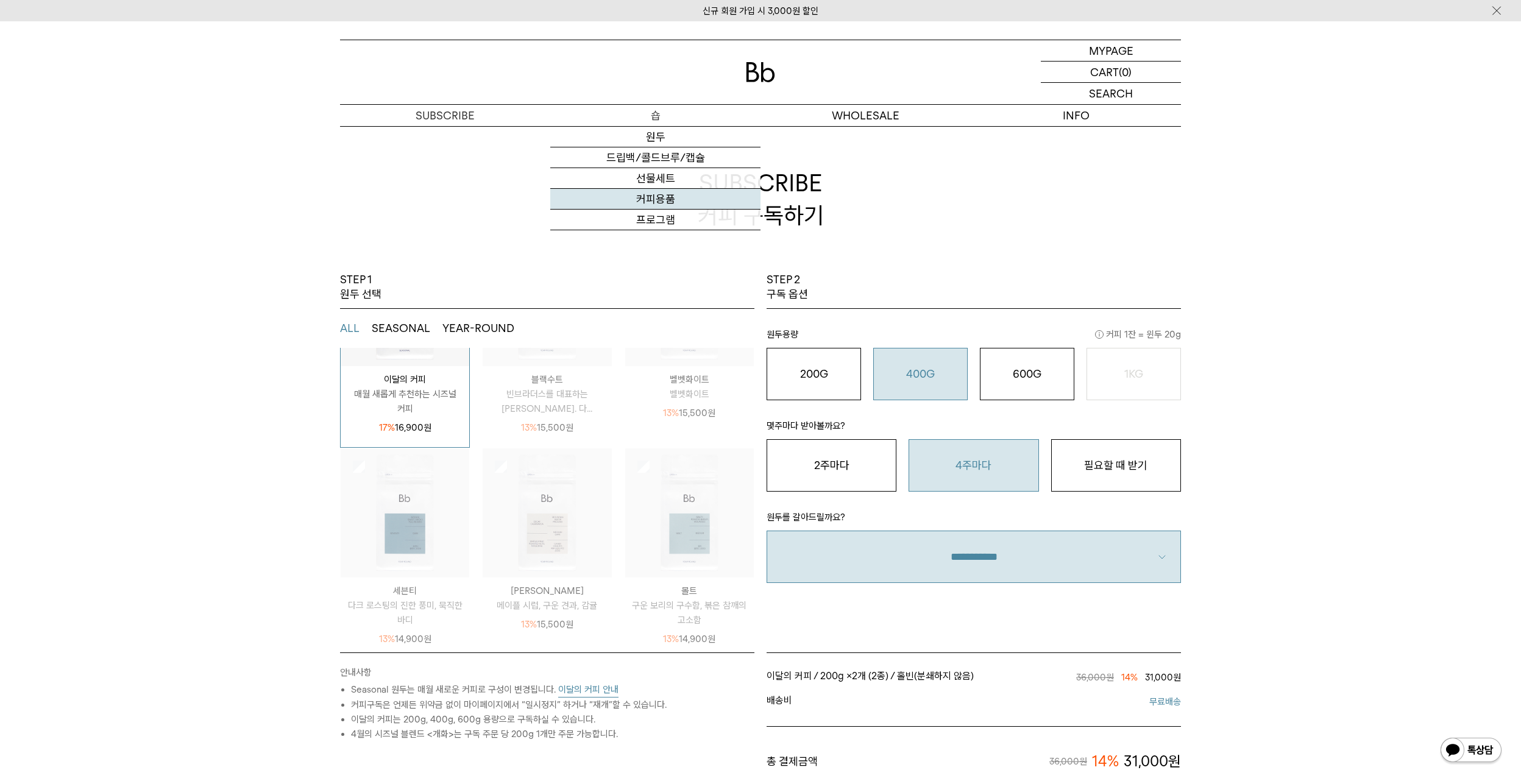
click at [664, 200] on link "커피용품" at bounding box center [655, 199] width 210 height 20
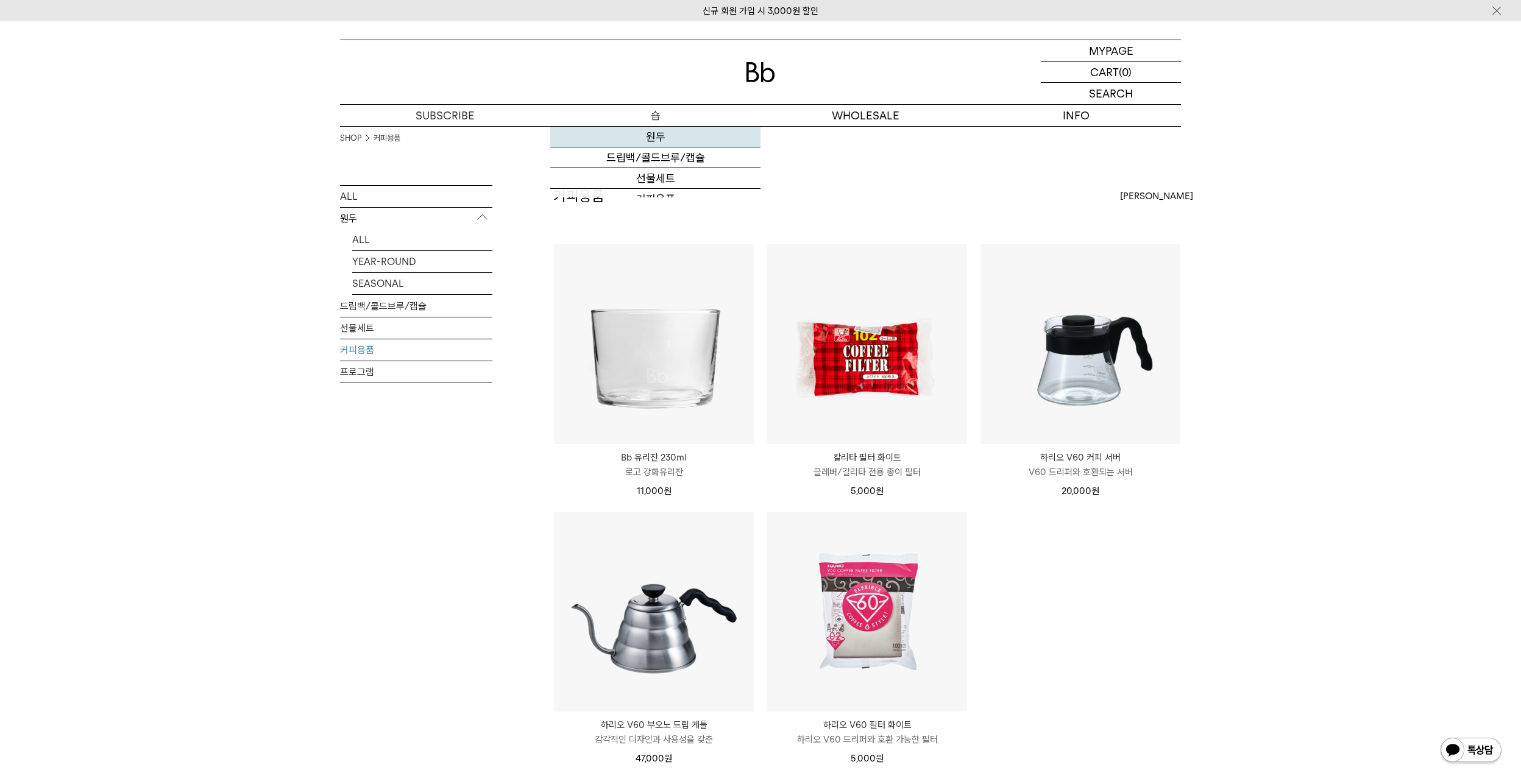
click at [650, 135] on div "신규 회원 가입 시 3,000원 할인 MYPAGE 마이페이지 LOGOUT 로그아웃 CART 장바구니 (0) SEARCH 검색 검색폼 ** 추천…" at bounding box center [760, 577] width 1521 height 1111
click at [653, 146] on link "원두" at bounding box center [655, 137] width 210 height 20
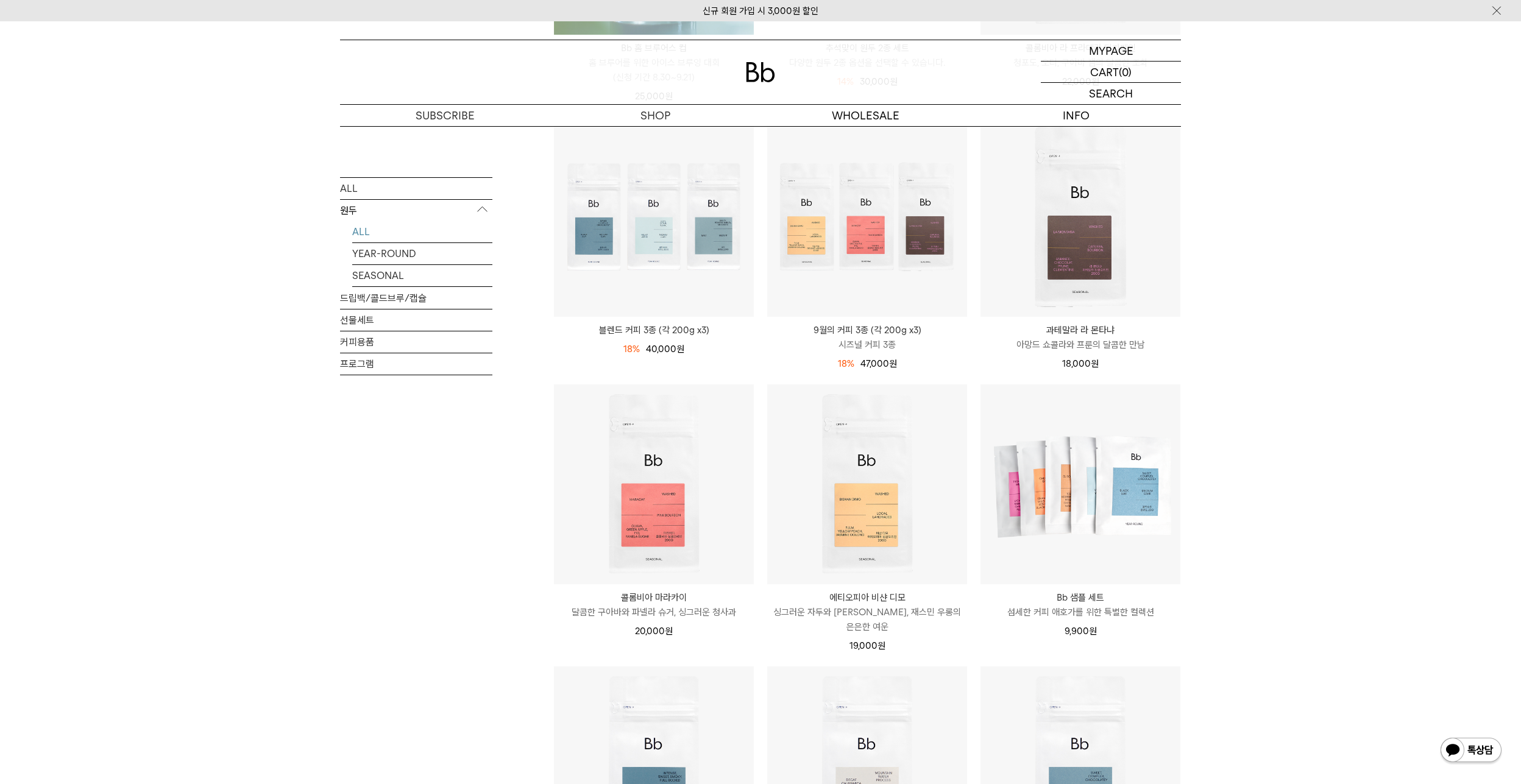
scroll to position [487, 0]
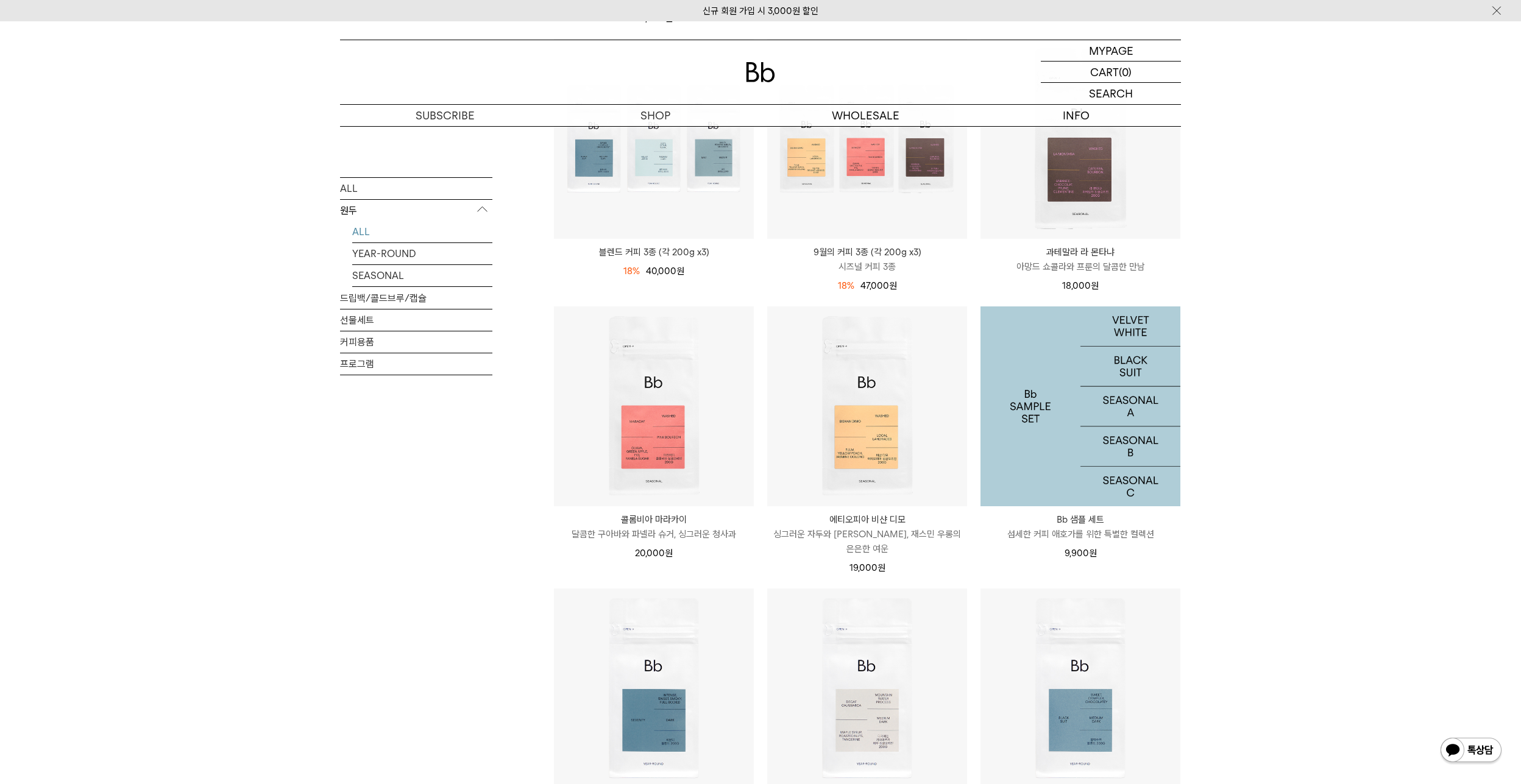
click at [1076, 447] on img at bounding box center [1080, 407] width 200 height 200
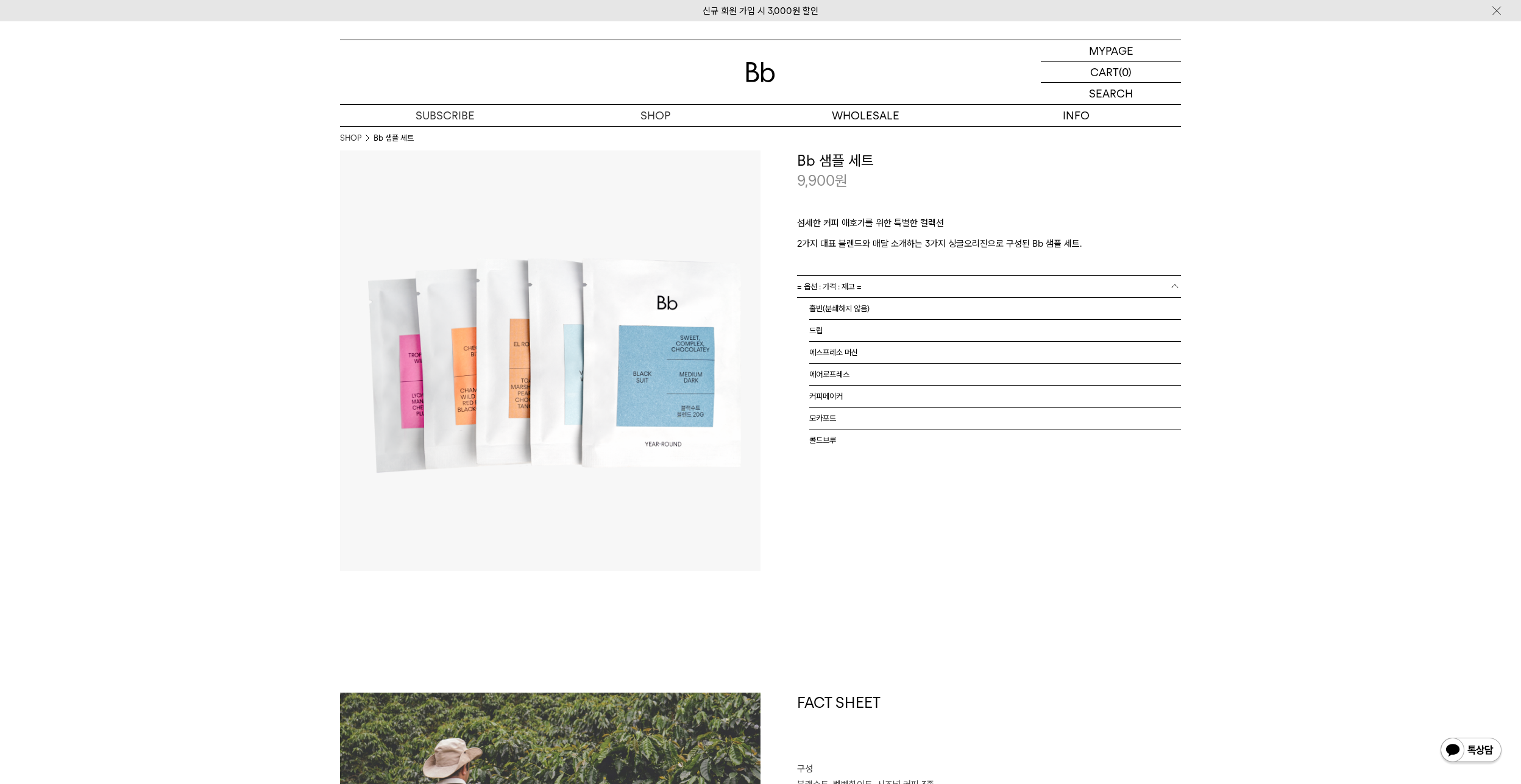
click at [885, 283] on link "= 옵션 : 가격 : 재고 =" at bounding box center [989, 286] width 384 height 21
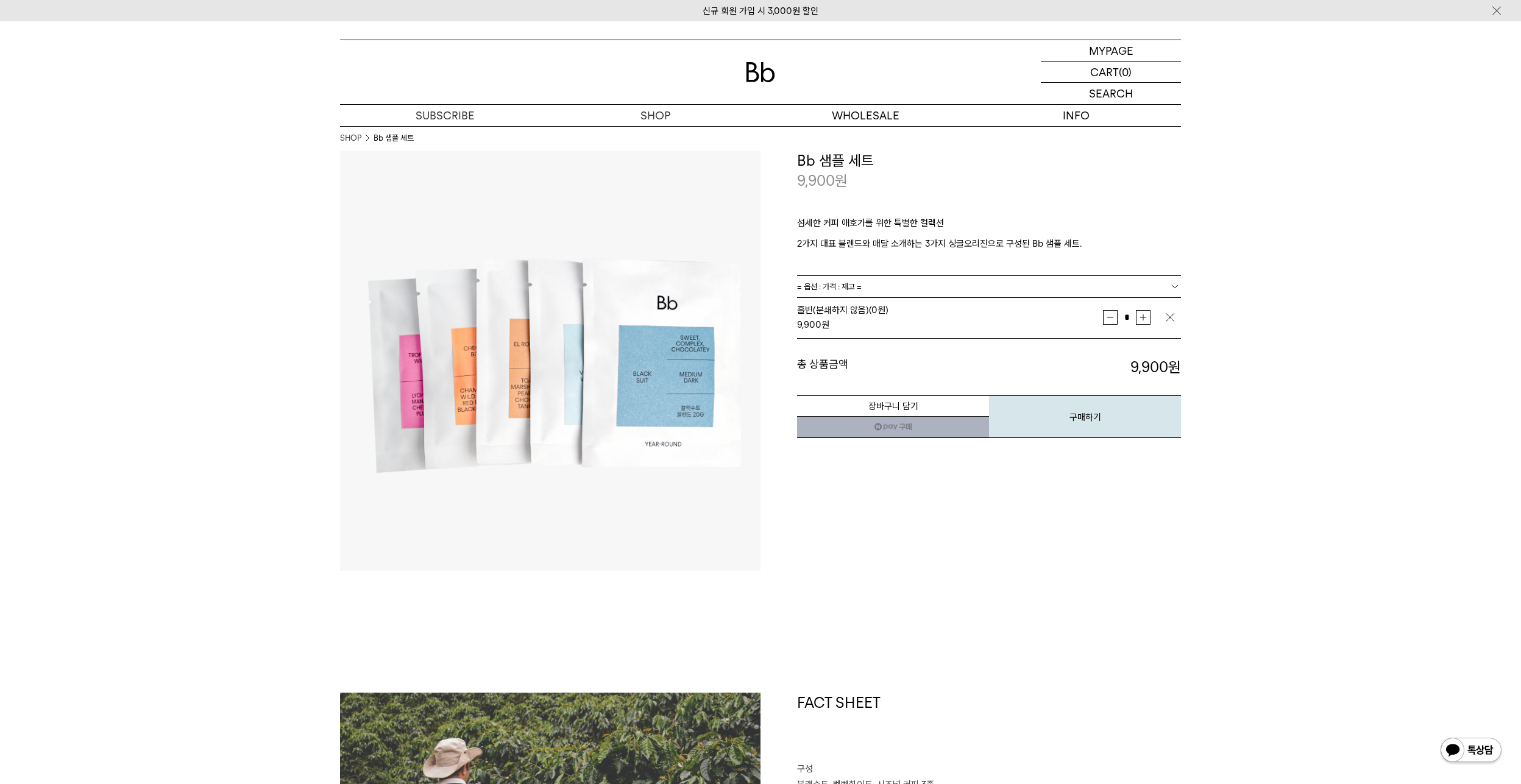
click at [830, 241] on p "2가지 대표 블렌드와 매달 소개하는 3가지 싱글오리진으로 구성된 Bb 샘플 세트." at bounding box center [989, 243] width 384 height 15
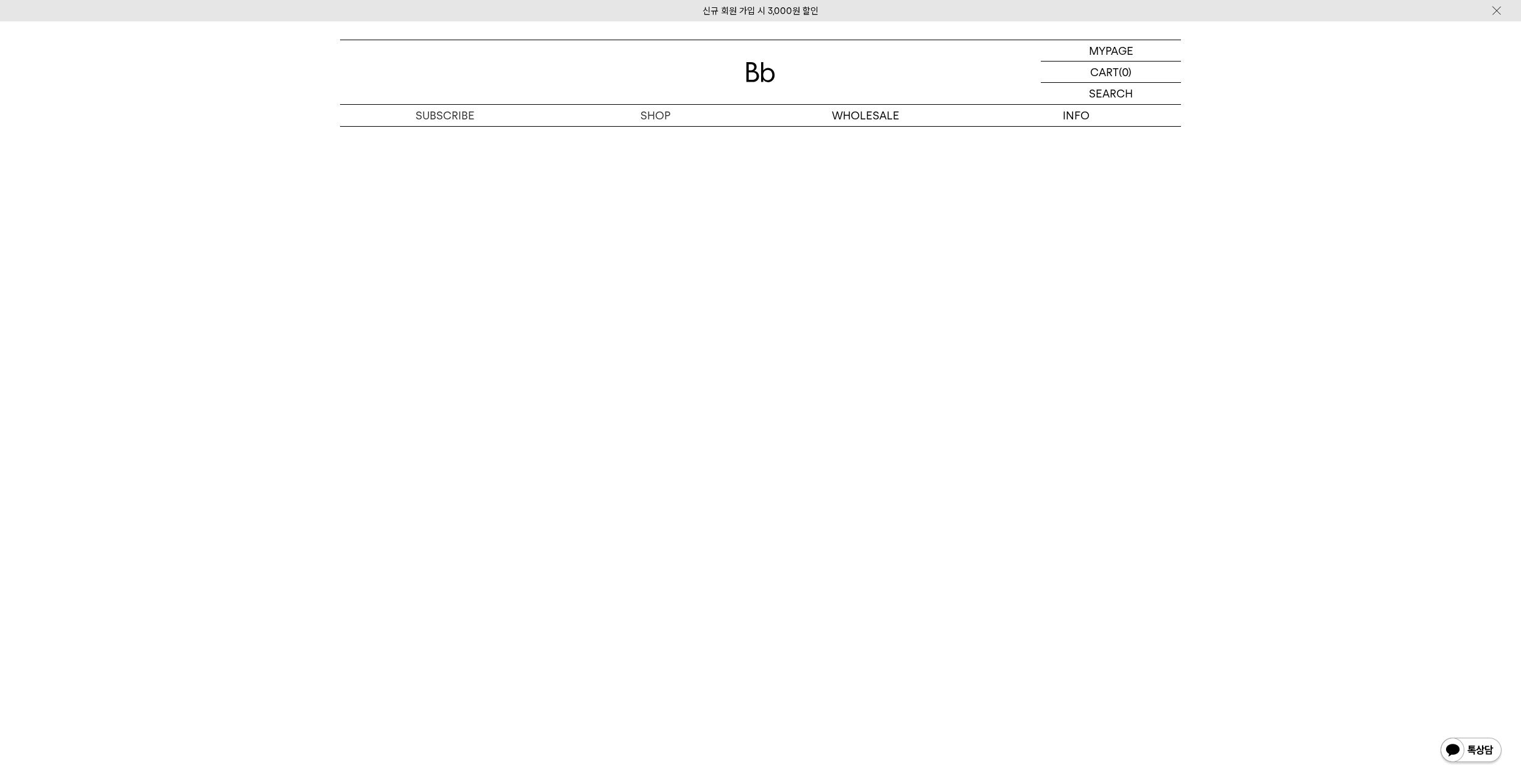
scroll to position [2376, 0]
